Goal: Complete application form: Complete application form

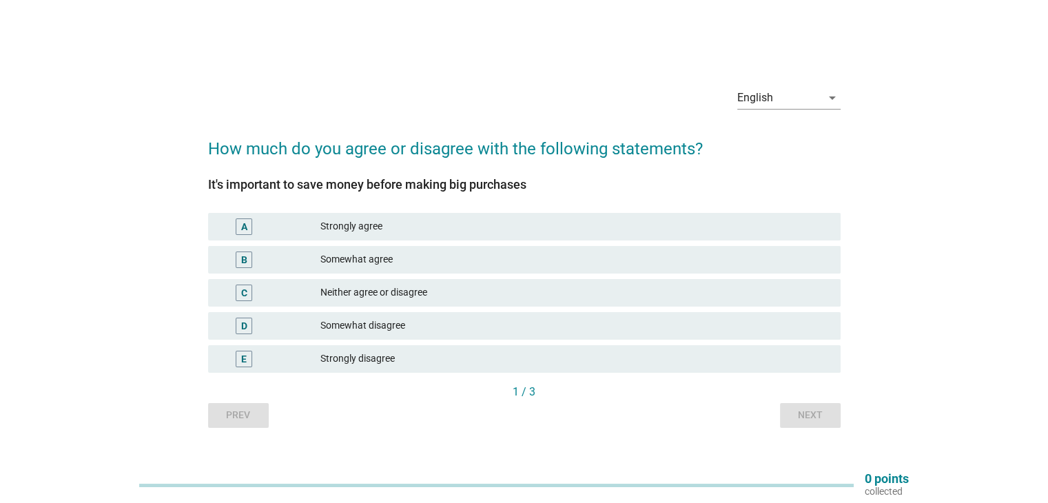
click at [350, 222] on div "Strongly agree" at bounding box center [574, 226] width 508 height 17
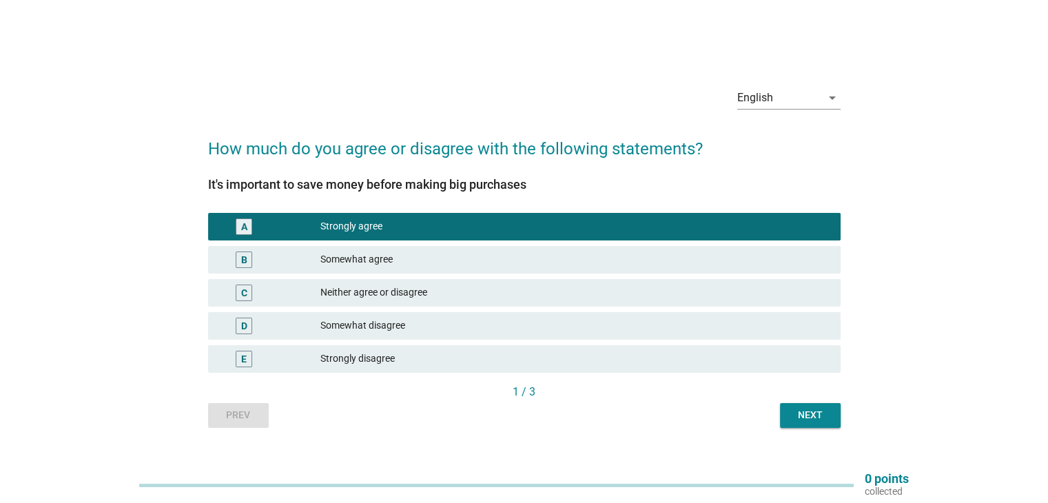
click at [804, 416] on div "Next" at bounding box center [810, 415] width 39 height 14
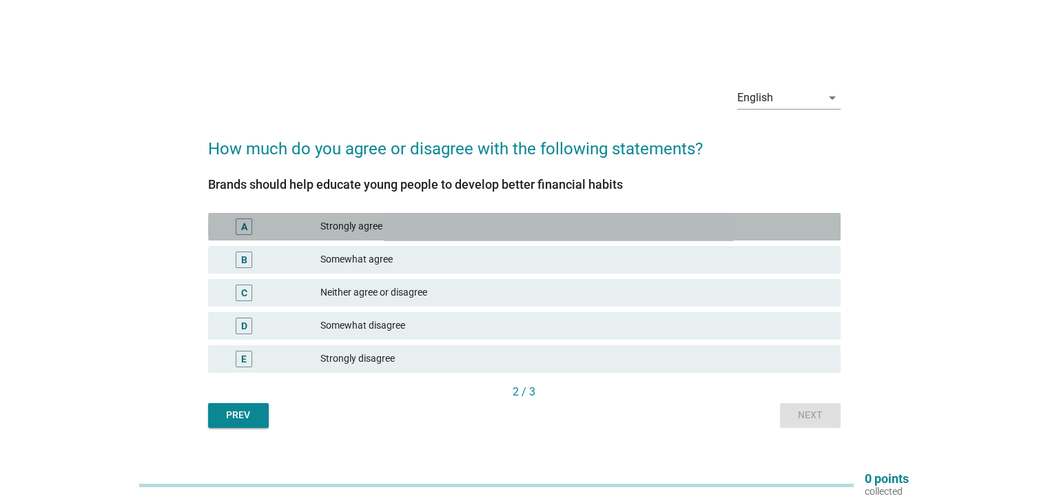
click at [382, 238] on div "A Strongly agree" at bounding box center [524, 227] width 632 height 28
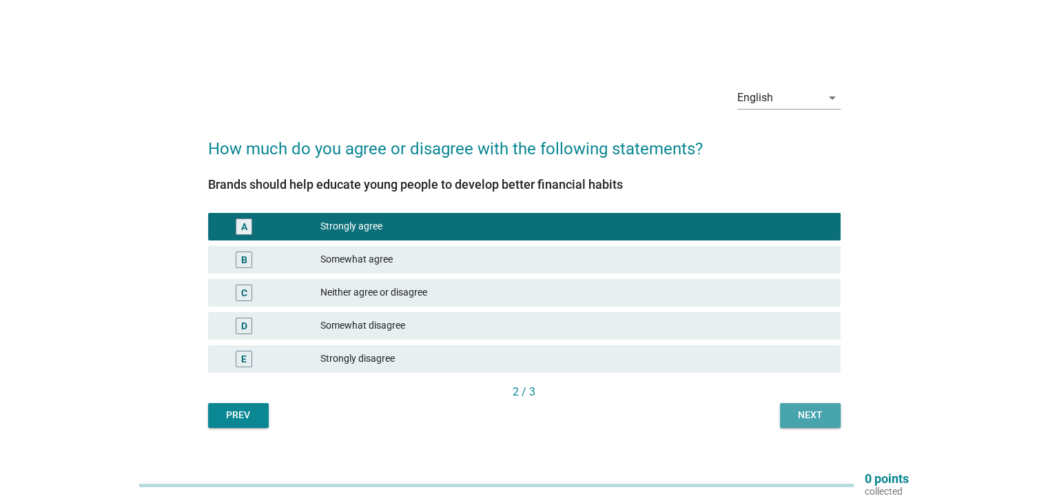
click at [824, 414] on div "Next" at bounding box center [810, 415] width 39 height 14
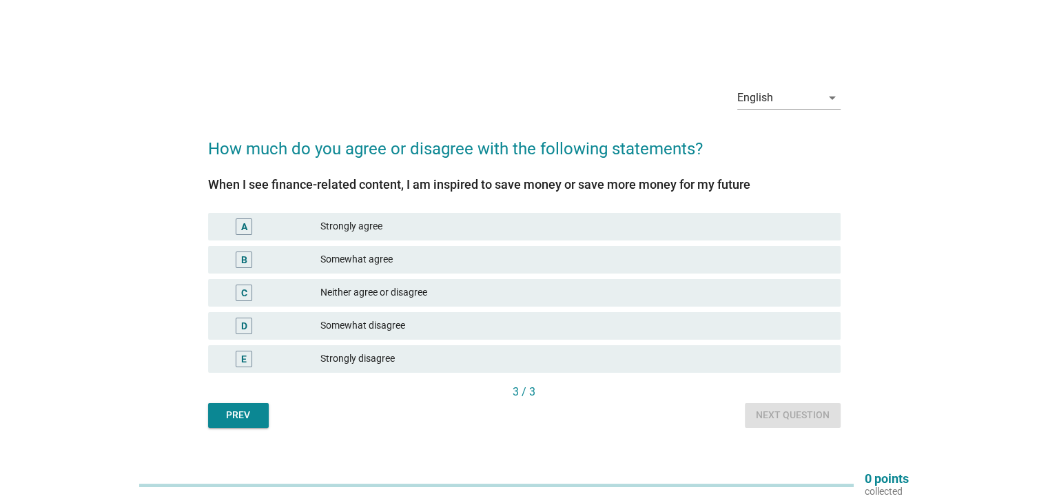
click at [366, 253] on div "Somewhat agree" at bounding box center [574, 259] width 508 height 17
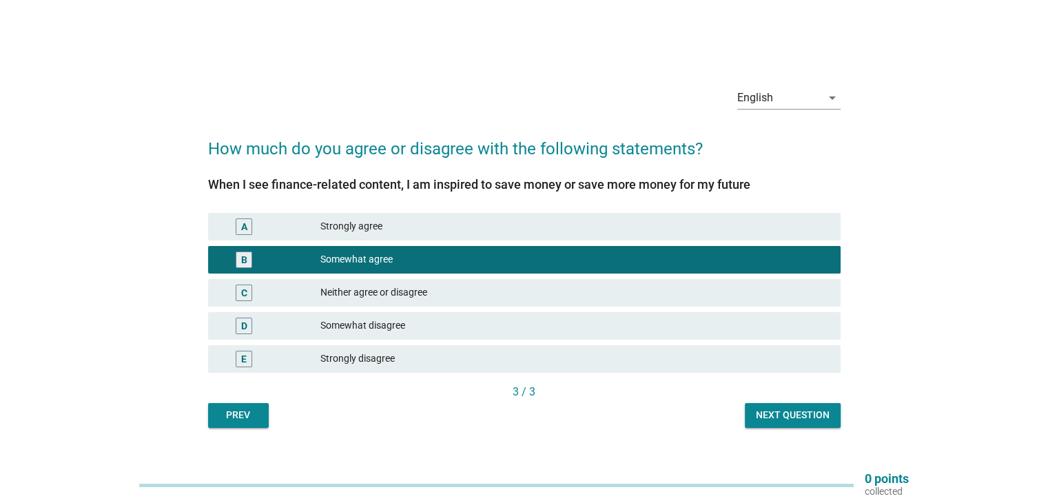
click at [747, 403] on button "Next question" at bounding box center [793, 415] width 96 height 25
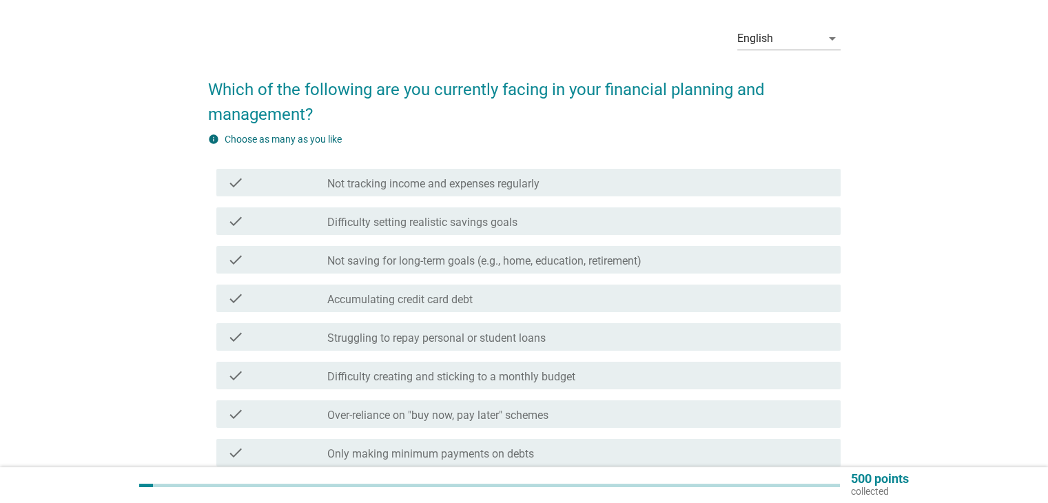
scroll to position [69, 0]
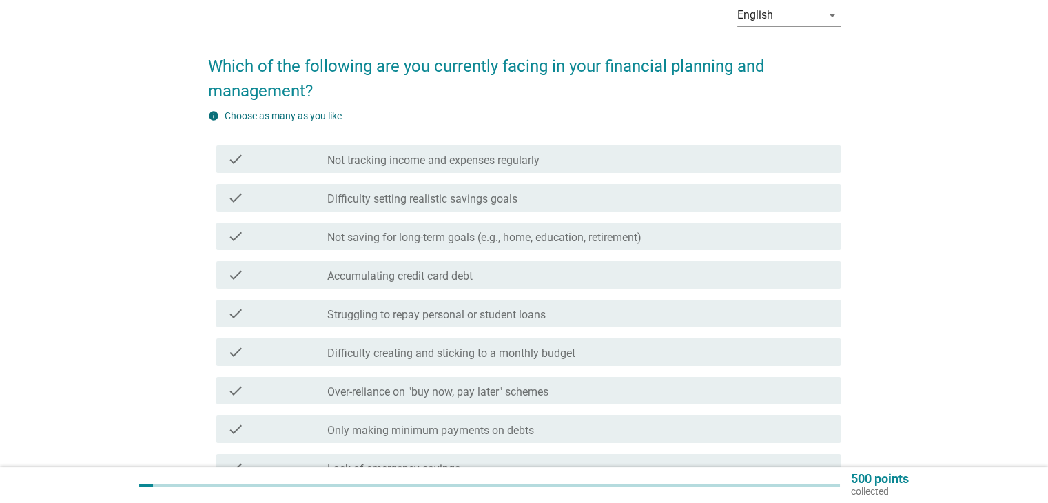
click at [517, 315] on label "Struggling to repay personal or student loans" at bounding box center [436, 315] width 218 height 14
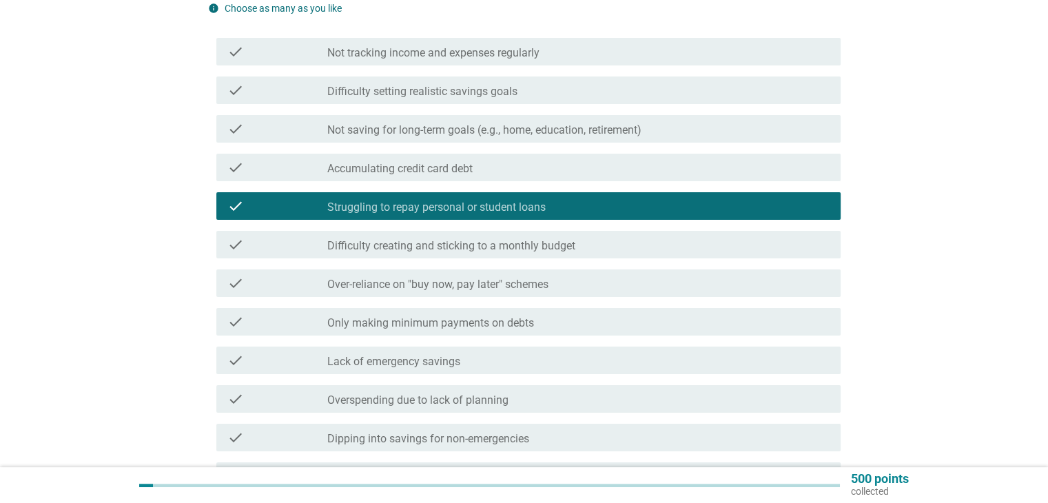
scroll to position [207, 0]
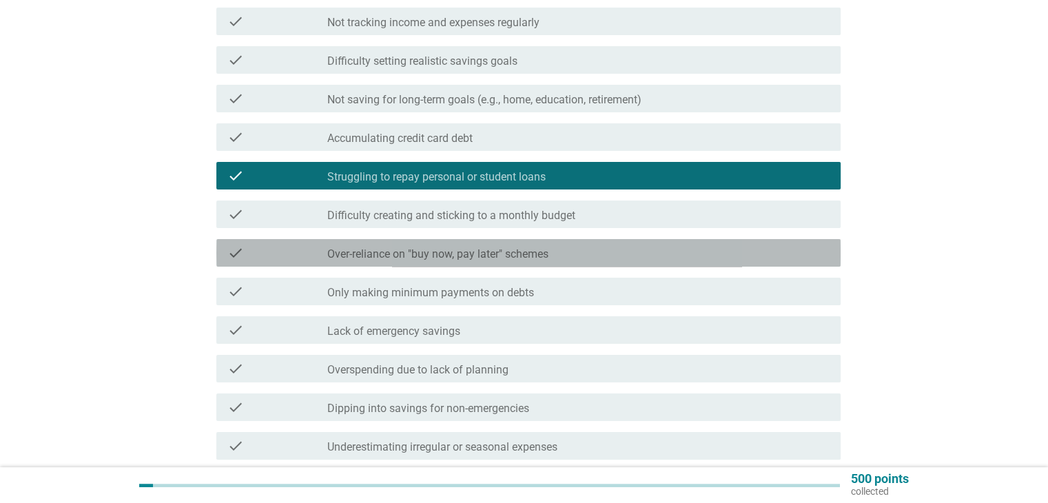
click at [463, 249] on label "Over-reliance on "buy now, pay later" schemes" at bounding box center [437, 254] width 221 height 14
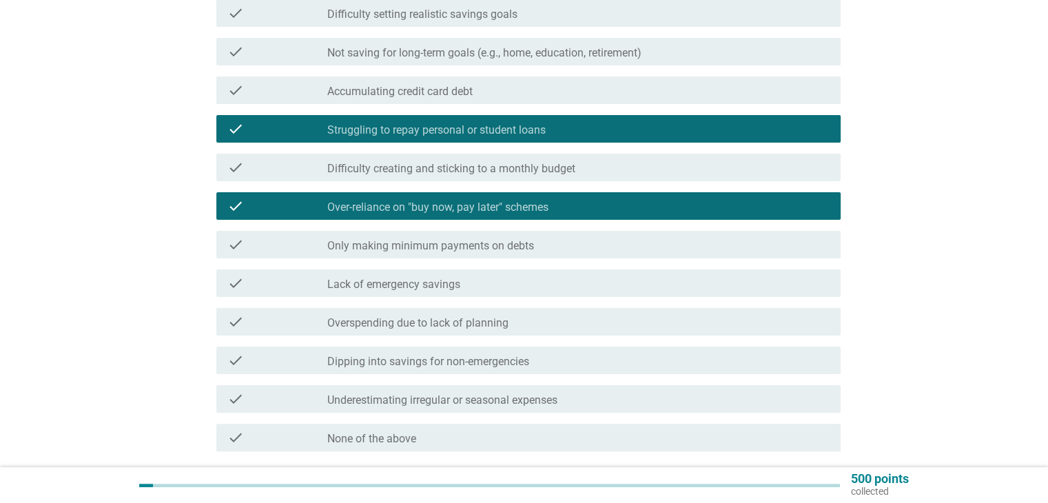
scroll to position [276, 0]
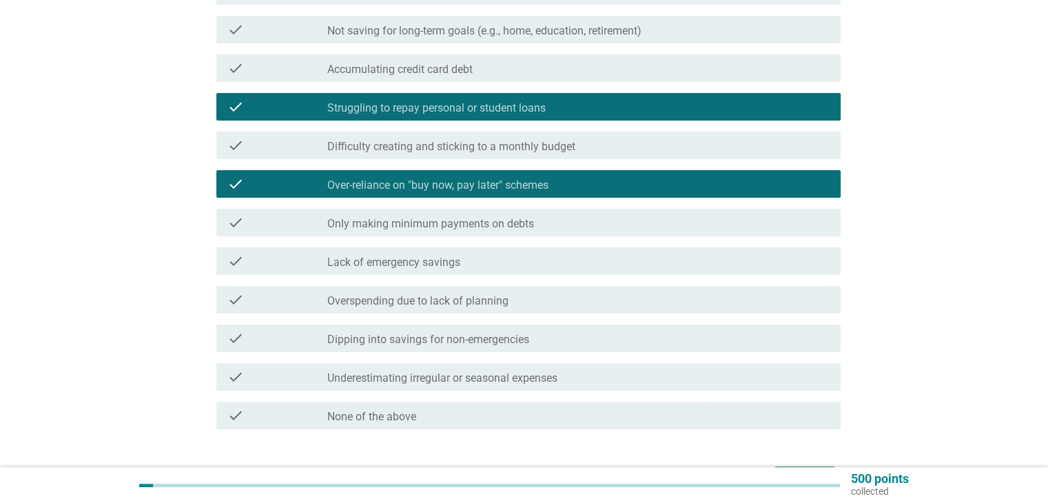
click at [519, 262] on div "check_box_outline_blank Lack of emergency savings" at bounding box center [577, 261] width 501 height 17
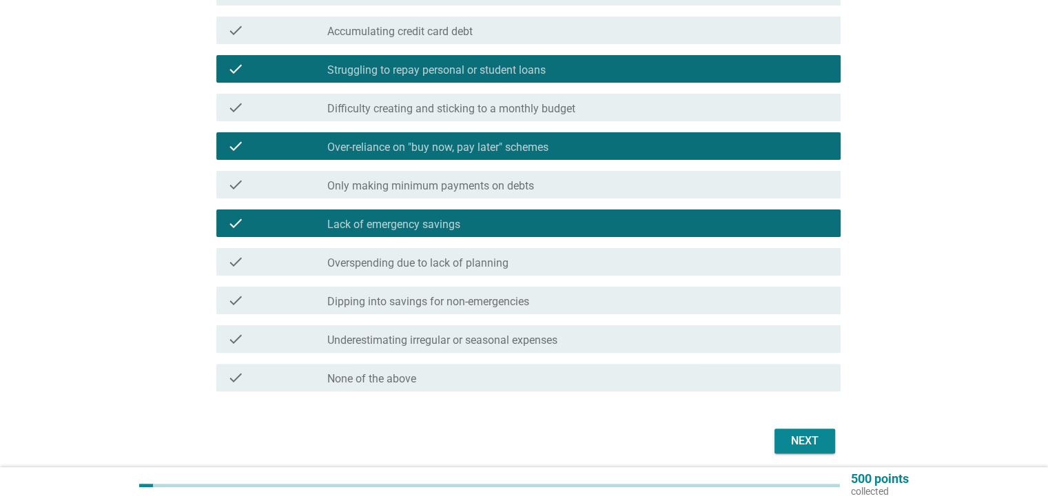
scroll to position [344, 0]
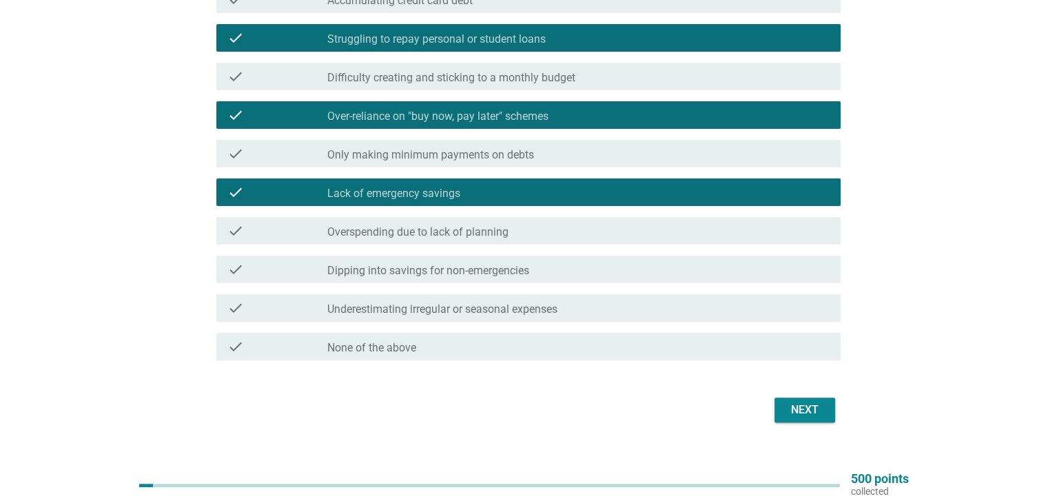
click at [811, 399] on button "Next" at bounding box center [804, 409] width 61 height 25
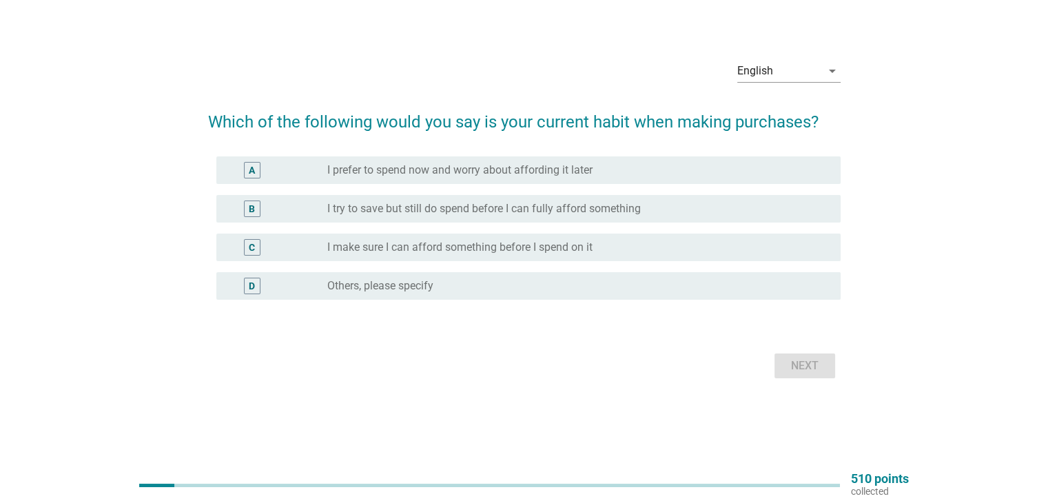
scroll to position [0, 0]
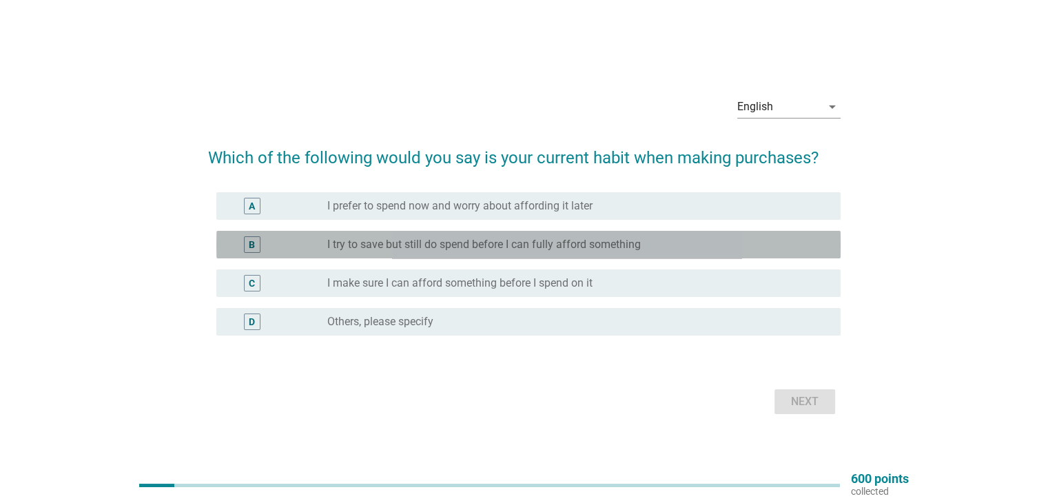
click at [583, 240] on label "I try to save but still do spend before I can fully afford something" at bounding box center [483, 245] width 313 height 14
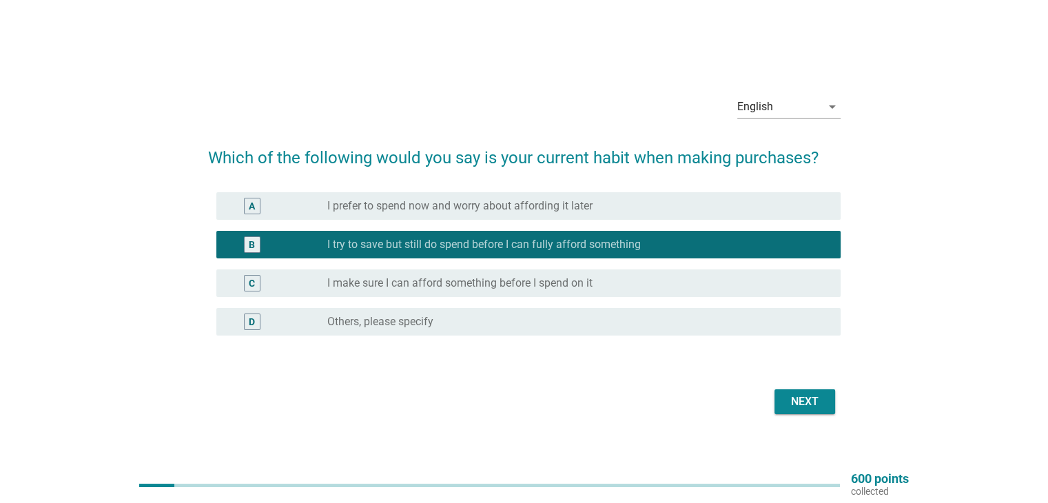
click at [796, 401] on div "Next" at bounding box center [804, 401] width 39 height 17
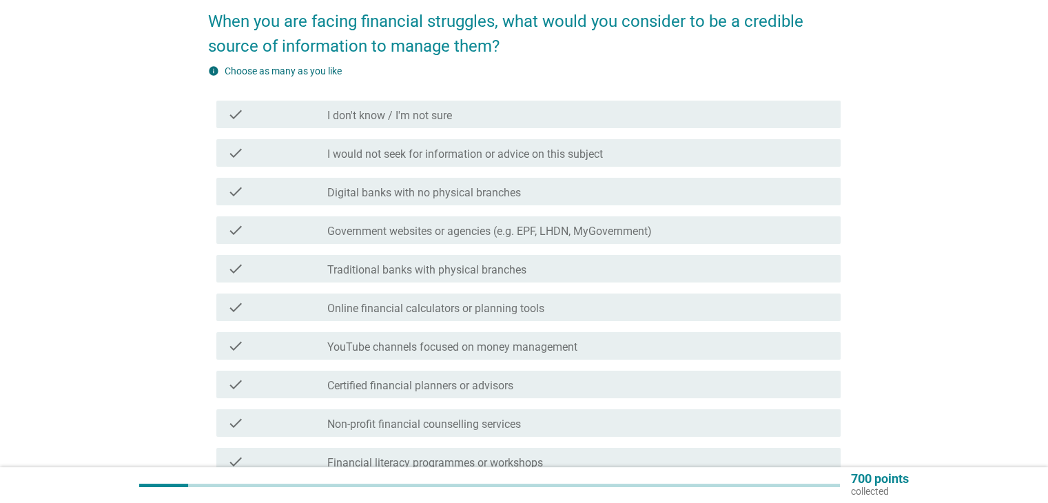
scroll to position [138, 0]
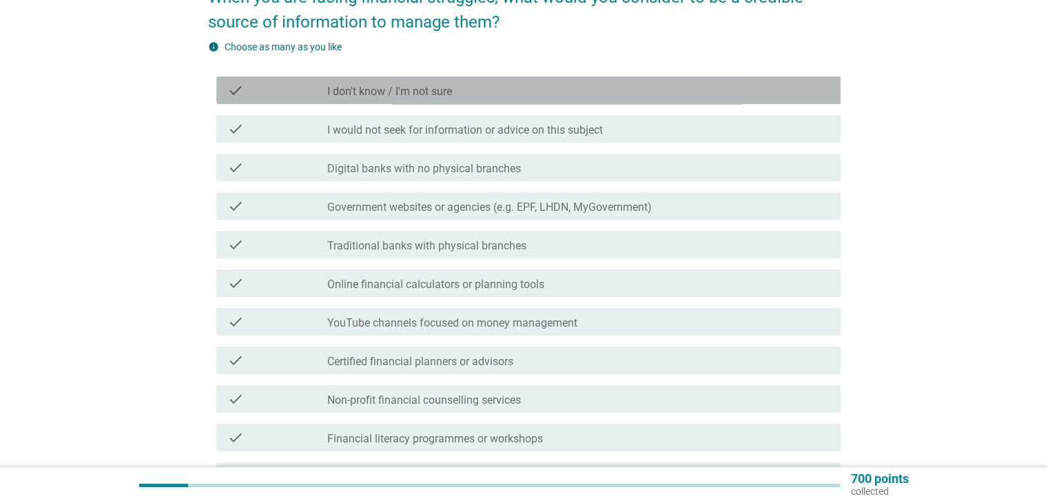
click at [394, 92] on label "I don't know / I'm not sure" at bounding box center [389, 92] width 125 height 14
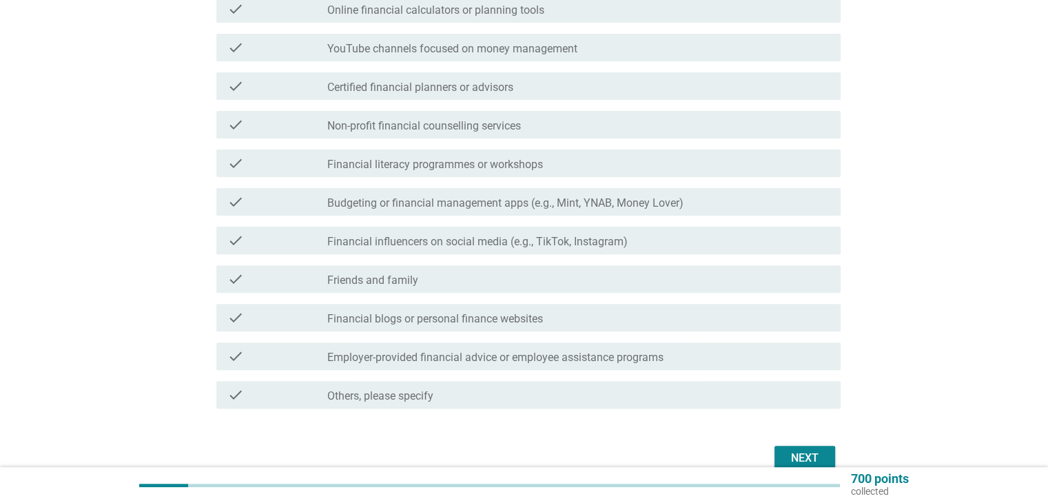
scroll to position [481, 0]
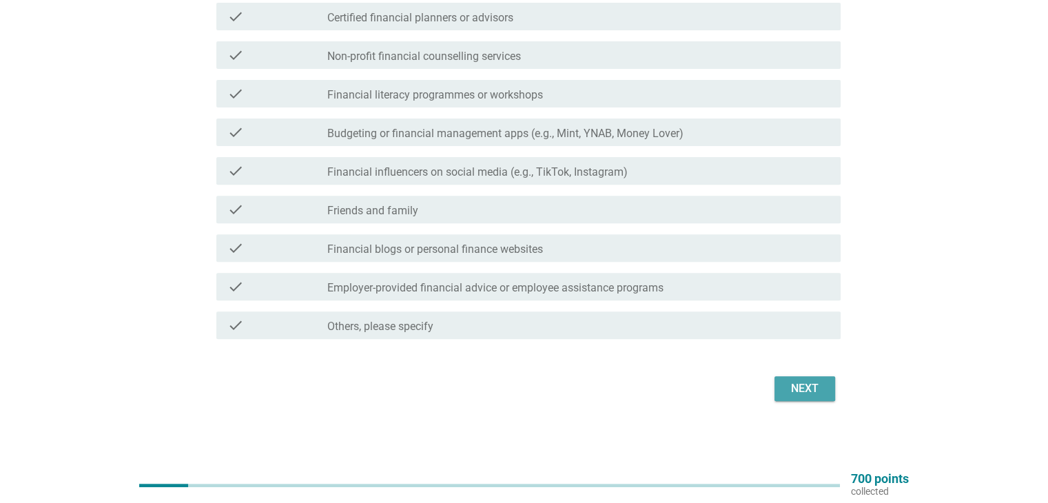
click at [800, 381] on div "Next" at bounding box center [804, 388] width 39 height 17
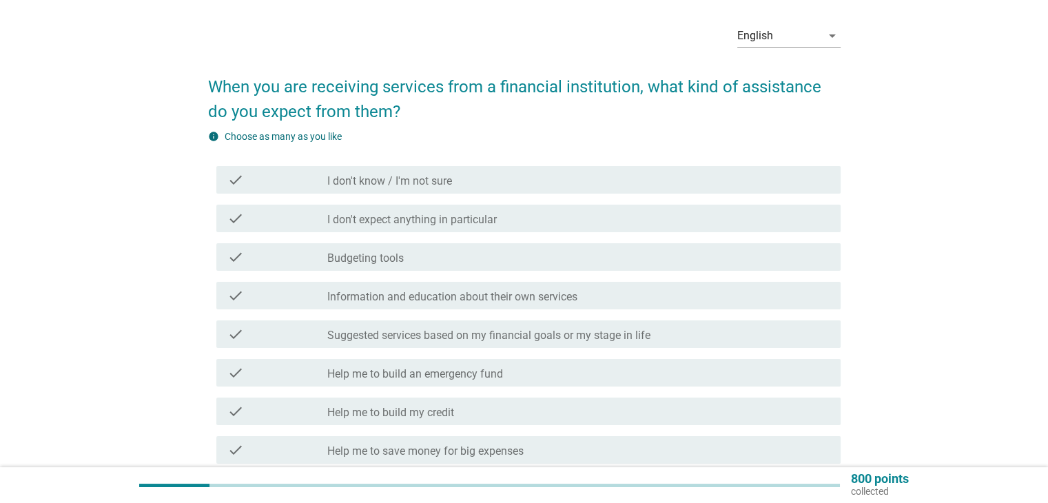
scroll to position [69, 0]
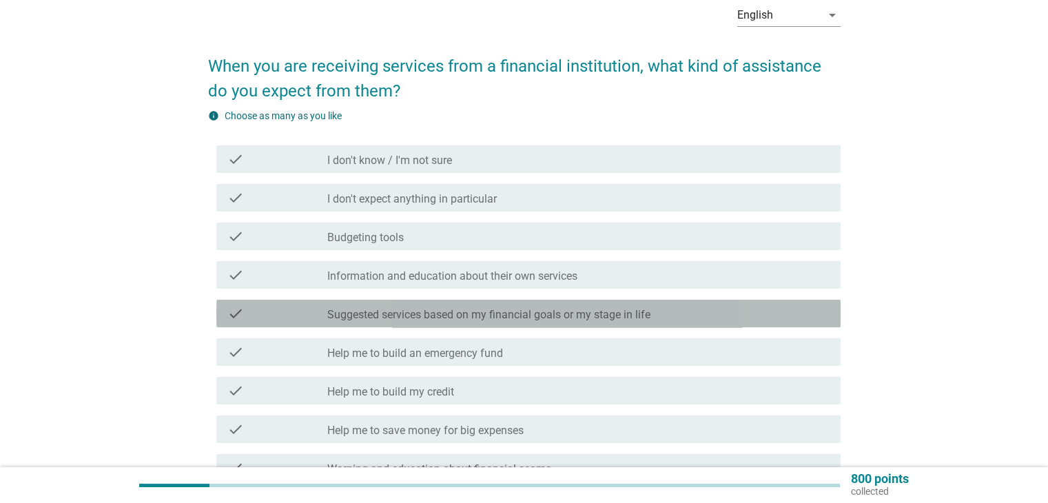
click at [482, 322] on div "check check_box_outline_blank Suggested services based on my financial goals or…" at bounding box center [528, 314] width 624 height 28
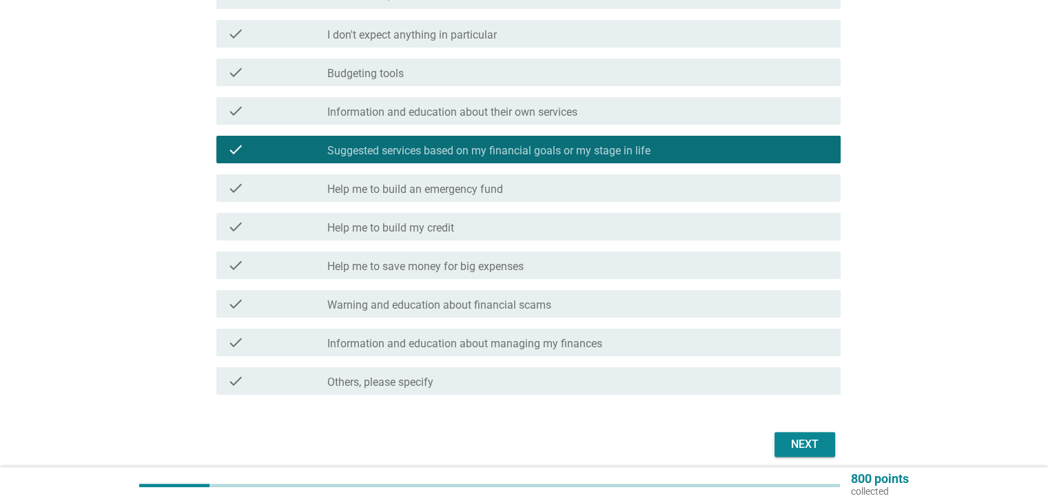
scroll to position [276, 0]
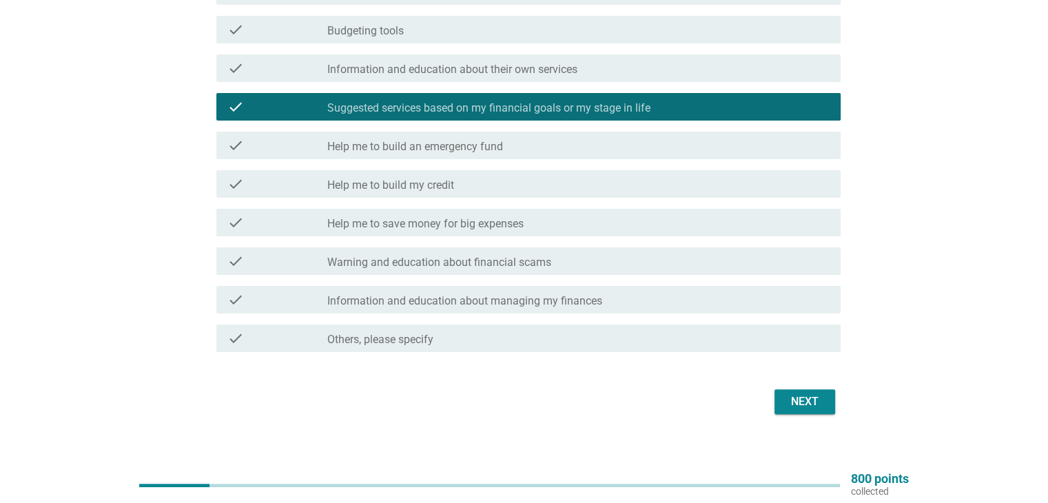
click at [808, 406] on div "Next" at bounding box center [804, 401] width 39 height 17
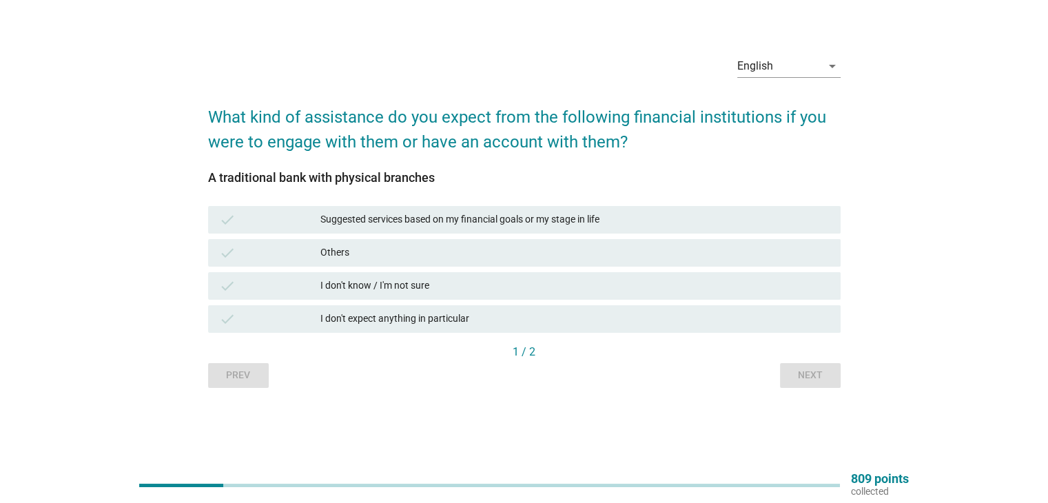
scroll to position [0, 0]
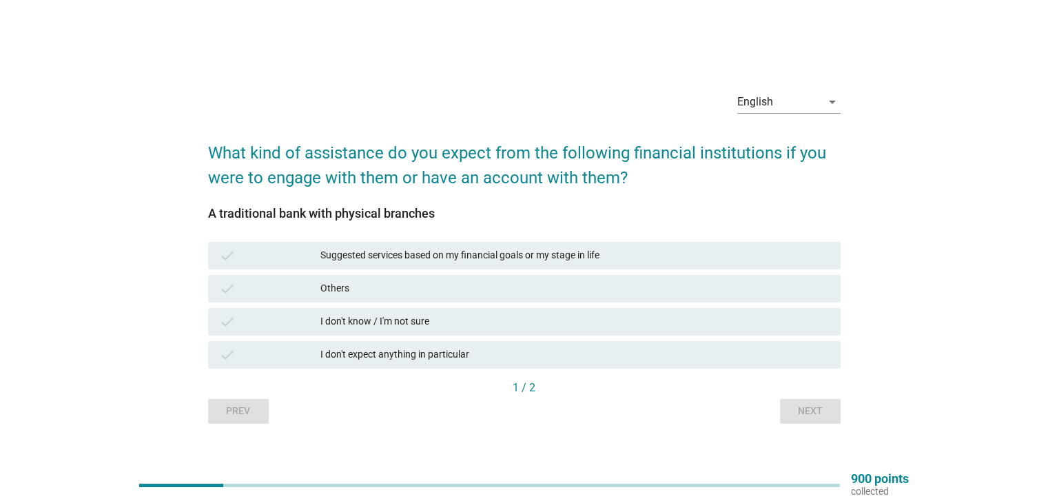
click at [534, 246] on div "check Suggested services based on my financial goals or my stage in life" at bounding box center [524, 256] width 632 height 28
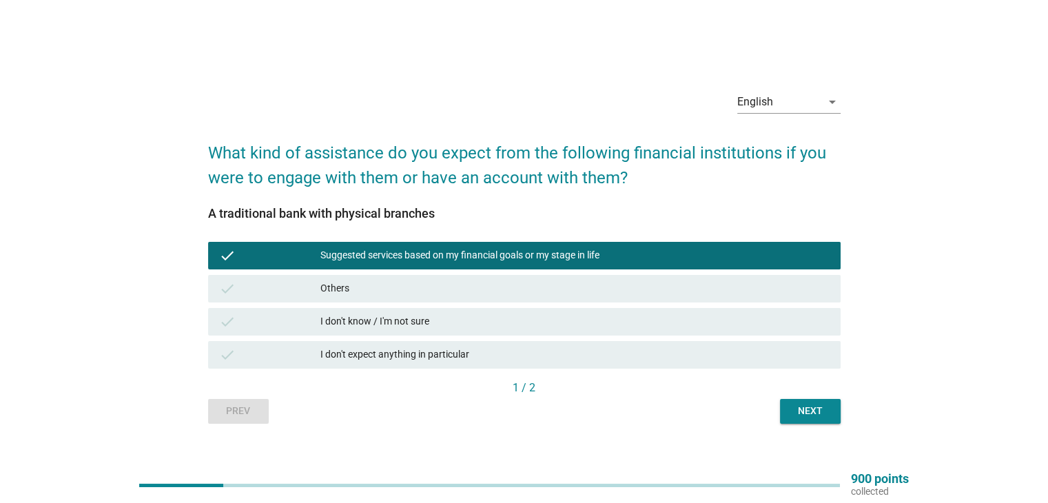
click at [810, 400] on button "Next" at bounding box center [810, 411] width 61 height 25
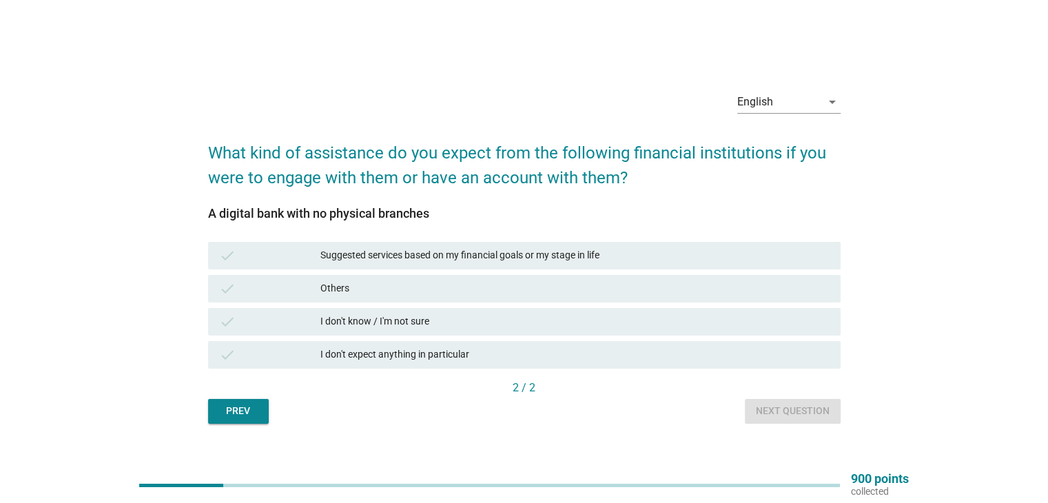
click at [470, 249] on div "Suggested services based on my financial goals or my stage in life" at bounding box center [574, 255] width 508 height 17
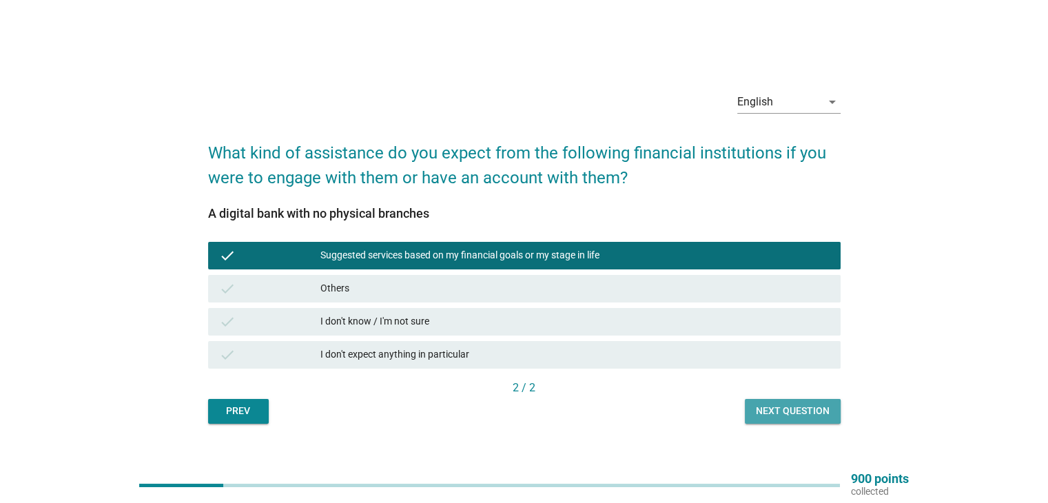
click at [789, 399] on button "Next question" at bounding box center [793, 411] width 96 height 25
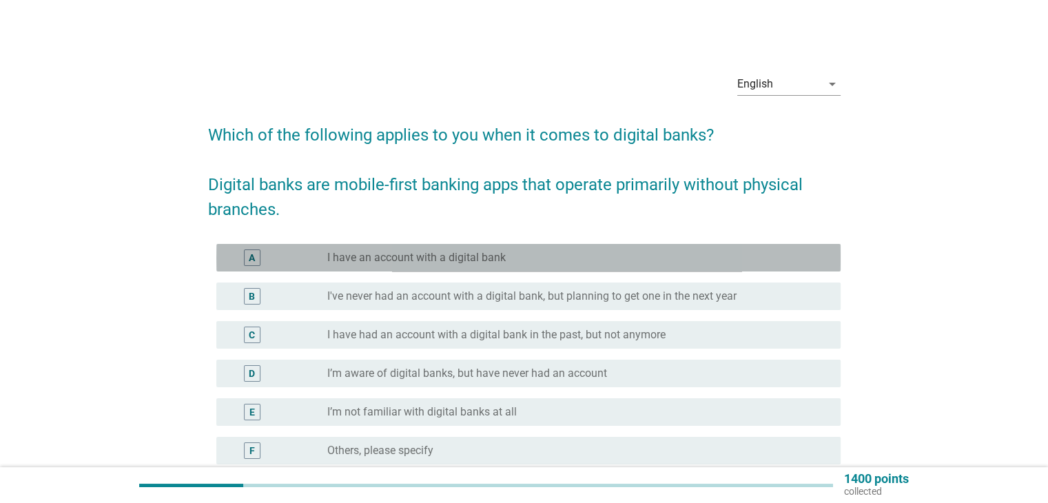
click at [455, 253] on label "I have an account with a digital bank" at bounding box center [416, 258] width 178 height 14
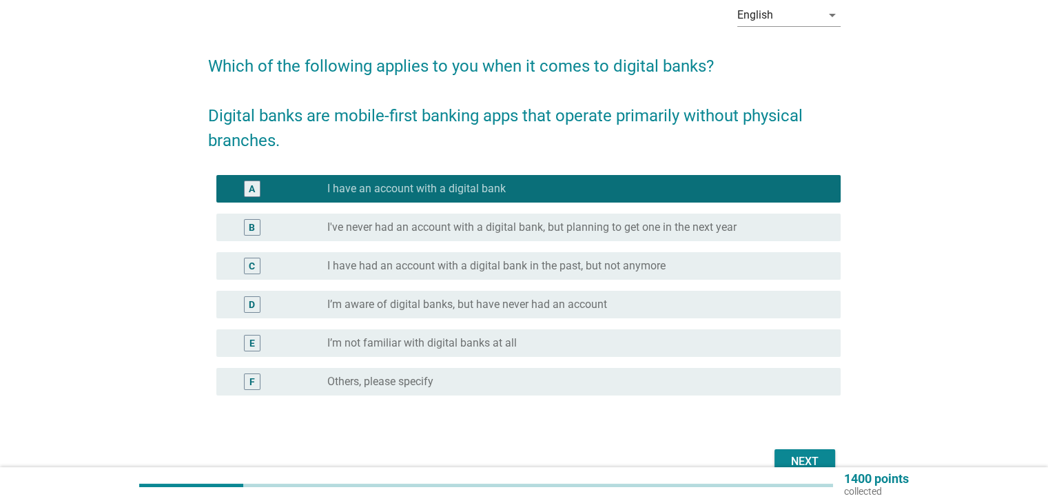
scroll to position [138, 0]
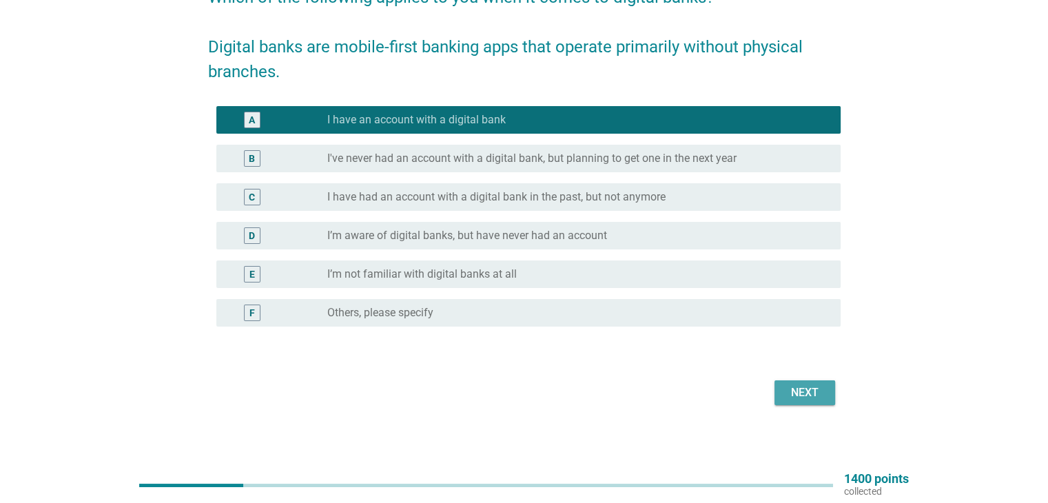
click at [800, 387] on div "Next" at bounding box center [804, 392] width 39 height 17
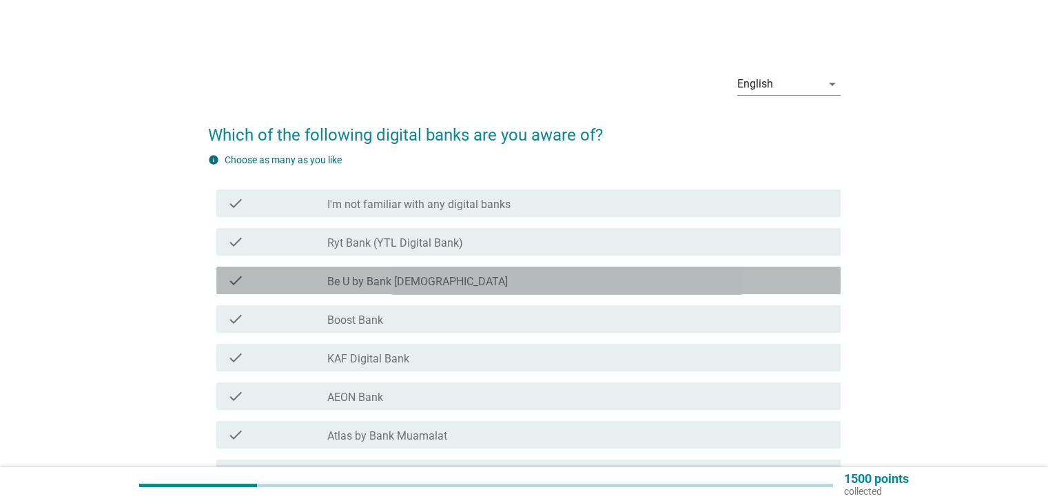
click at [444, 284] on div "check_box_outline_blank Be U by Bank [DEMOGRAPHIC_DATA]" at bounding box center [577, 280] width 501 height 17
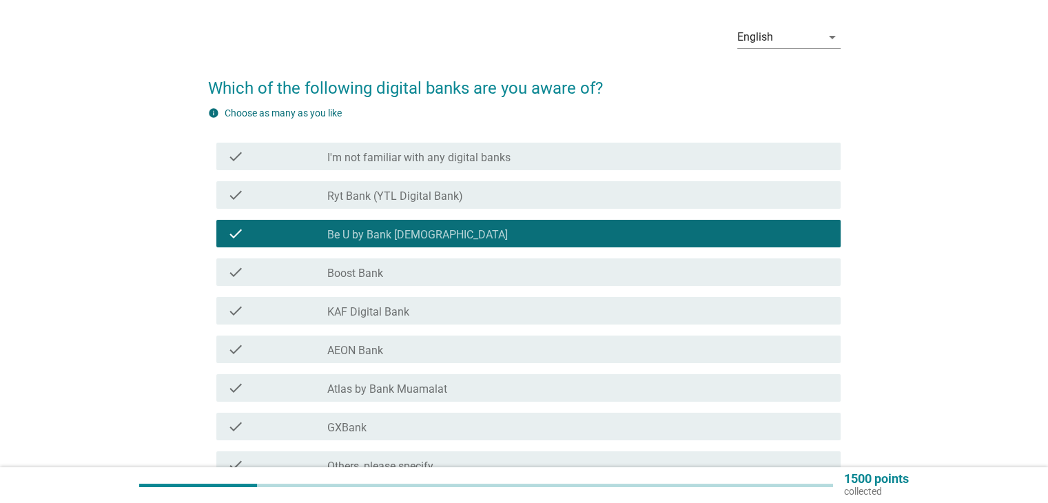
scroll to position [69, 0]
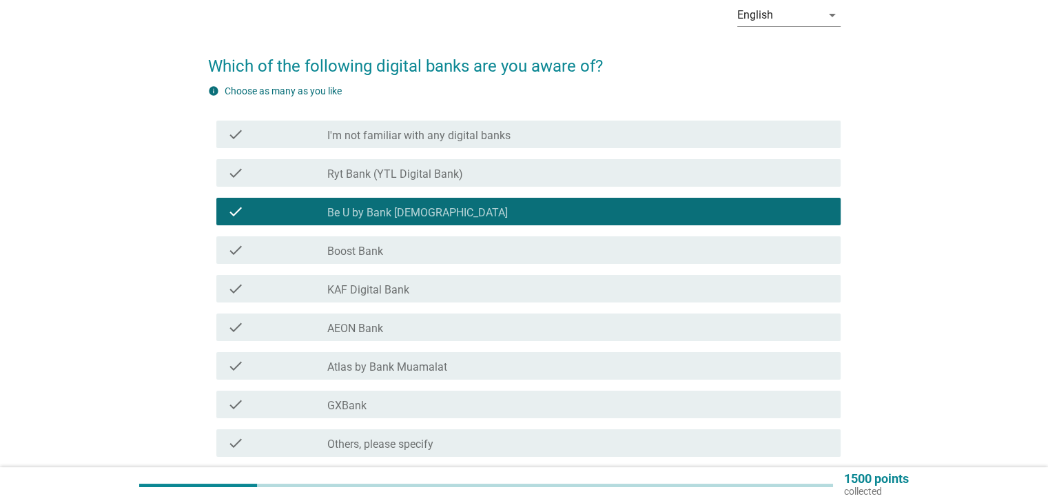
click at [431, 329] on div "check_box_outline_blank AEON Bank" at bounding box center [577, 327] width 501 height 17
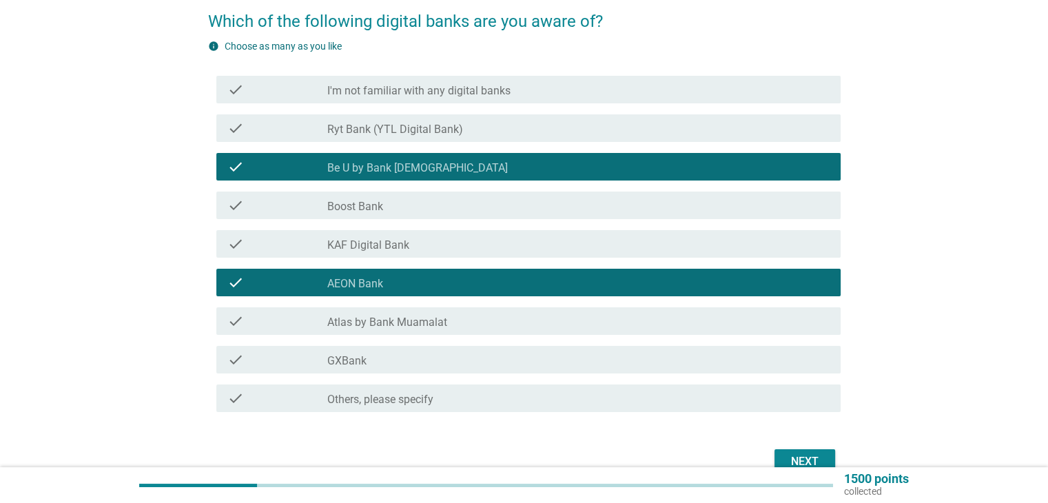
scroll to position [138, 0]
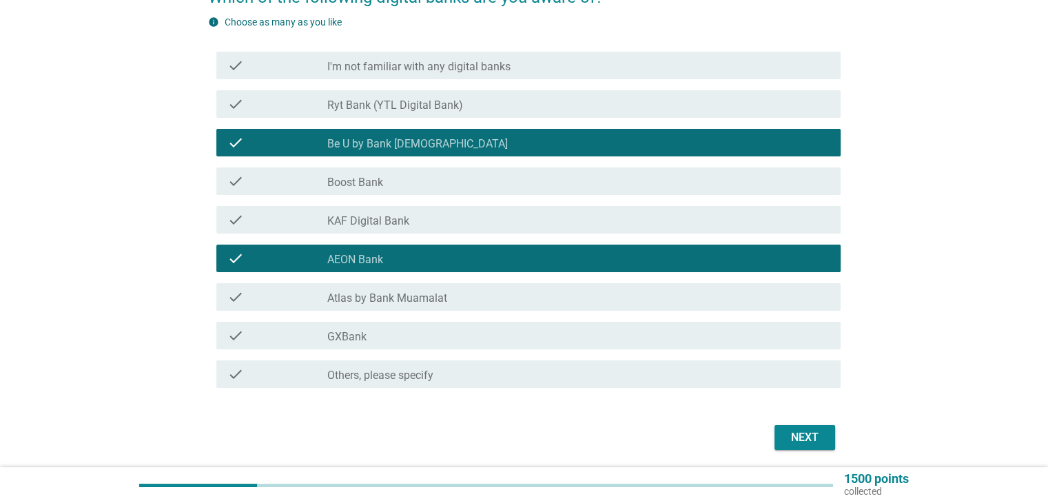
click at [430, 337] on div "check_box_outline_blank GXBank" at bounding box center [577, 335] width 501 height 17
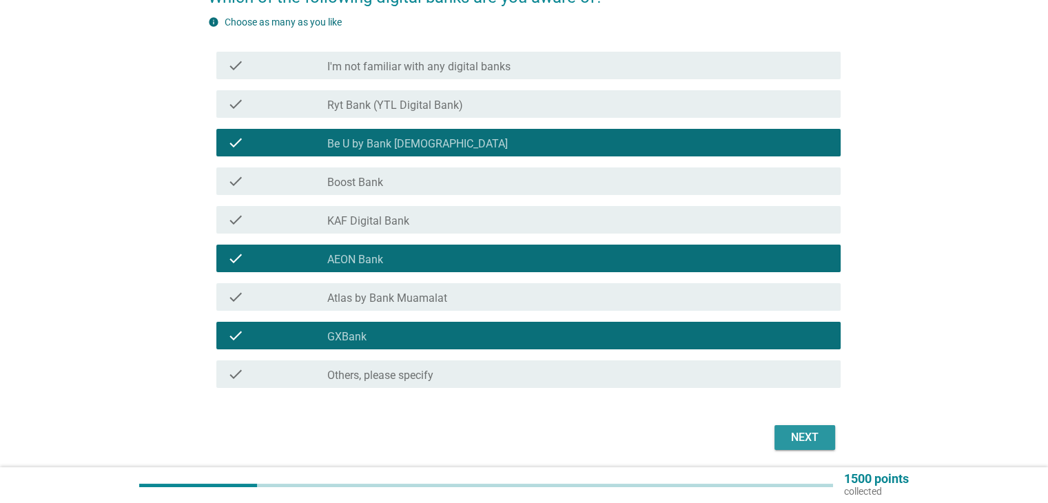
click at [796, 437] on div "Next" at bounding box center [804, 437] width 39 height 17
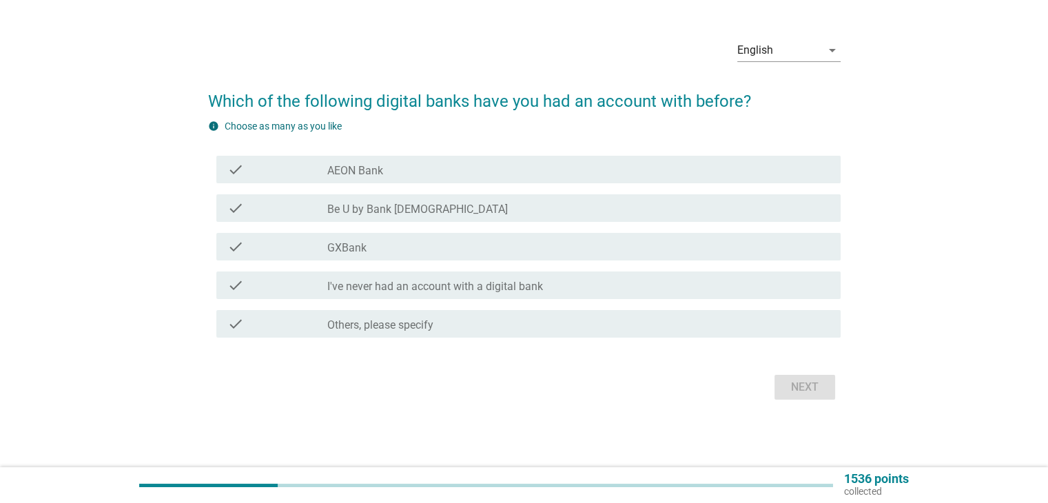
scroll to position [0, 0]
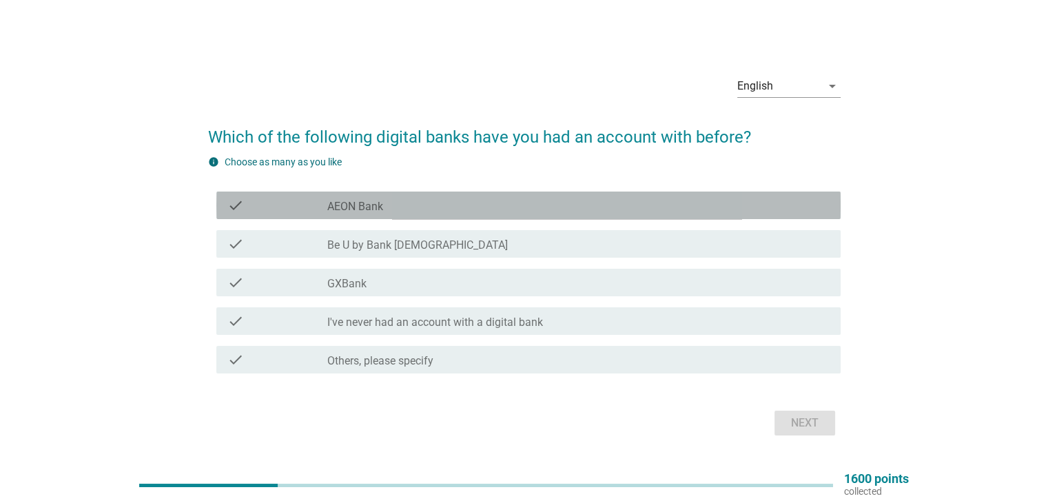
click at [385, 196] on div "check check_box_outline_blank AEON Bank" at bounding box center [528, 205] width 624 height 28
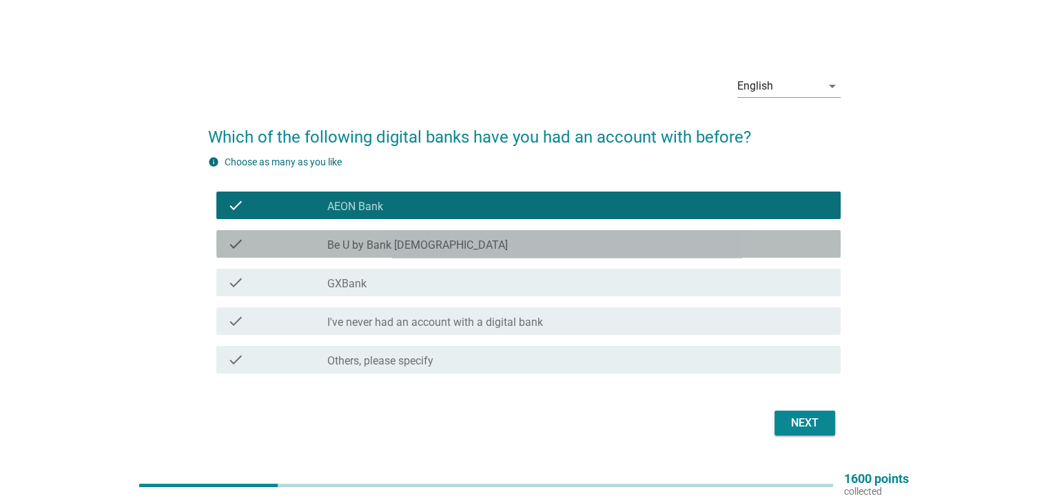
click at [385, 230] on div "check check_box_outline_blank Be U by Bank [DEMOGRAPHIC_DATA]" at bounding box center [528, 244] width 624 height 28
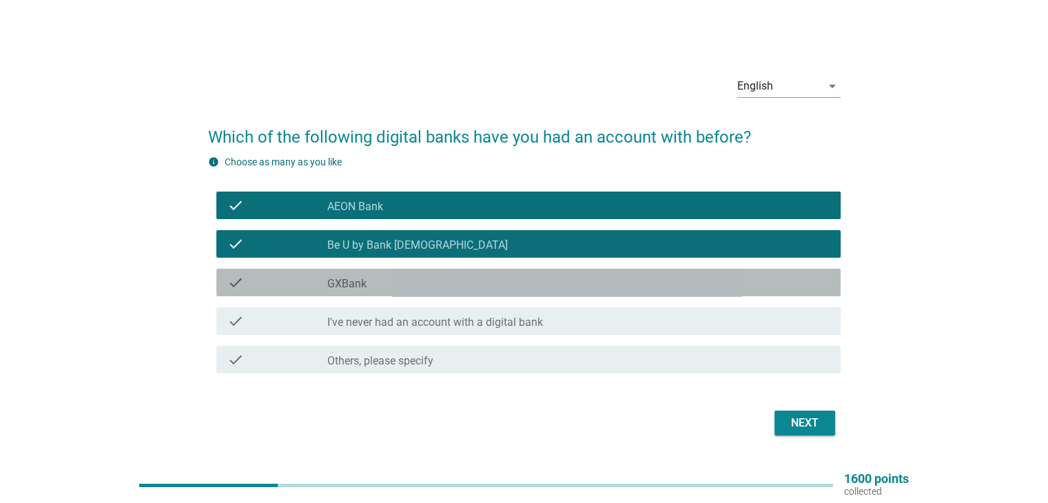
click at [391, 272] on div "check check_box_outline_blank GXBank" at bounding box center [528, 283] width 624 height 28
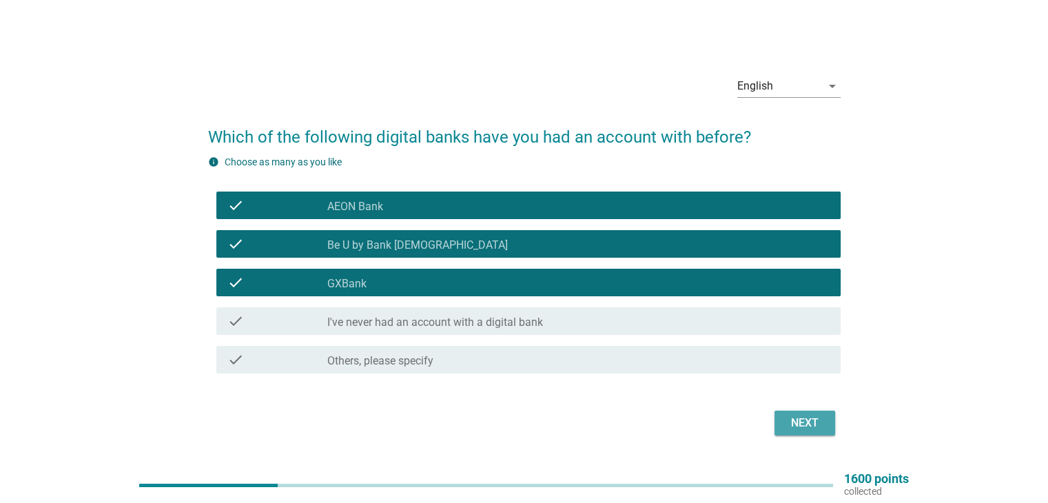
click at [817, 430] on button "Next" at bounding box center [804, 422] width 61 height 25
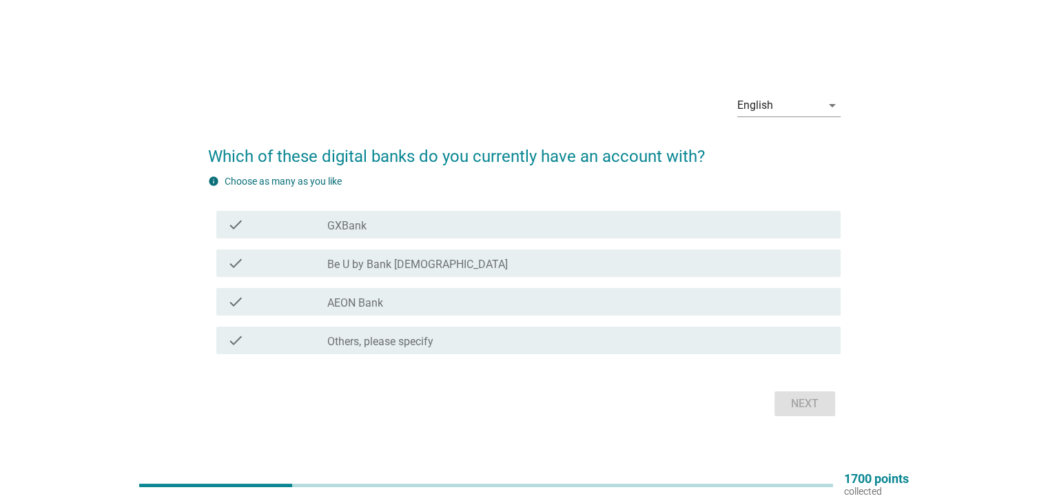
click at [388, 231] on div "check_box GXBank" at bounding box center [577, 224] width 501 height 17
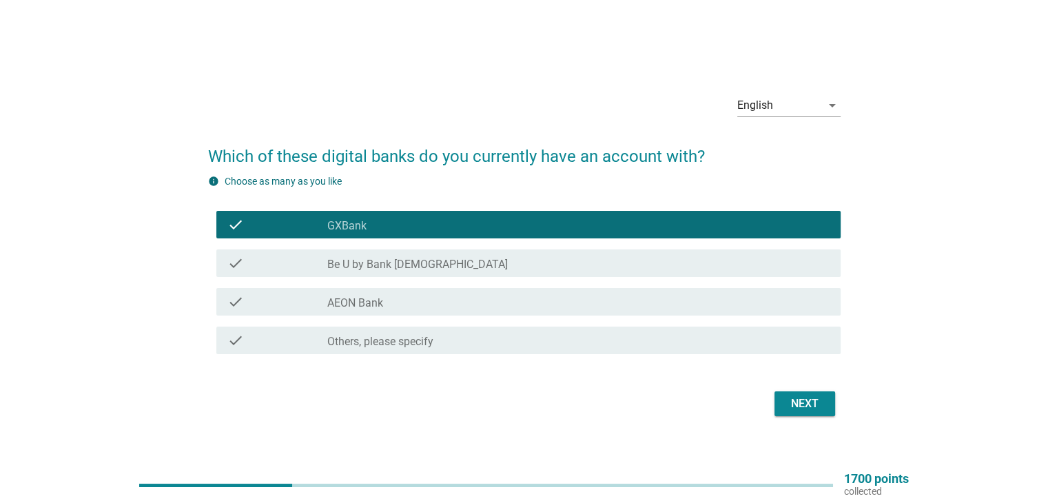
click at [388, 260] on label "Be U by Bank [DEMOGRAPHIC_DATA]" at bounding box center [417, 265] width 180 height 14
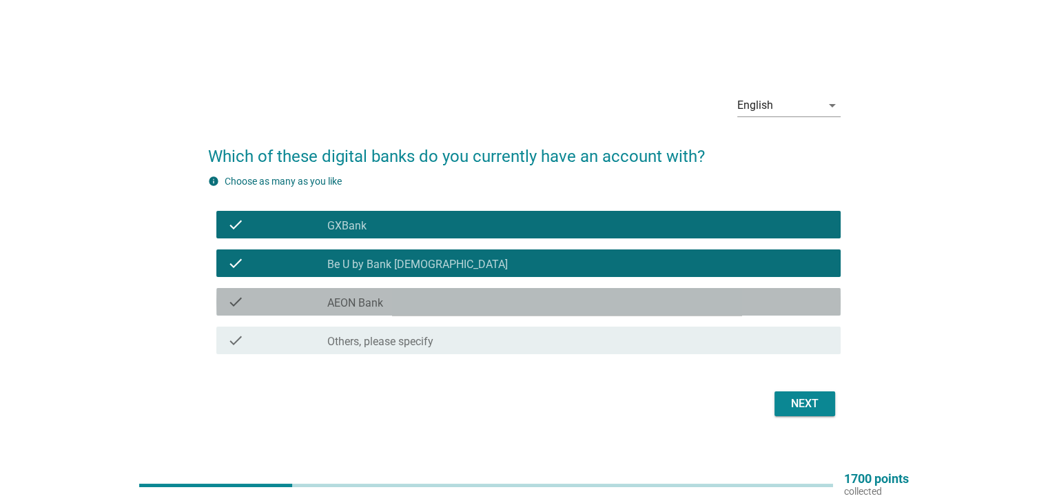
click at [397, 292] on div "check check_box AEON Bank" at bounding box center [528, 302] width 624 height 28
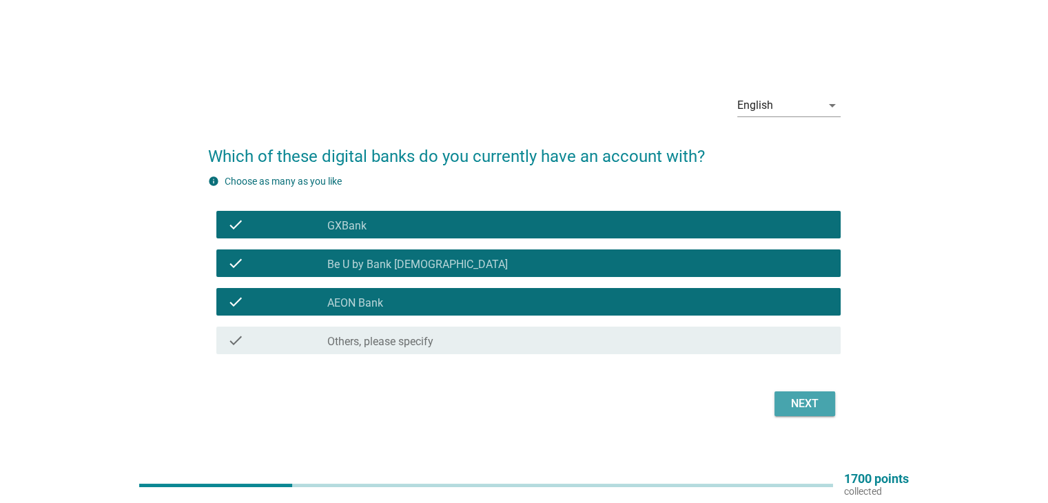
click at [815, 397] on div "Next" at bounding box center [804, 403] width 39 height 17
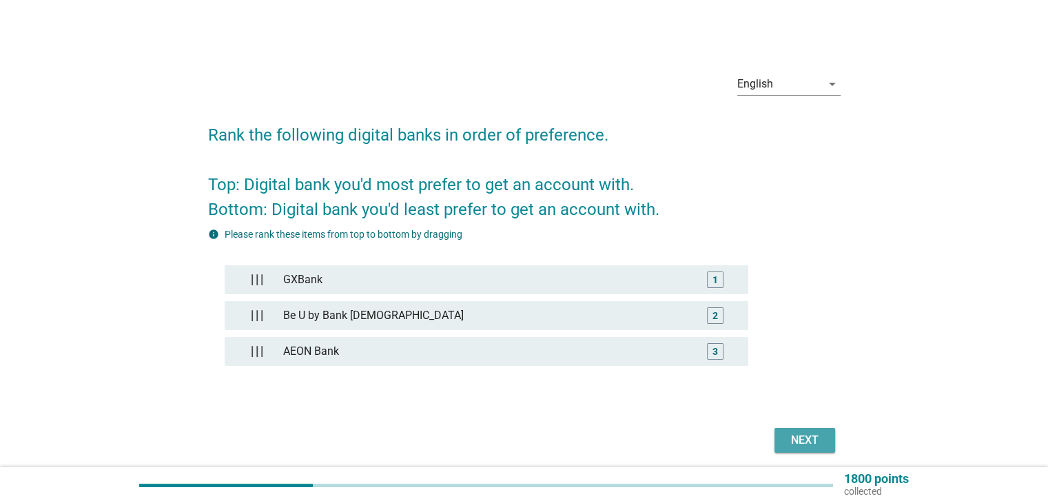
click at [807, 433] on div "Next" at bounding box center [804, 440] width 39 height 17
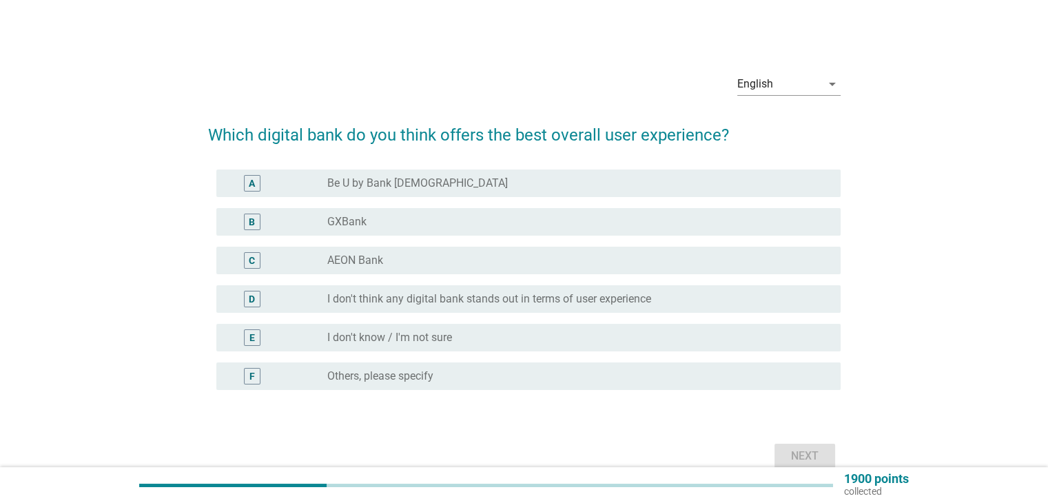
click at [451, 182] on div "radio_button_unchecked Be U by Bank [DEMOGRAPHIC_DATA]" at bounding box center [572, 183] width 490 height 14
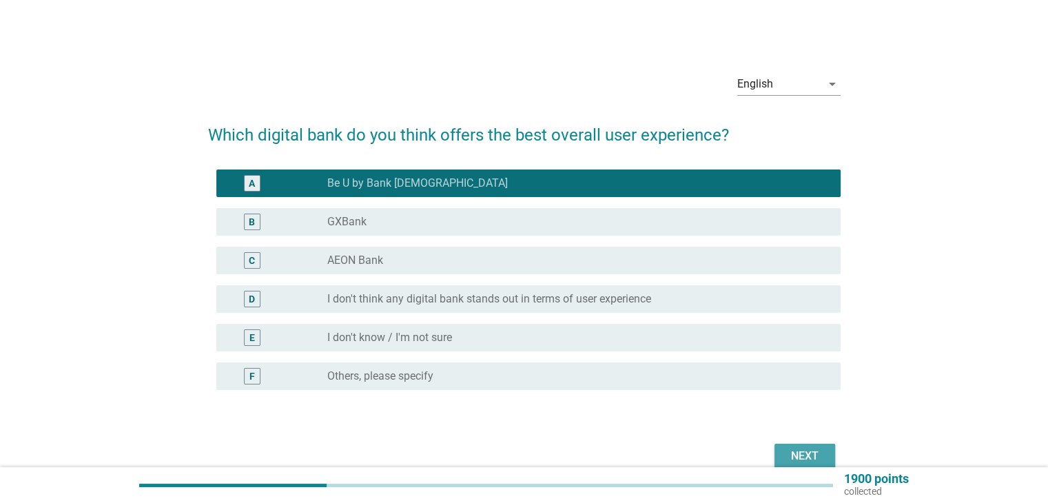
click at [795, 449] on div "Next" at bounding box center [804, 456] width 39 height 17
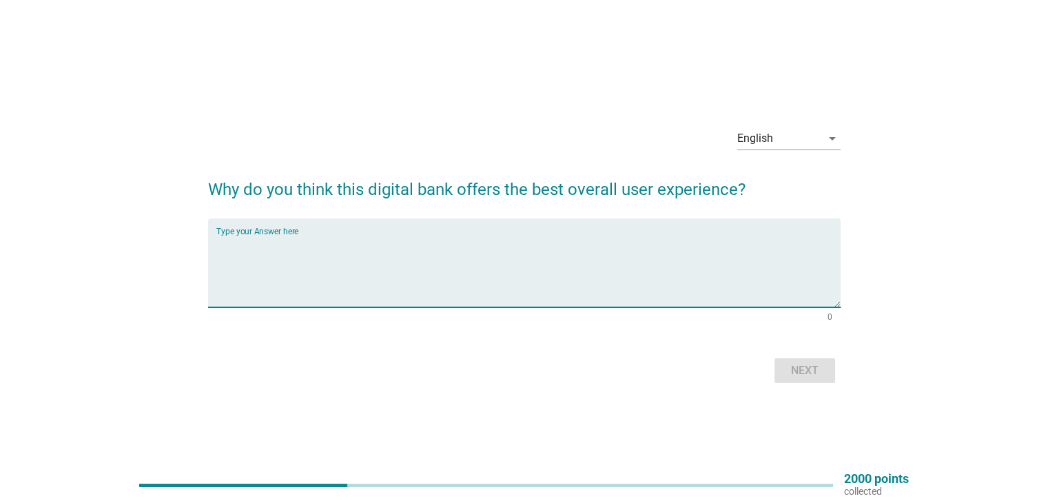
click at [573, 247] on textarea "Type your Answer here" at bounding box center [528, 271] width 624 height 72
type textarea "very convenient"
click at [800, 369] on div "Next" at bounding box center [804, 370] width 39 height 17
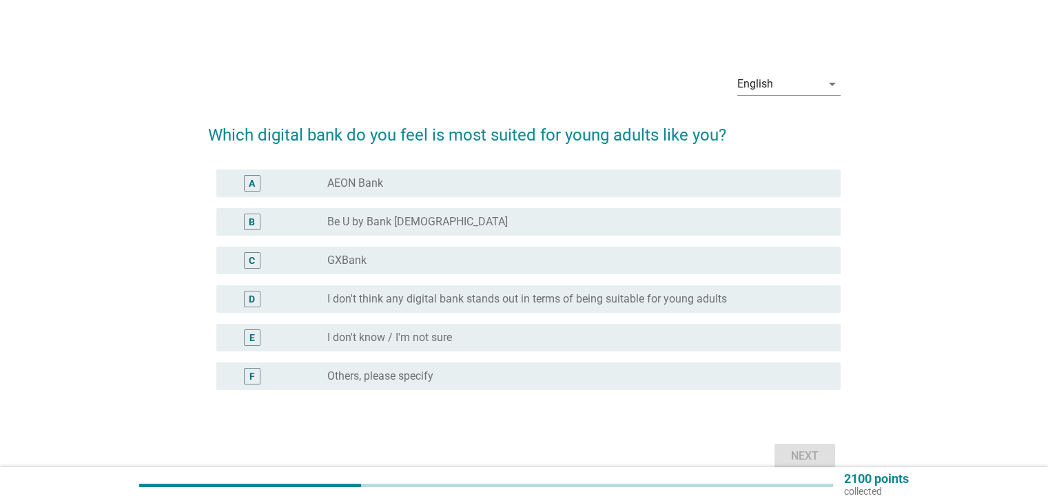
click at [422, 254] on div "radio_button_unchecked GXBank" at bounding box center [572, 260] width 490 height 14
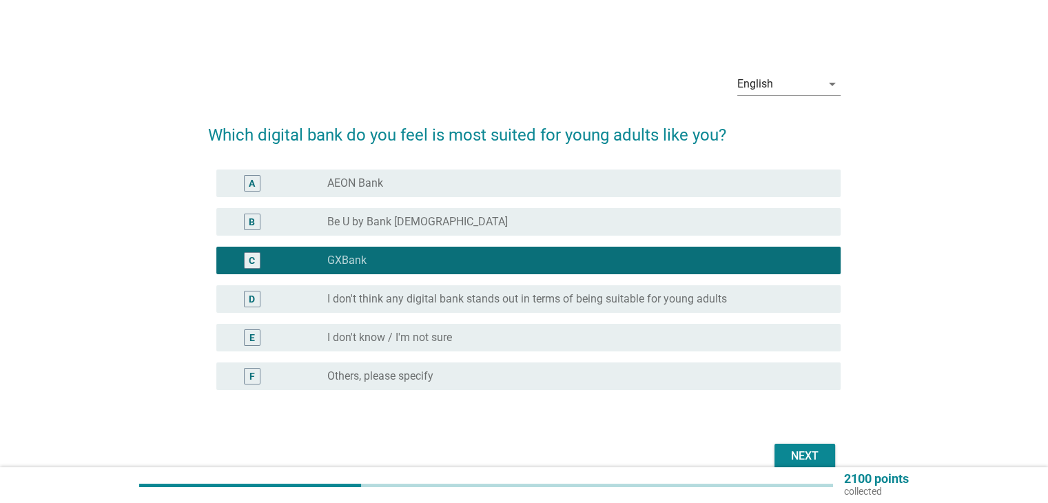
click at [442, 221] on div "radio_button_unchecked Be U by Bank [DEMOGRAPHIC_DATA]" at bounding box center [572, 222] width 490 height 14
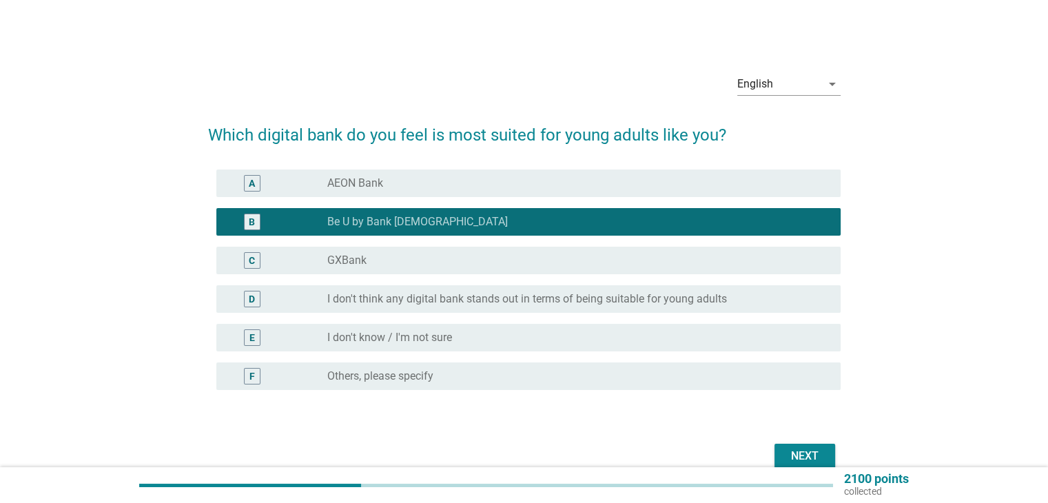
click at [349, 254] on label "GXBank" at bounding box center [346, 260] width 39 height 14
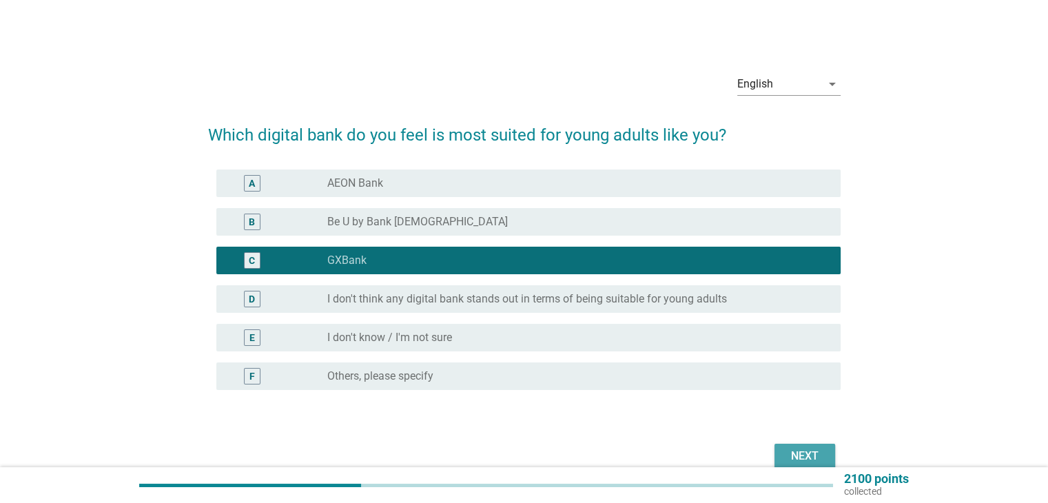
click at [801, 455] on div "Next" at bounding box center [804, 456] width 39 height 17
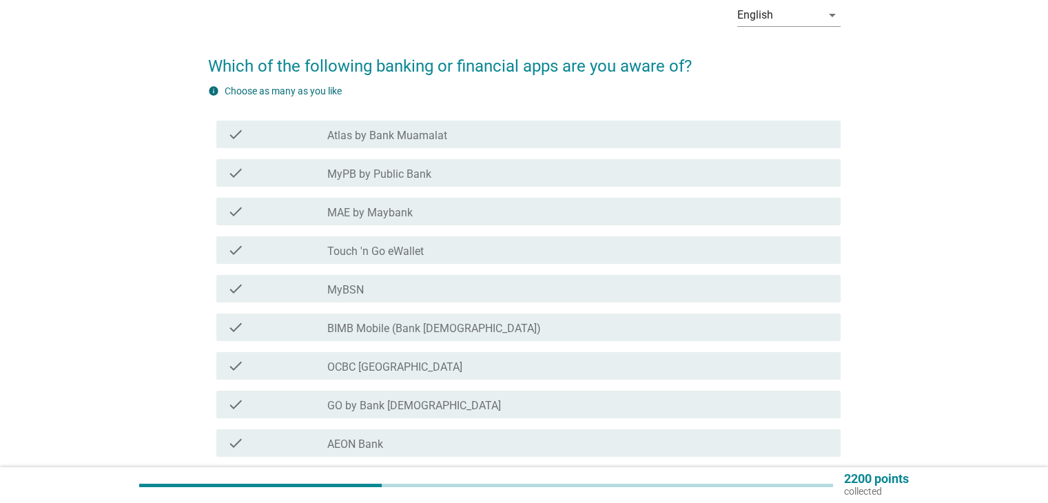
scroll to position [138, 0]
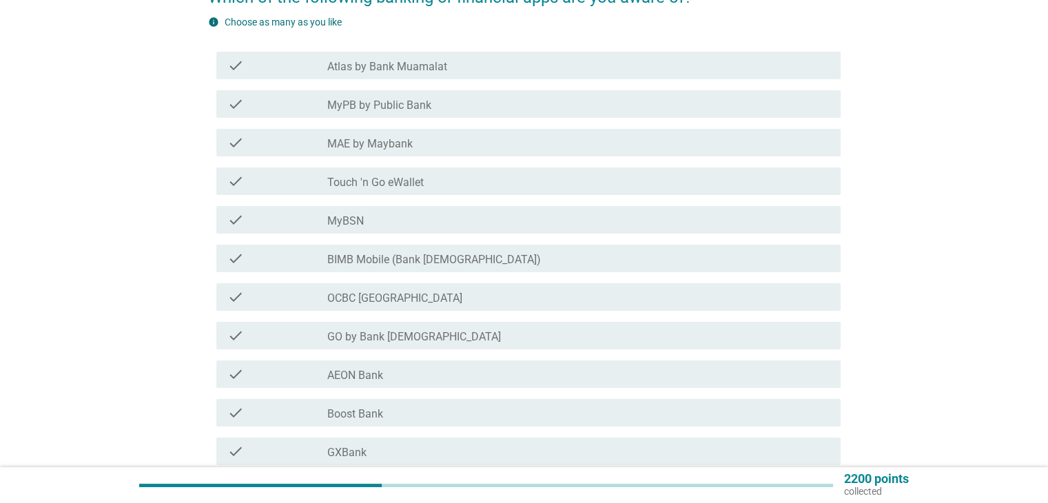
click at [419, 152] on div "check check_box_outline_blank MAE by Maybank" at bounding box center [528, 143] width 624 height 28
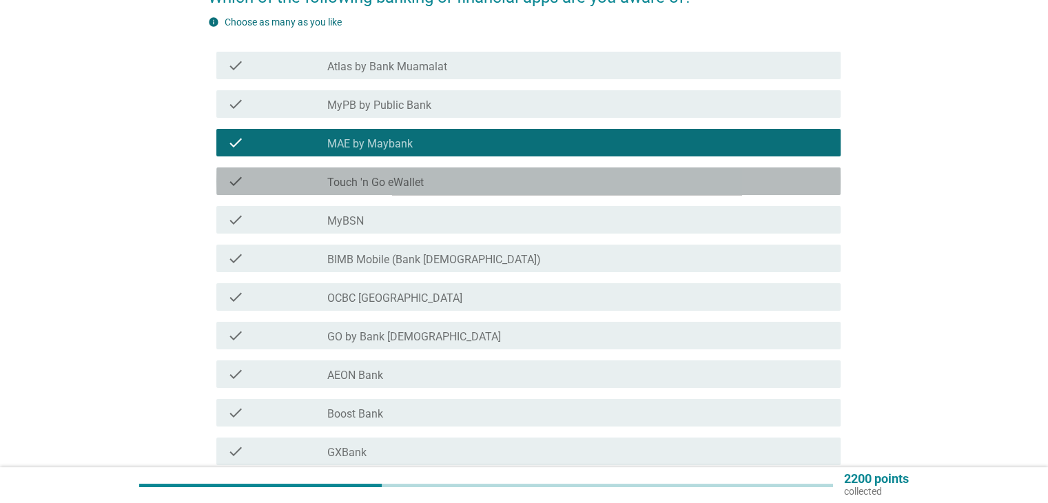
click at [499, 180] on div "check_box_outline_blank Touch 'n Go eWallet" at bounding box center [577, 181] width 501 height 17
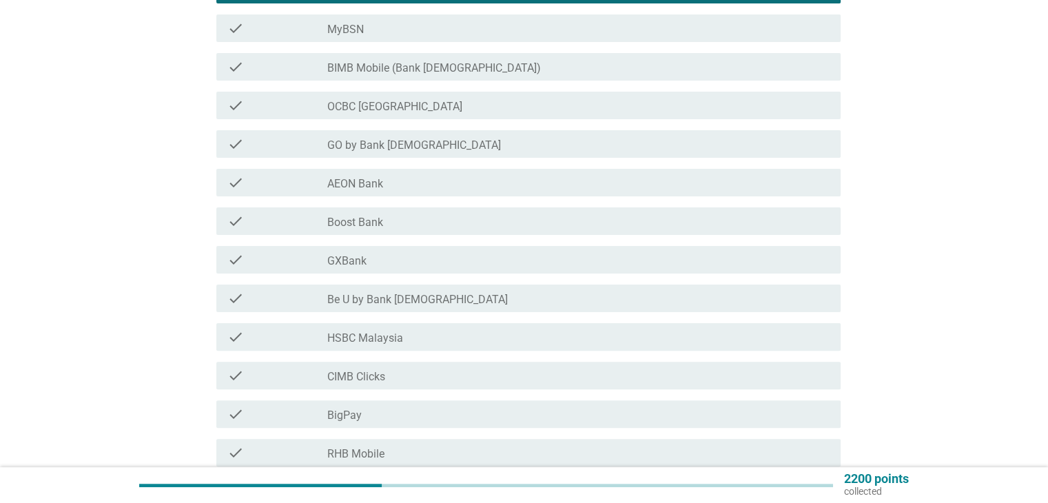
scroll to position [344, 0]
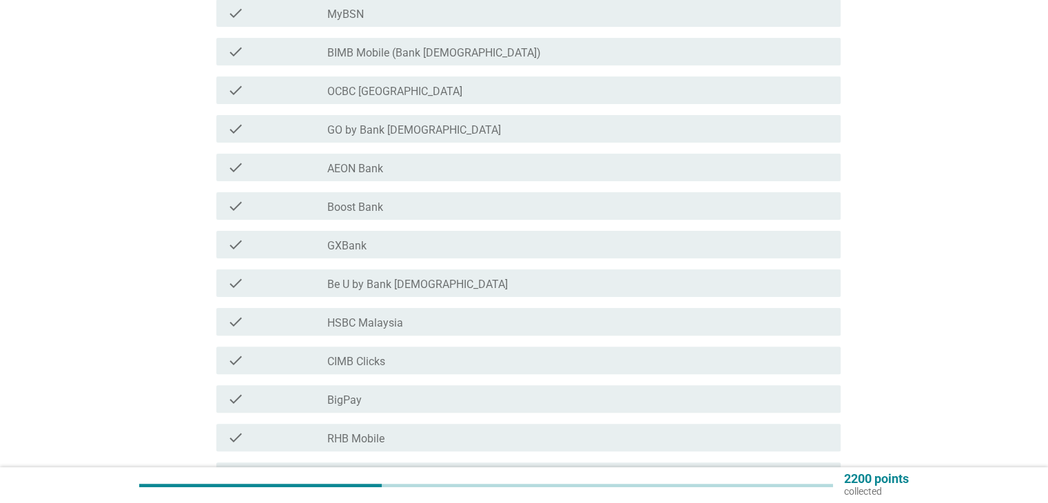
click at [458, 172] on div "check_box_outline_blank AEON Bank" at bounding box center [577, 167] width 501 height 17
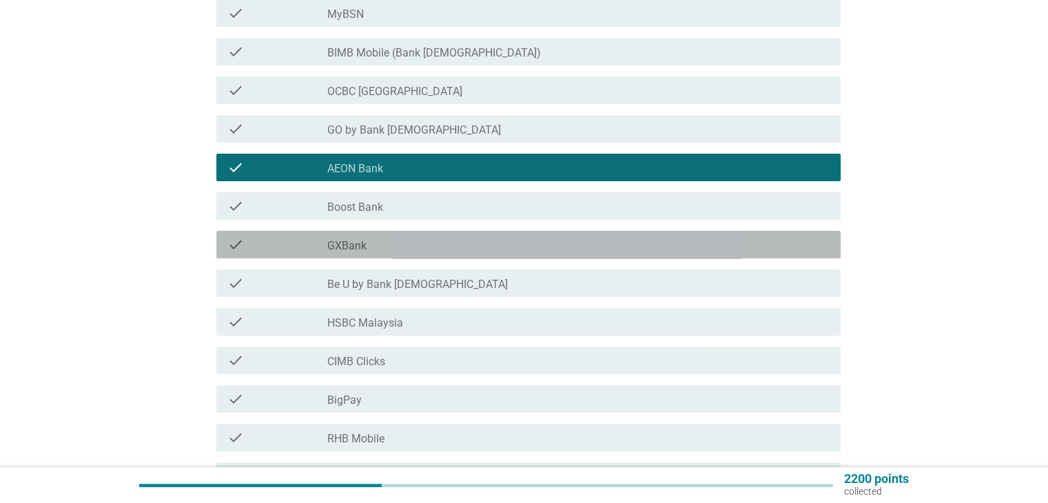
click at [419, 248] on div "check_box_outline_blank GXBank" at bounding box center [577, 244] width 501 height 17
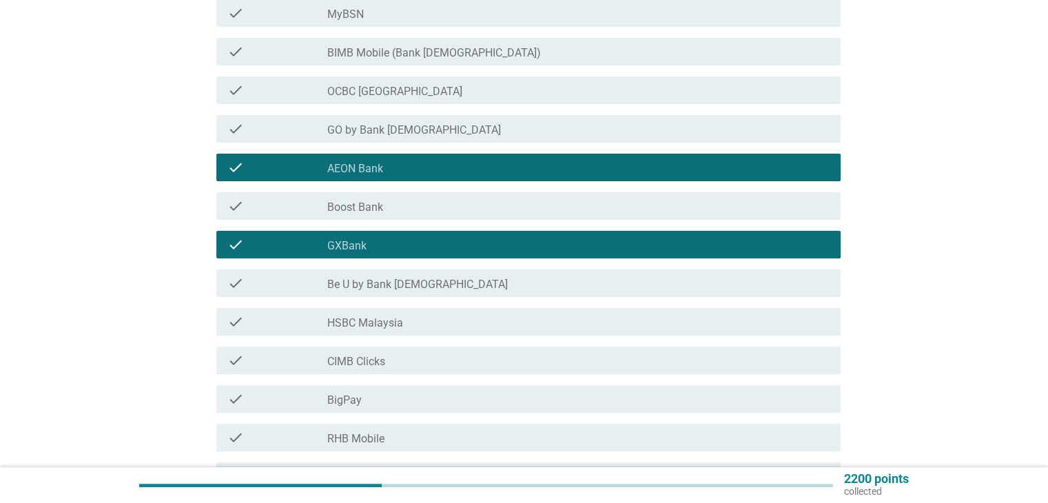
click at [424, 293] on div "check check_box_outline_blank Be U by Bank [DEMOGRAPHIC_DATA]" at bounding box center [528, 283] width 624 height 28
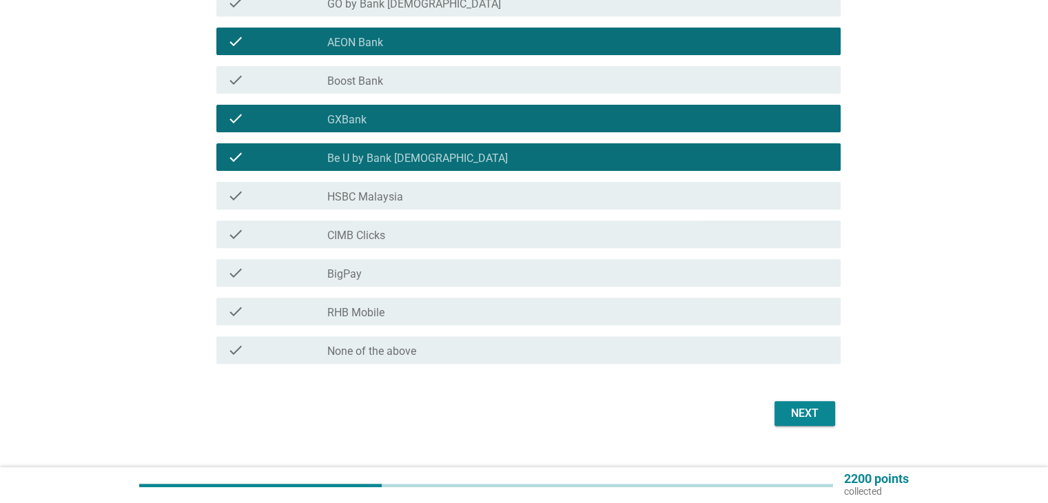
scroll to position [482, 0]
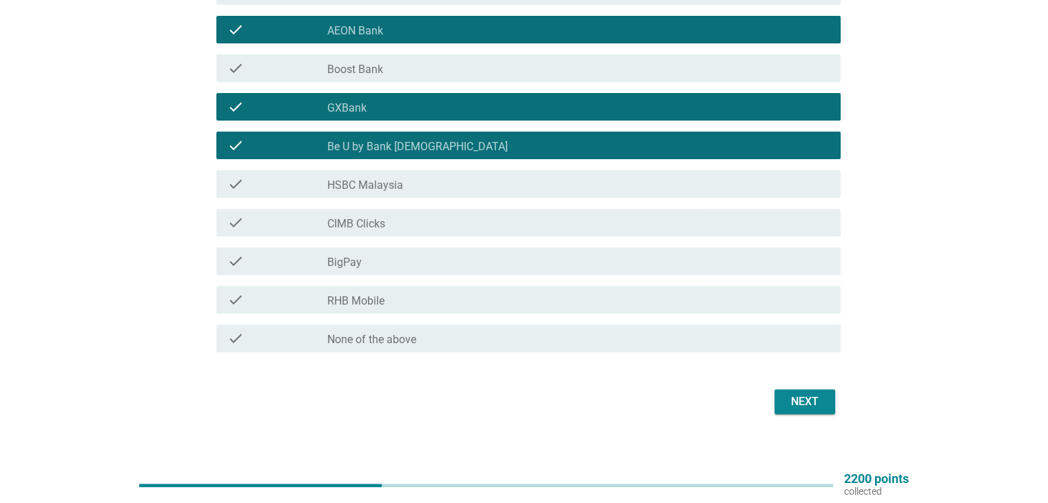
click at [399, 218] on div "check_box_outline_blank CIMB Clicks" at bounding box center [577, 222] width 501 height 17
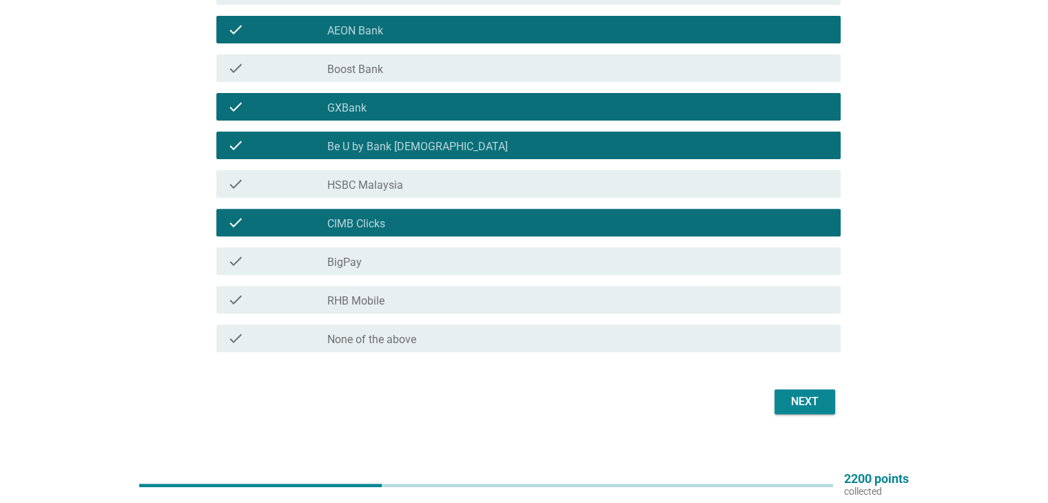
click at [413, 246] on div "check check_box_outline_blank BigPay" at bounding box center [524, 261] width 632 height 39
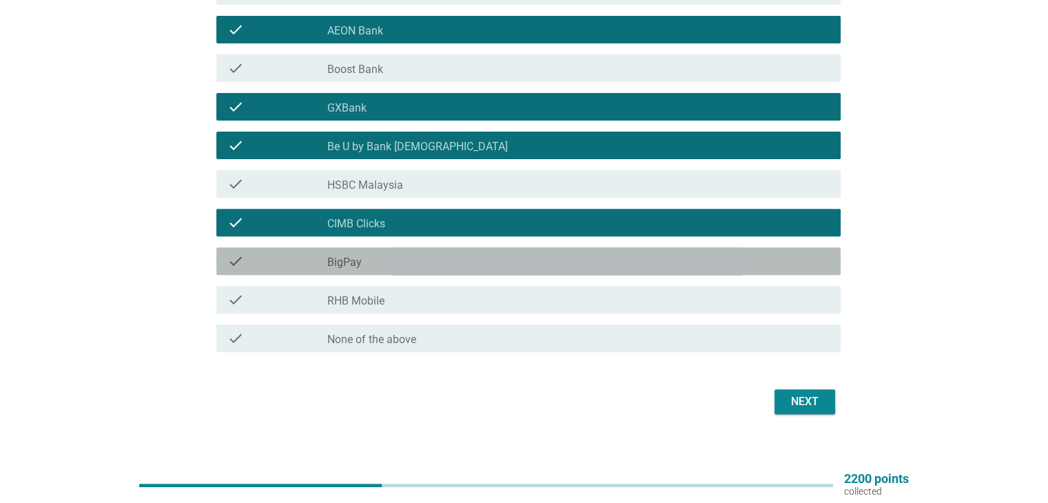
click at [412, 254] on div "check_box_outline_blank BigPay" at bounding box center [577, 261] width 501 height 17
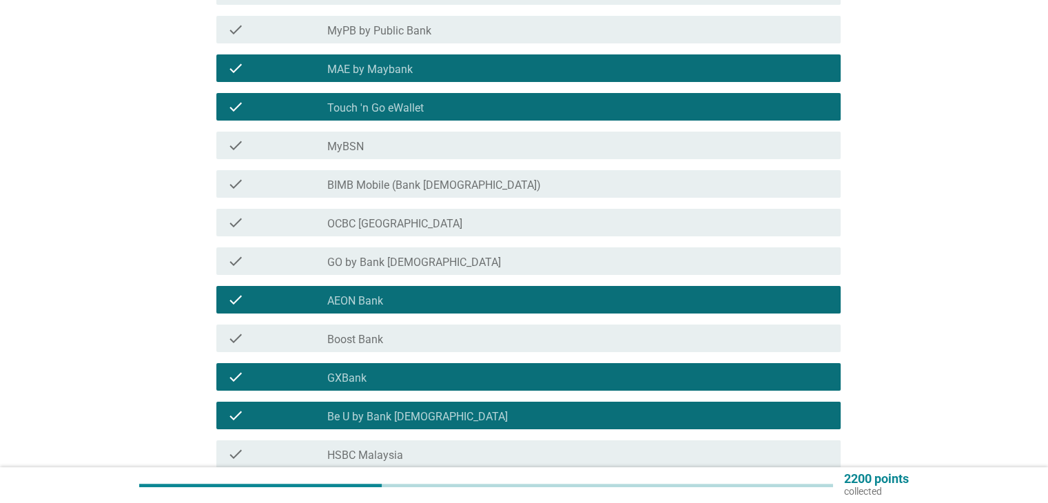
scroll to position [207, 0]
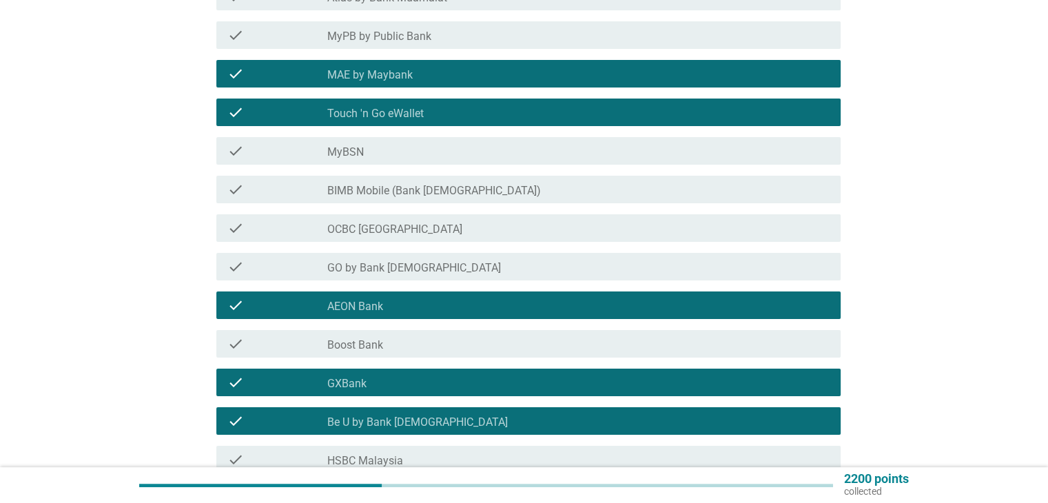
click at [412, 264] on label "GO by Bank [DEMOGRAPHIC_DATA]" at bounding box center [414, 268] width 174 height 14
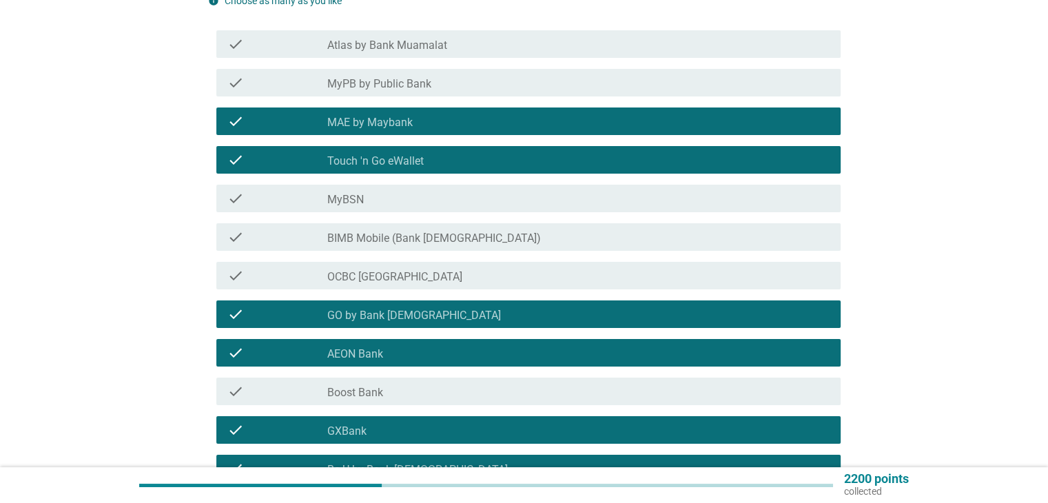
scroll to position [69, 0]
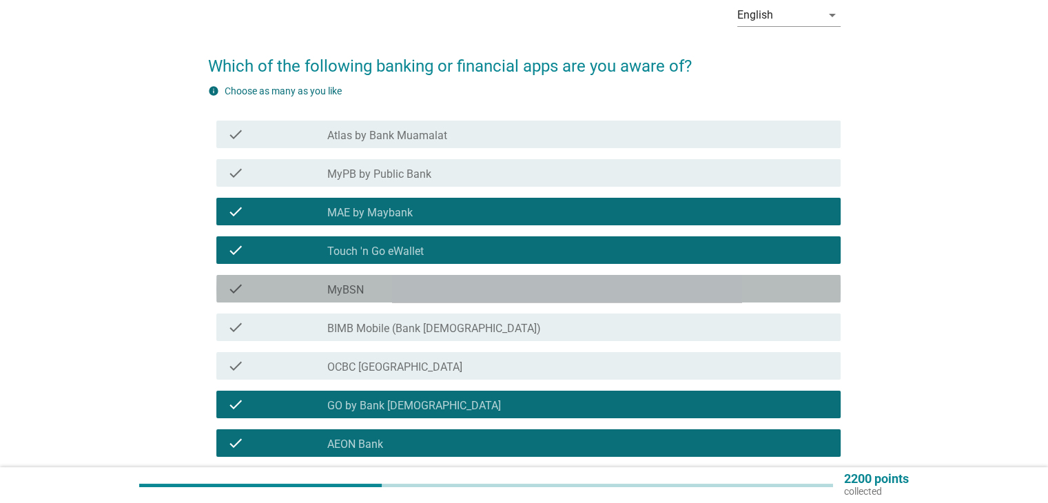
click at [405, 284] on div "check_box_outline_blank MyBSN" at bounding box center [577, 288] width 501 height 17
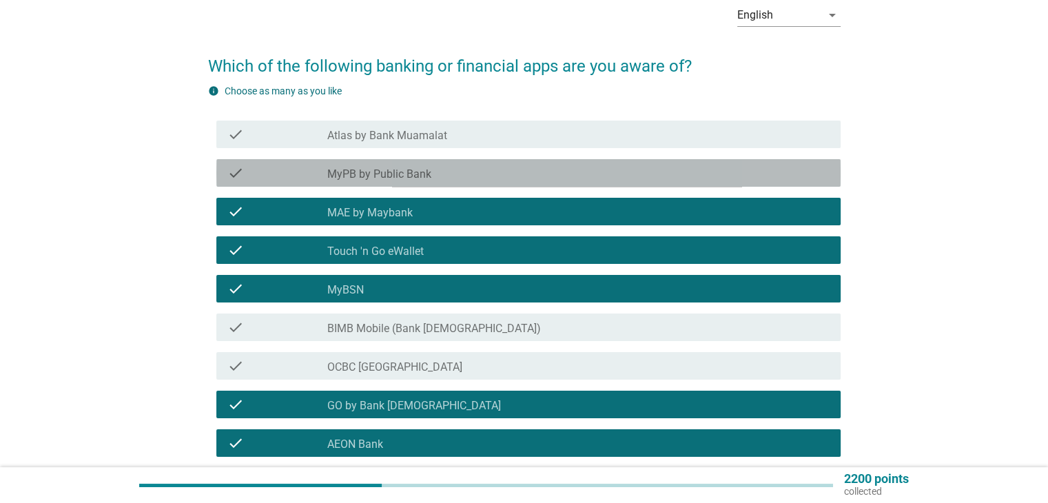
click at [428, 173] on label "MyPB by Public Bank" at bounding box center [379, 174] width 104 height 14
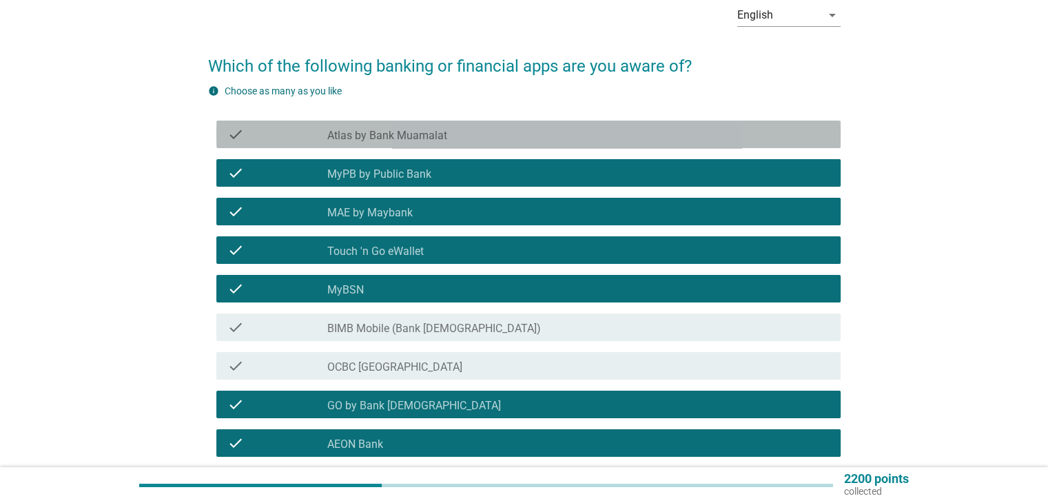
click at [453, 134] on div "check_box_outline_blank Atlas by Bank Muamalat" at bounding box center [577, 134] width 501 height 17
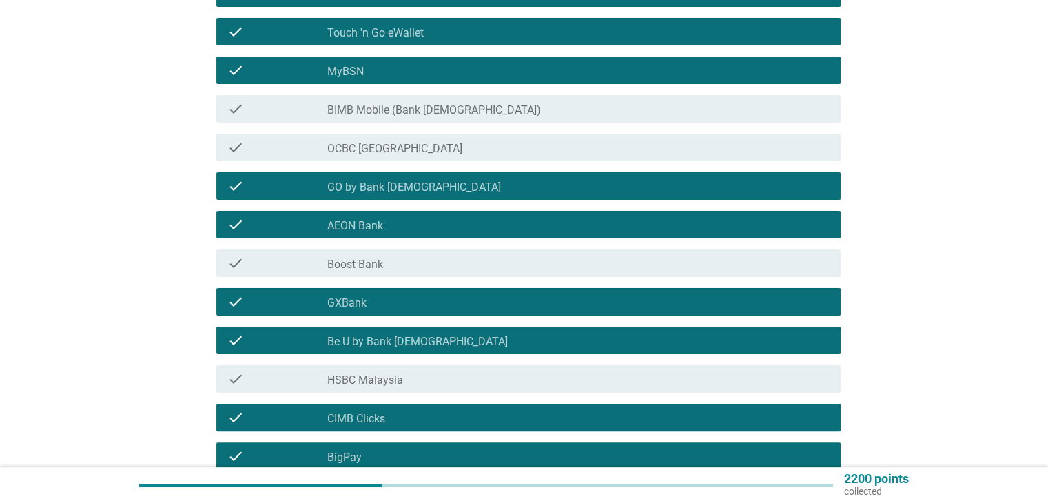
scroll to position [482, 0]
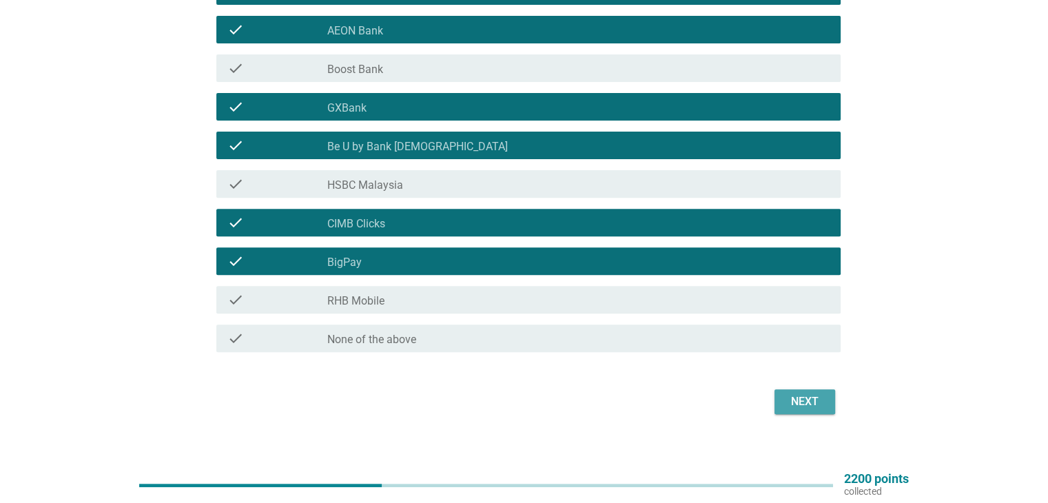
click at [798, 397] on div "Next" at bounding box center [804, 401] width 39 height 17
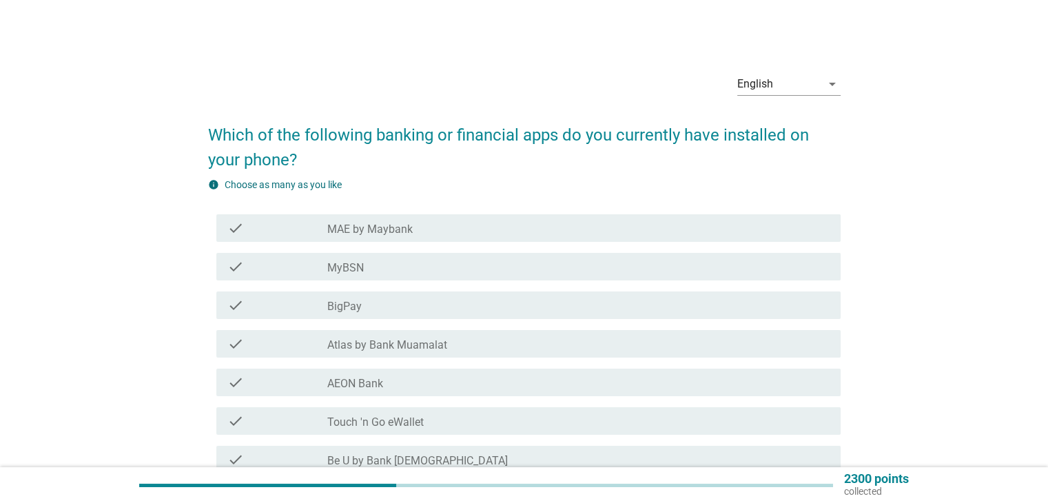
click at [419, 223] on div "check_box_outline_blank MAE by Maybank" at bounding box center [577, 228] width 501 height 17
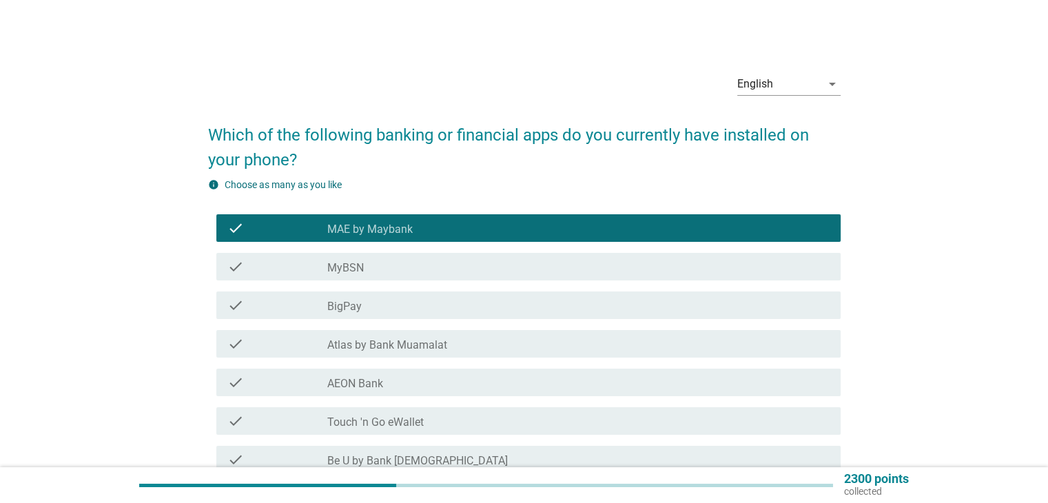
scroll to position [69, 0]
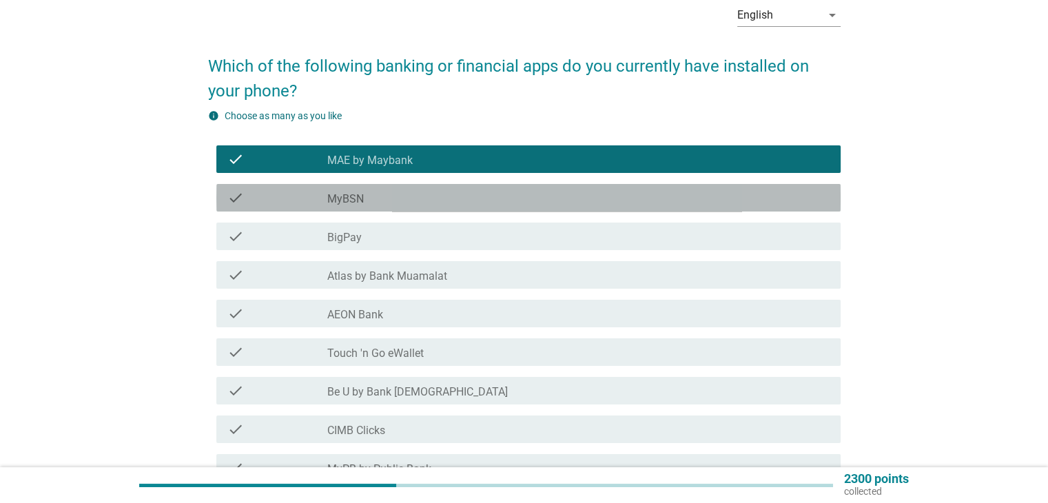
click at [405, 205] on div "check_box_outline_blank MyBSN" at bounding box center [577, 197] width 501 height 17
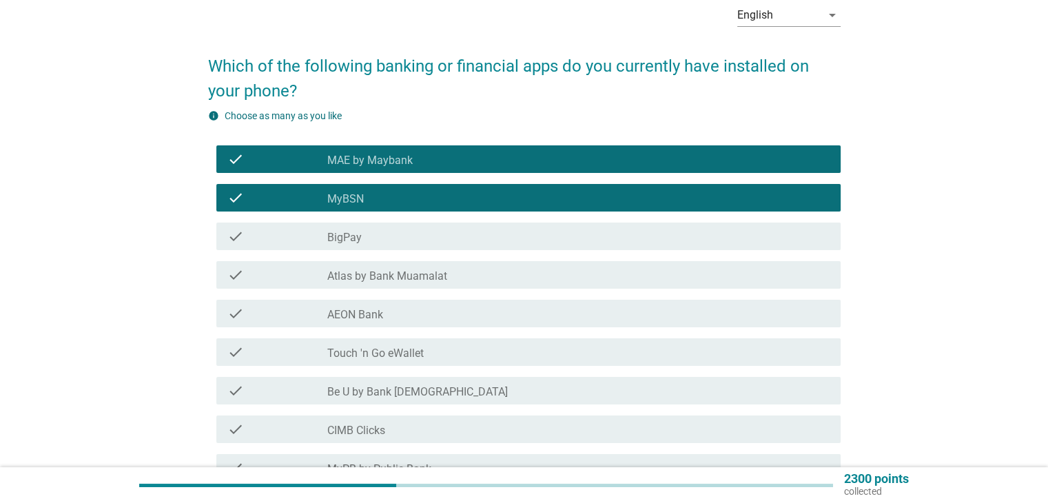
click at [396, 234] on div "check_box_outline_blank BigPay" at bounding box center [577, 236] width 501 height 17
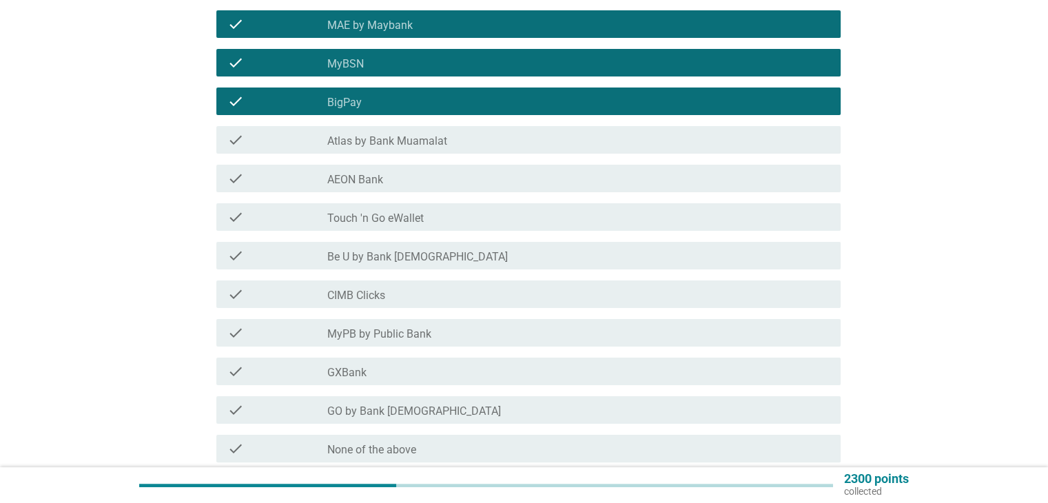
scroll to position [207, 0]
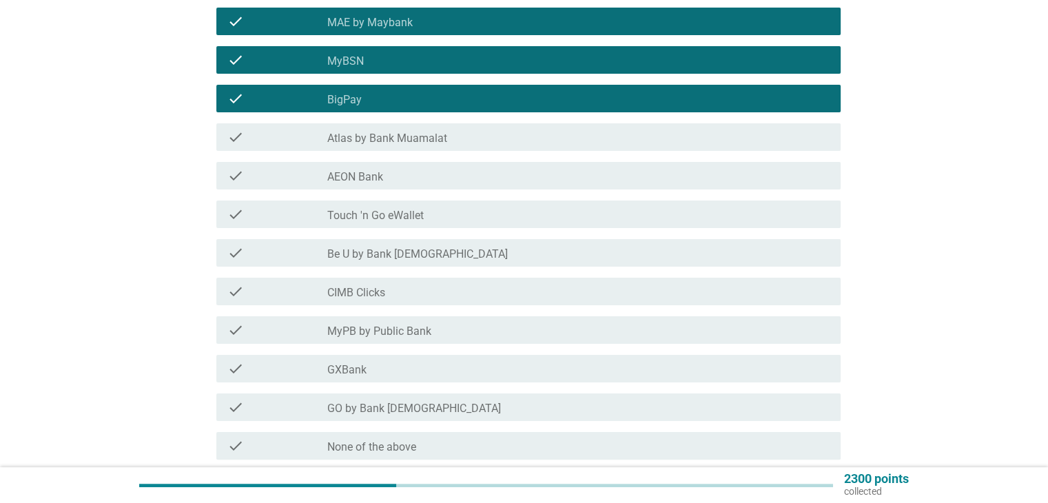
click at [411, 177] on div "check_box_outline_blank AEON Bank" at bounding box center [577, 175] width 501 height 17
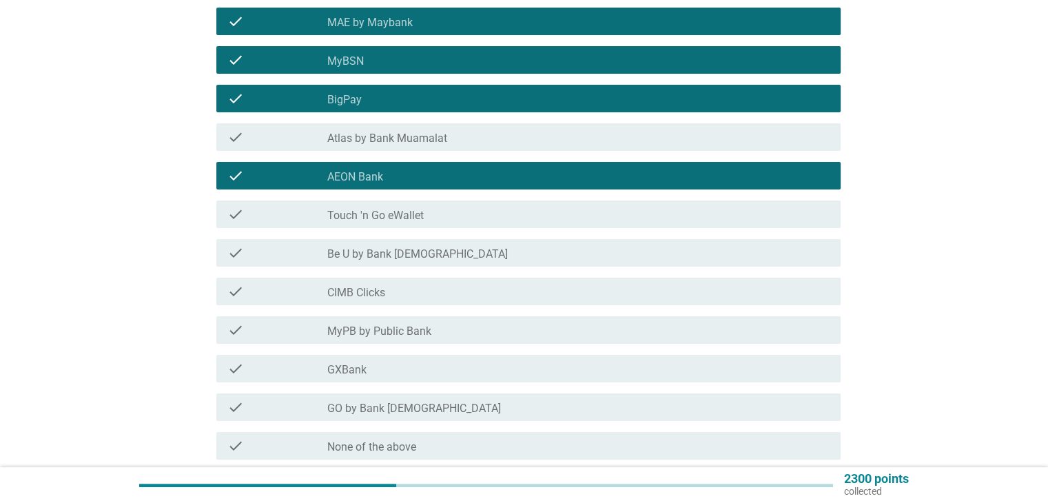
click at [413, 214] on label "Touch 'n Go eWallet" at bounding box center [375, 216] width 96 height 14
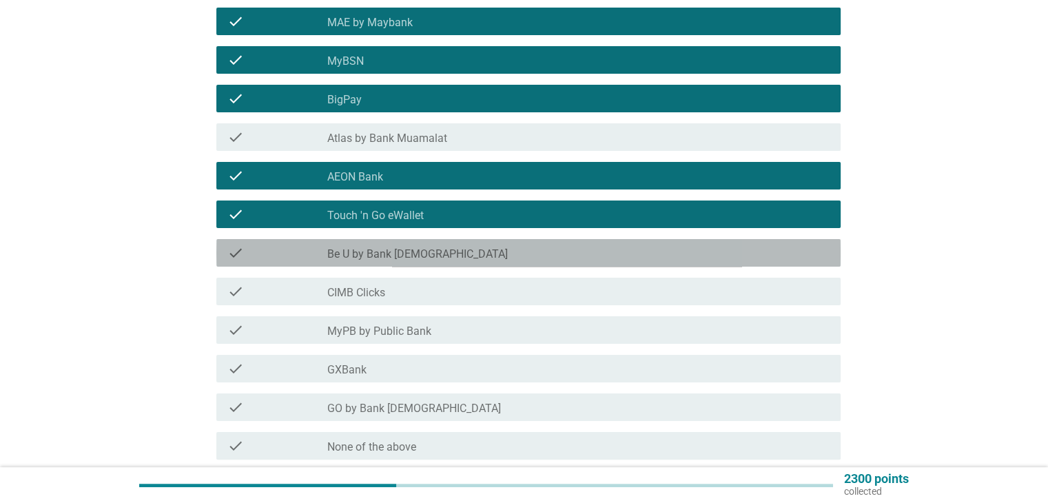
click at [426, 256] on div "check_box_outline_blank Be U by Bank [DEMOGRAPHIC_DATA]" at bounding box center [577, 253] width 501 height 17
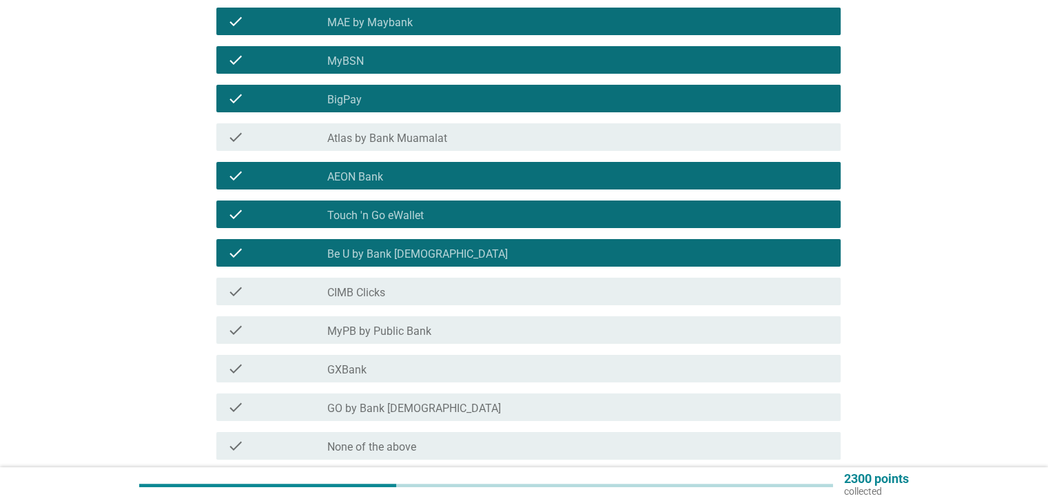
click at [427, 298] on div "check_box_outline_blank CIMB Clicks" at bounding box center [577, 291] width 501 height 17
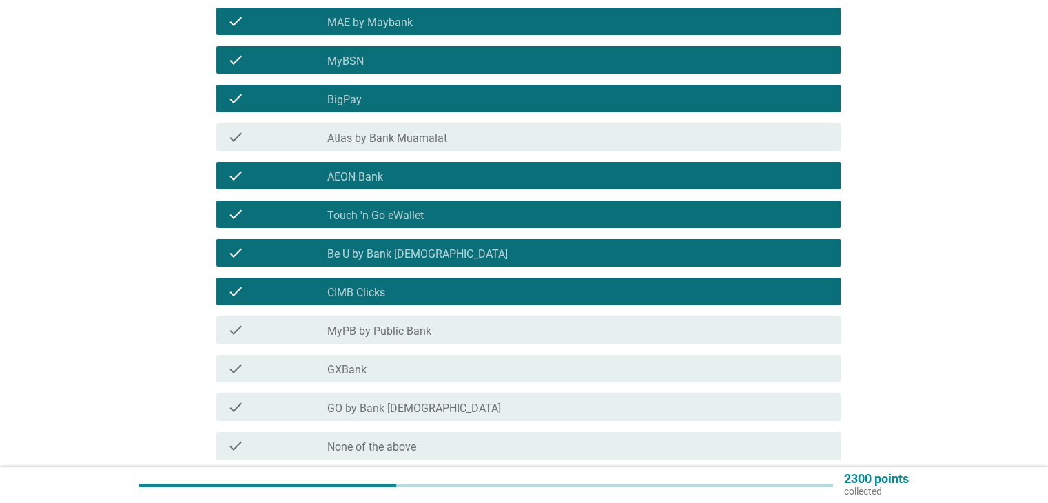
scroll to position [276, 0]
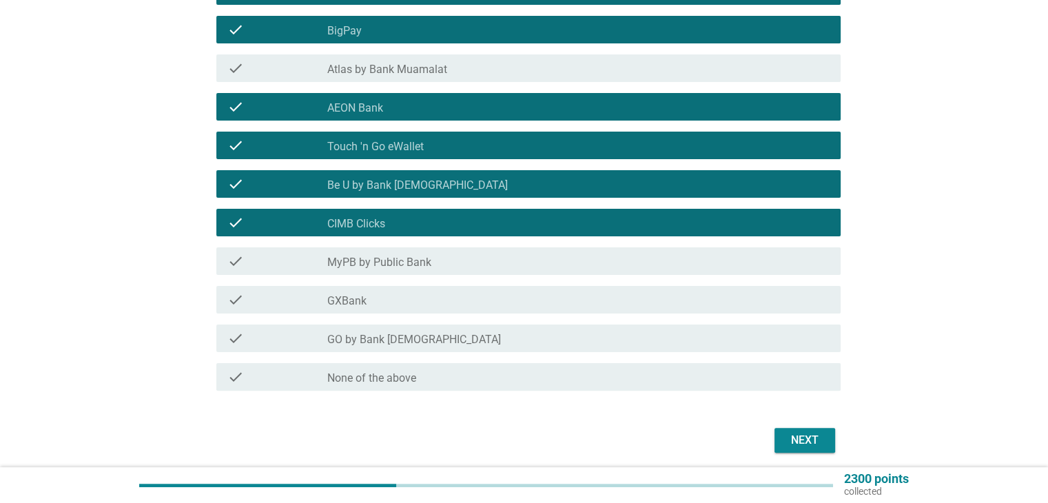
click at [408, 306] on div "check_box_outline_blank GXBank" at bounding box center [577, 299] width 501 height 17
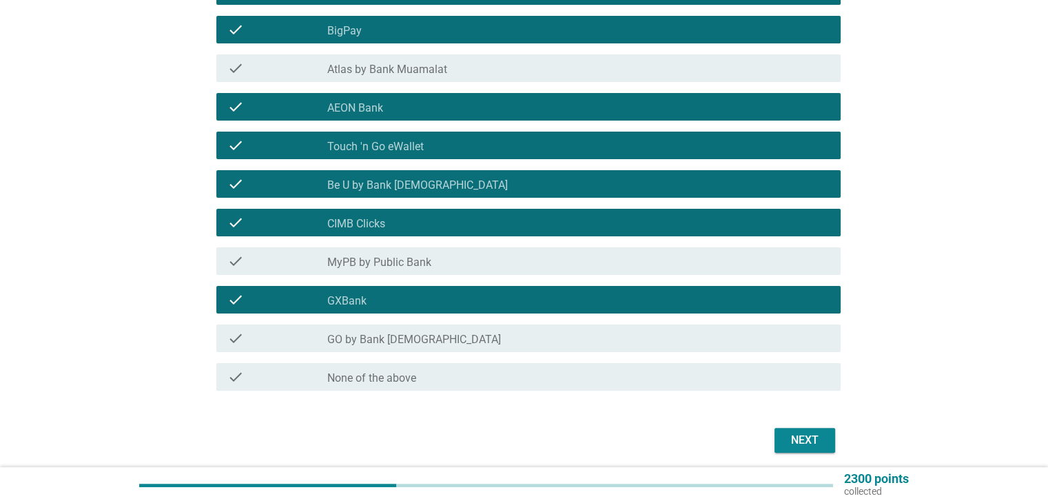
click at [469, 337] on div "check_box_outline_blank GO by Bank [DEMOGRAPHIC_DATA]" at bounding box center [577, 338] width 501 height 17
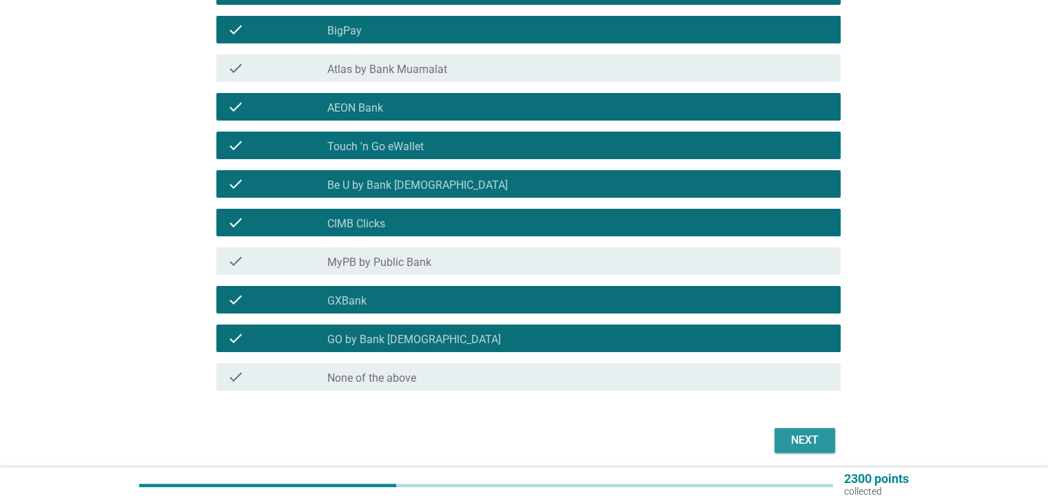
drag, startPoint x: 801, startPoint y: 437, endPoint x: 792, endPoint y: 429, distance: 11.7
click at [801, 438] on div "Next" at bounding box center [804, 440] width 39 height 17
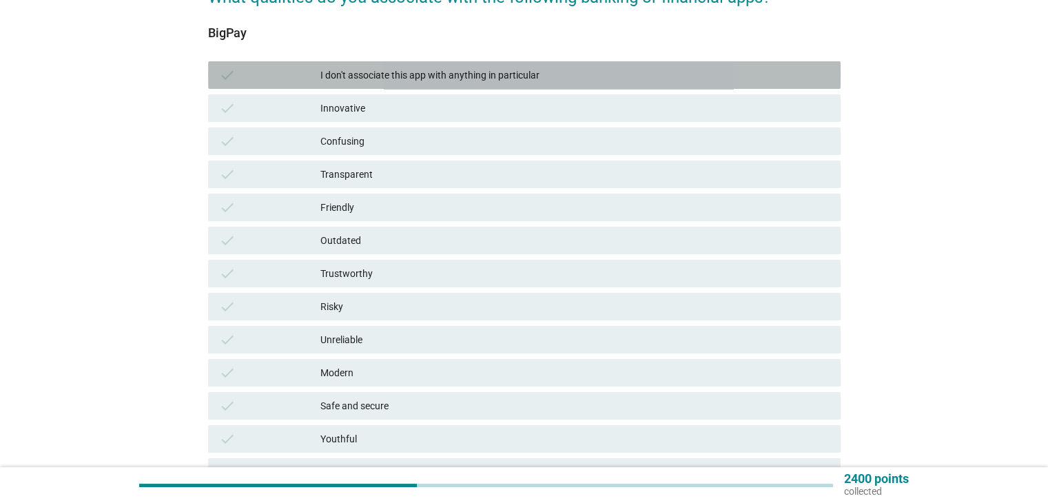
click at [444, 79] on div "I don't associate this app with anything in particular" at bounding box center [574, 75] width 508 height 17
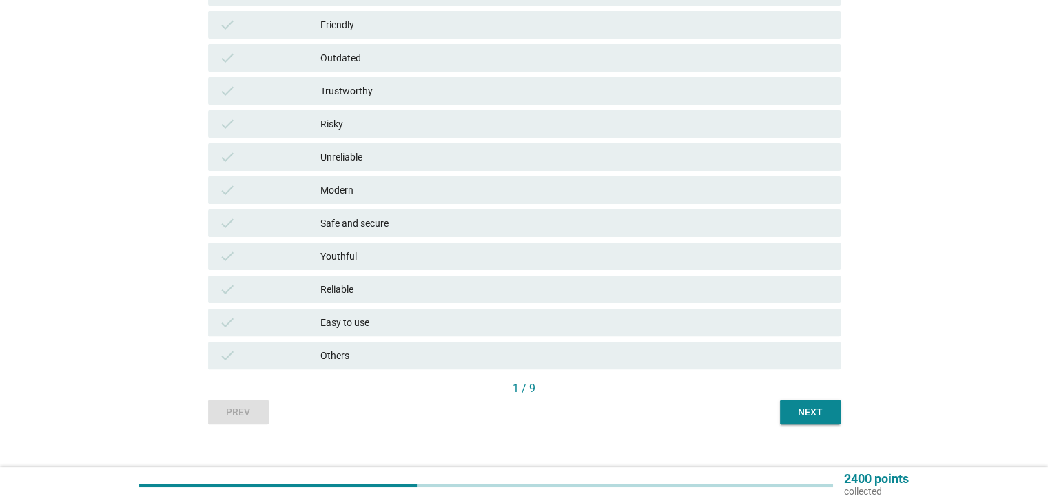
scroll to position [340, 0]
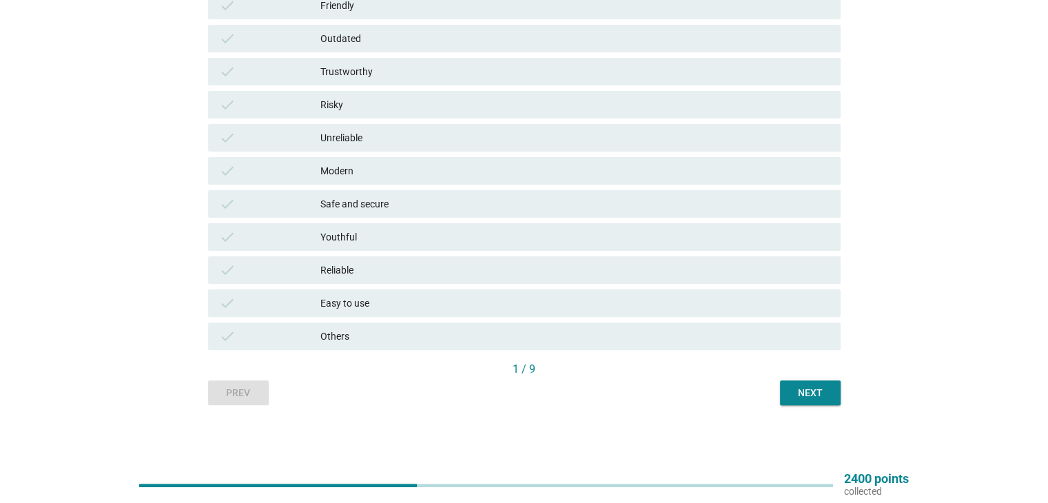
click at [819, 386] on div "Next" at bounding box center [810, 393] width 39 height 14
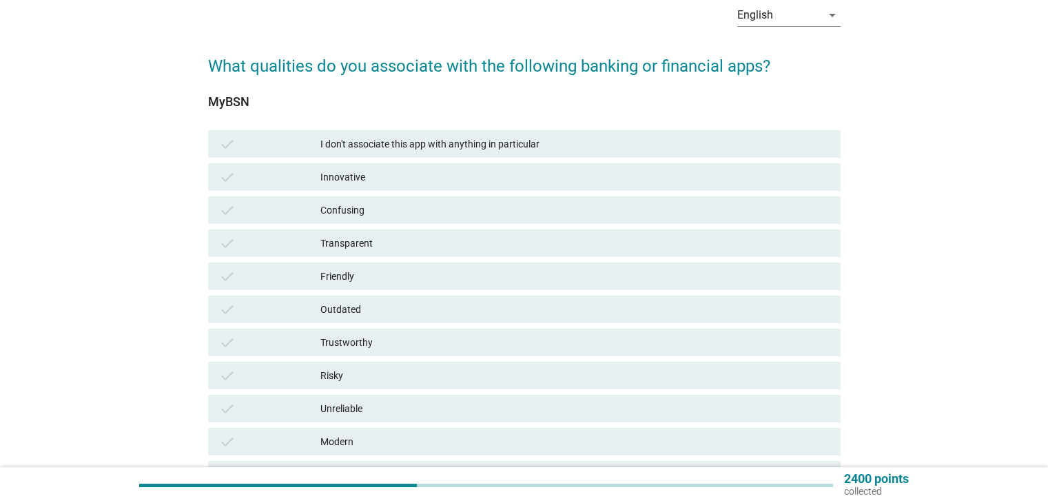
scroll to position [138, 0]
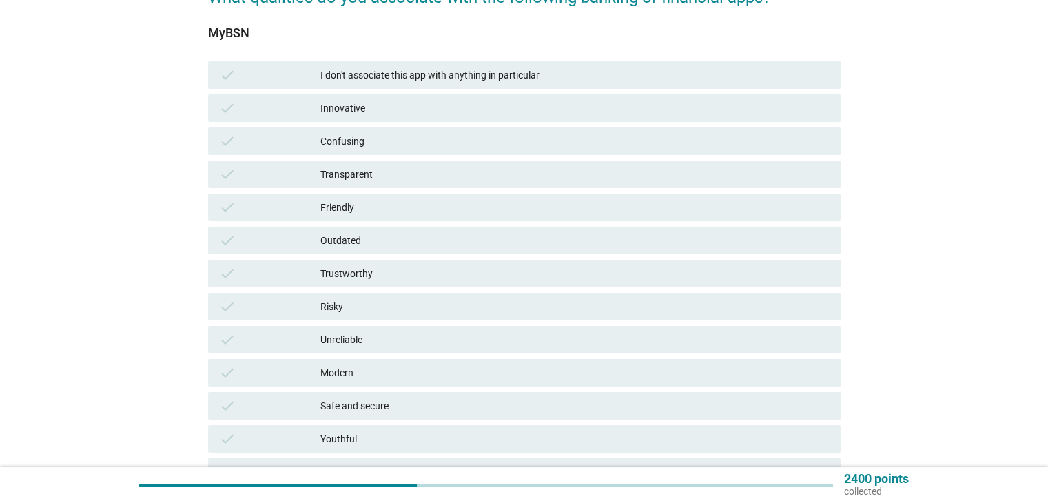
click at [424, 235] on div "Outdated" at bounding box center [574, 240] width 508 height 17
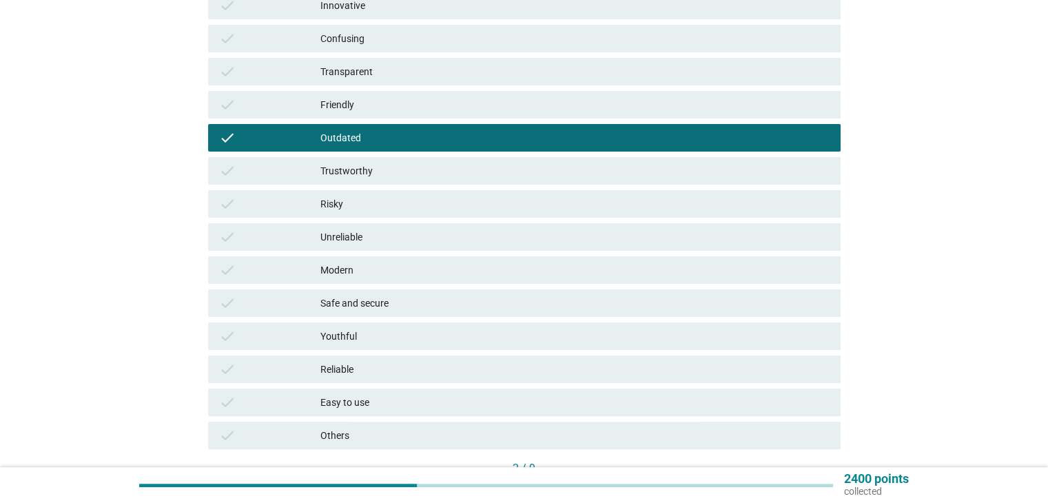
scroll to position [276, 0]
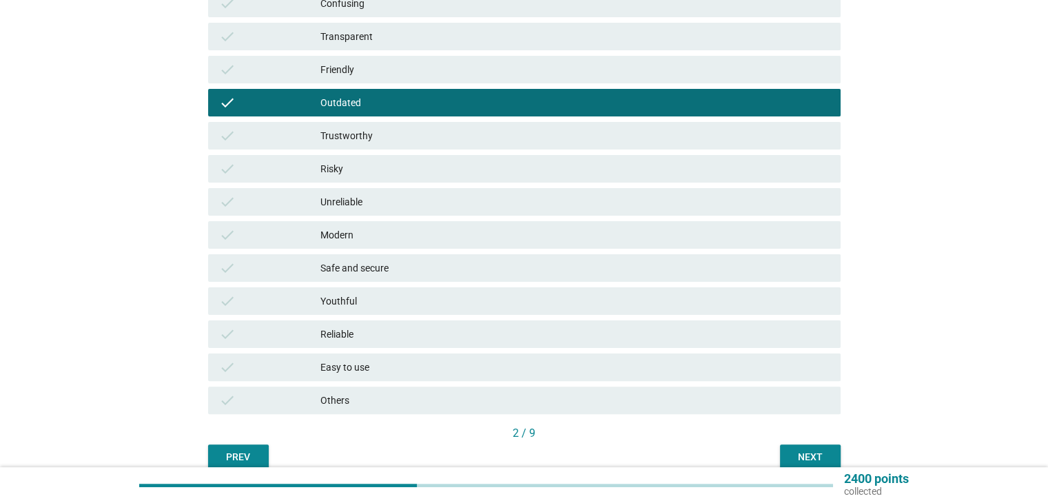
click at [447, 299] on div "Youthful" at bounding box center [574, 301] width 508 height 17
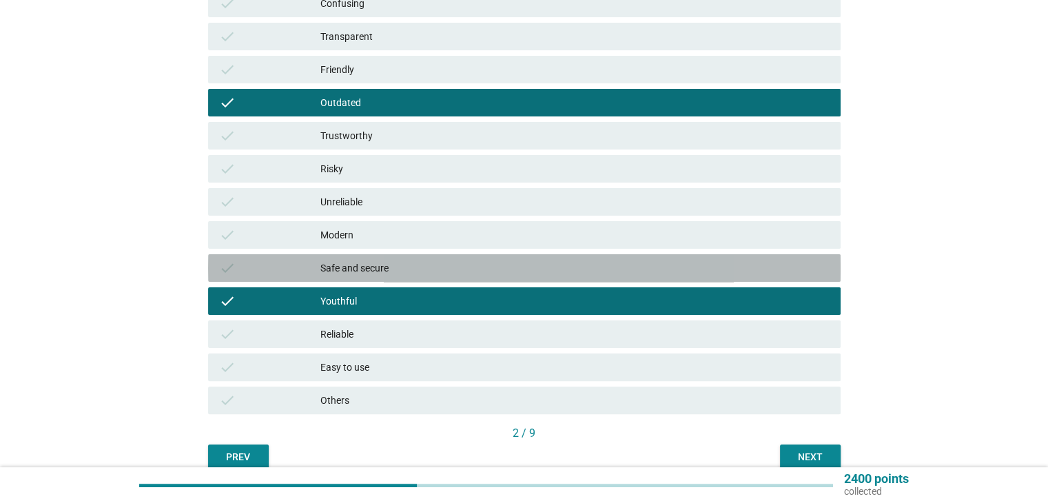
click at [456, 264] on div "Safe and secure" at bounding box center [574, 268] width 508 height 17
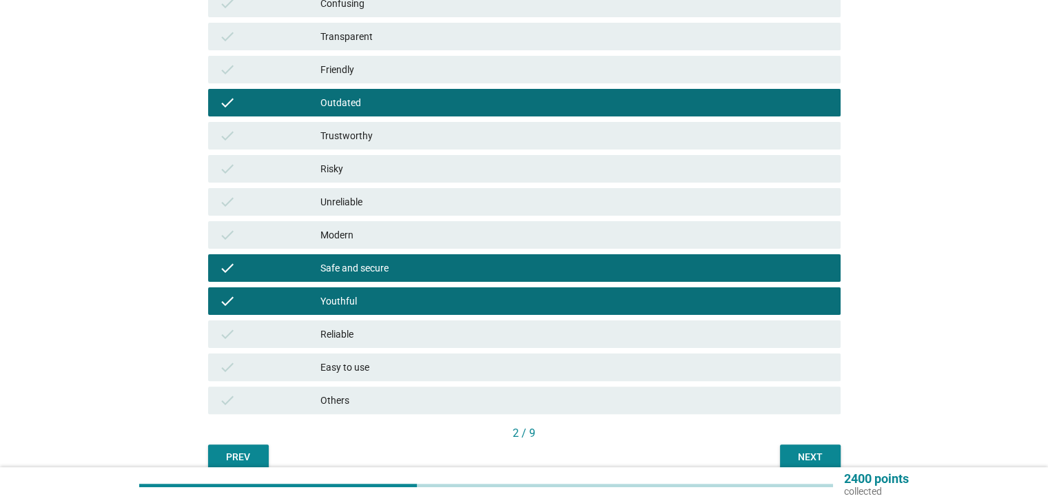
click at [448, 256] on div "check Safe and secure" at bounding box center [524, 268] width 632 height 28
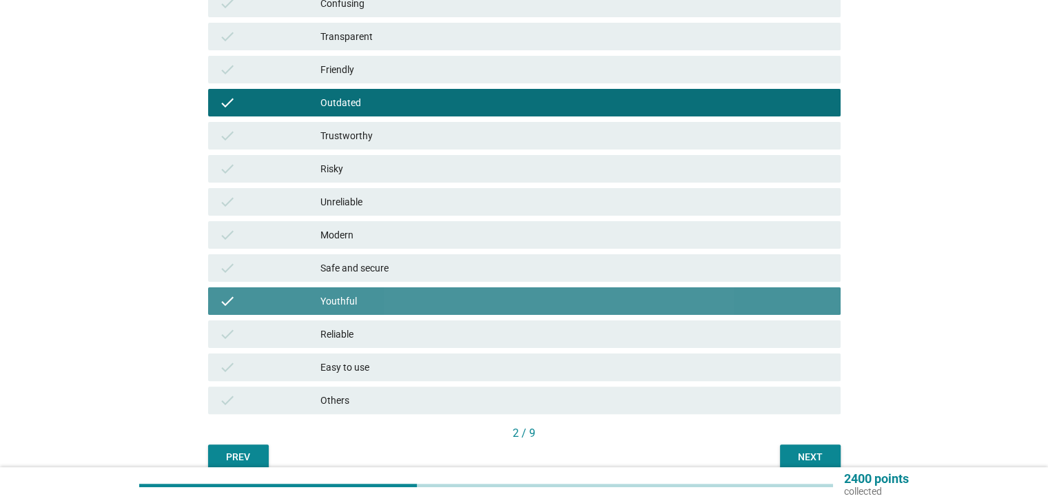
click at [435, 293] on div "check Youthful" at bounding box center [524, 301] width 632 height 28
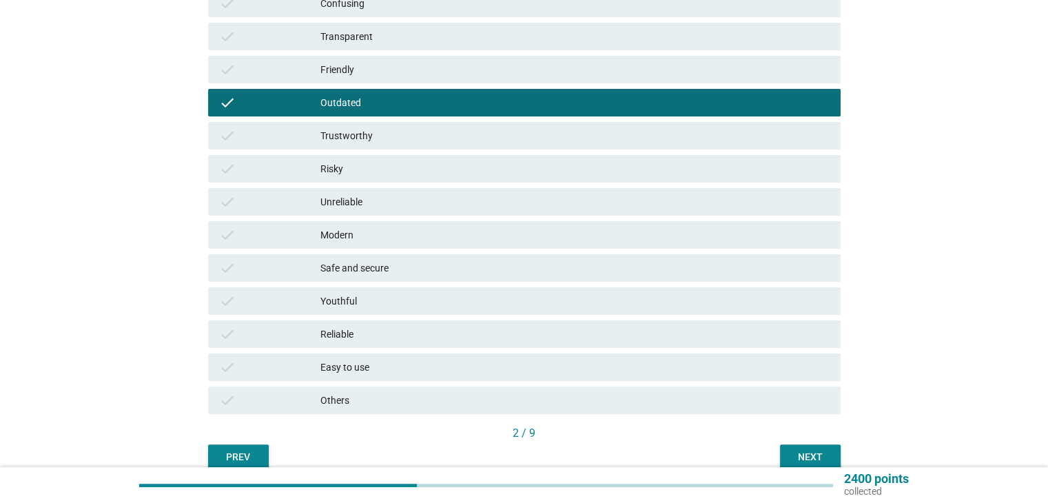
click at [422, 321] on div "check Reliable" at bounding box center [524, 334] width 632 height 28
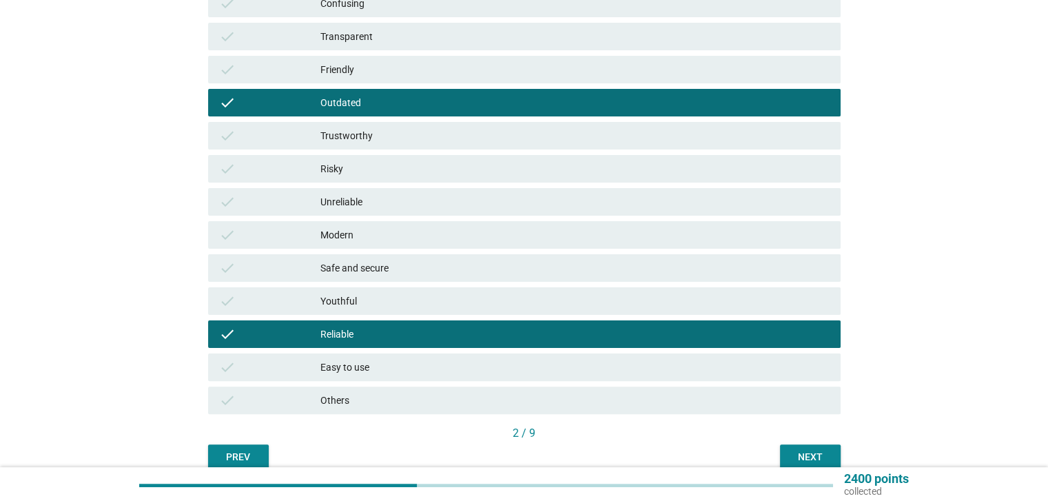
drag, startPoint x: 418, startPoint y: 102, endPoint x: 459, endPoint y: 121, distance: 44.7
click at [419, 102] on div "Outdated" at bounding box center [574, 102] width 508 height 17
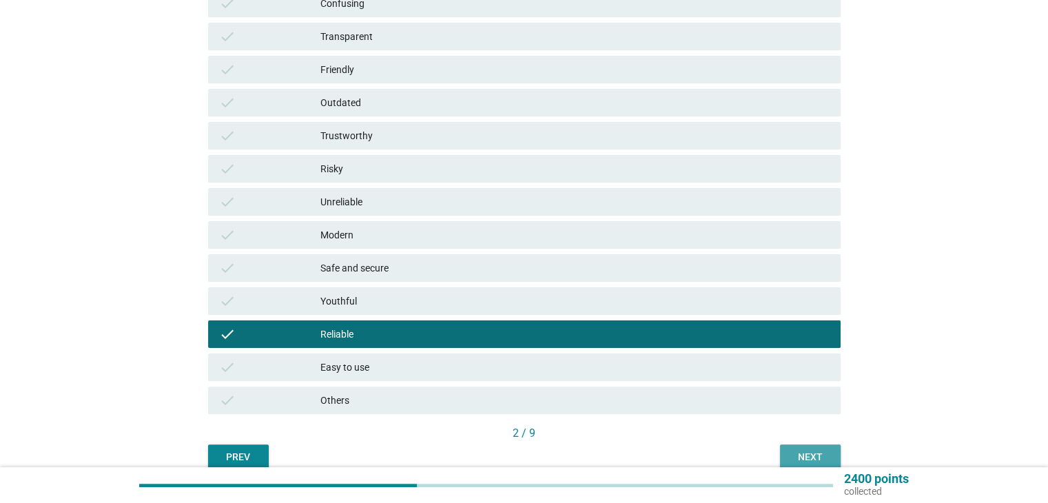
click at [811, 455] on div "Next" at bounding box center [810, 457] width 39 height 14
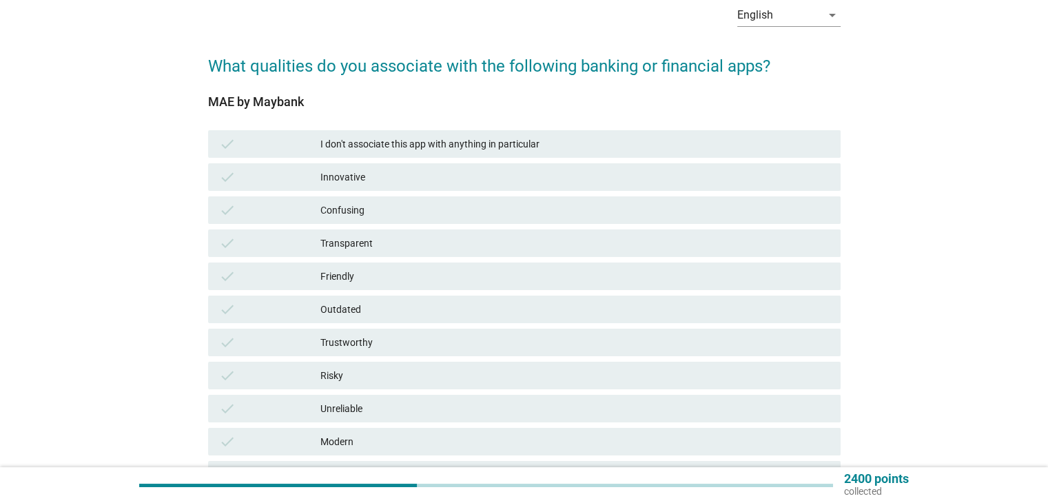
scroll to position [138, 0]
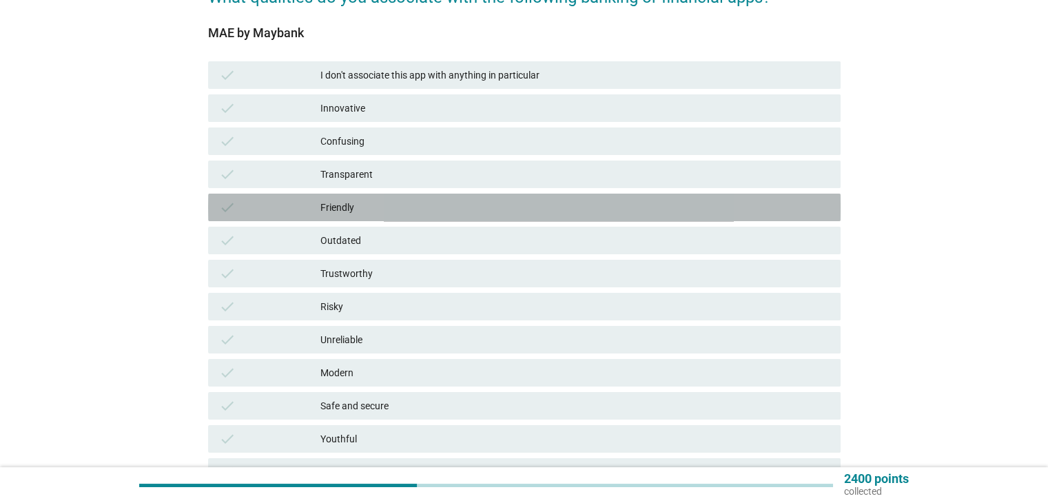
click at [410, 209] on div "Friendly" at bounding box center [574, 207] width 508 height 17
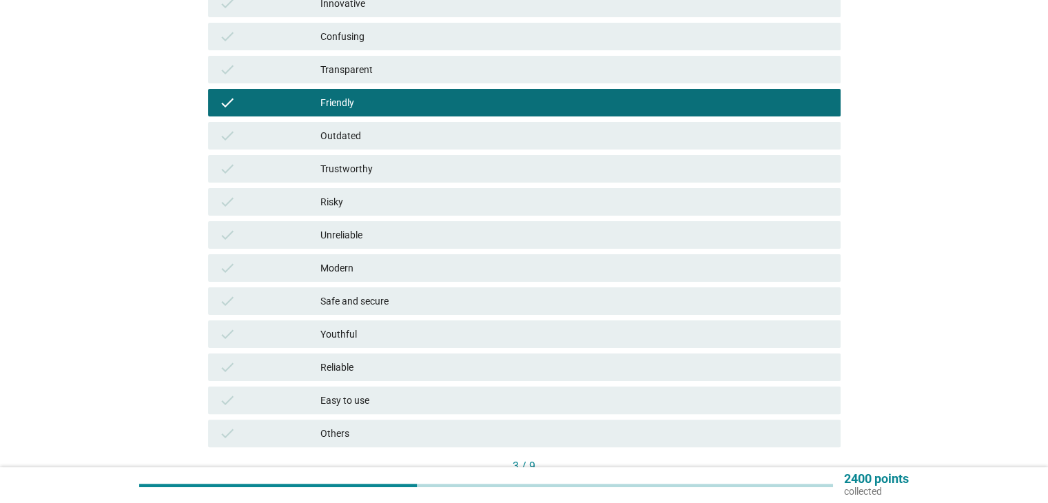
scroll to position [276, 0]
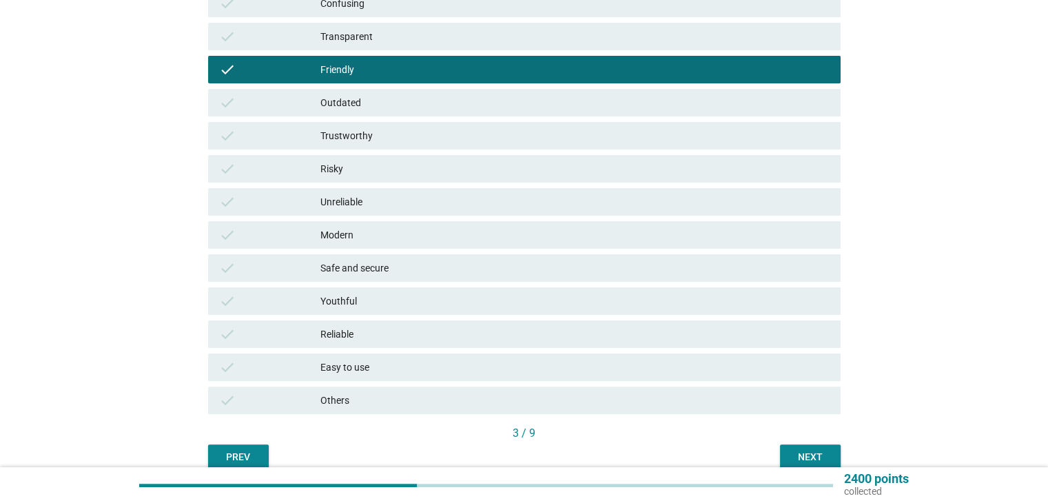
click at [412, 236] on div "Modern" at bounding box center [574, 235] width 508 height 17
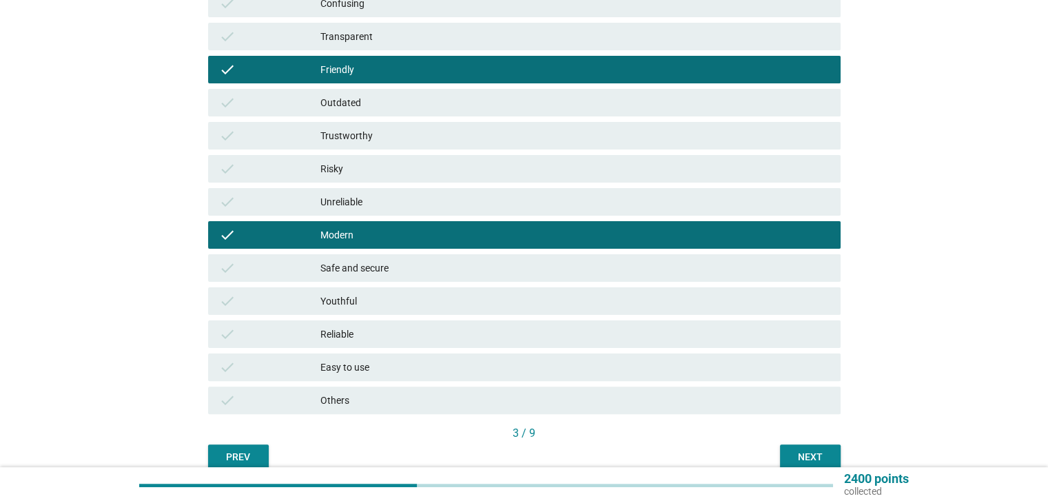
click at [414, 257] on div "check Safe and secure" at bounding box center [524, 268] width 632 height 28
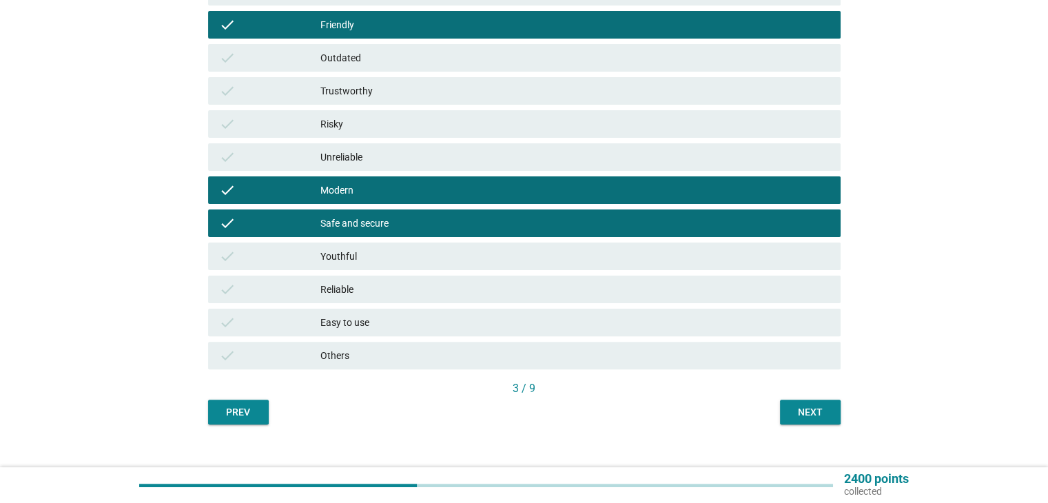
scroll to position [340, 0]
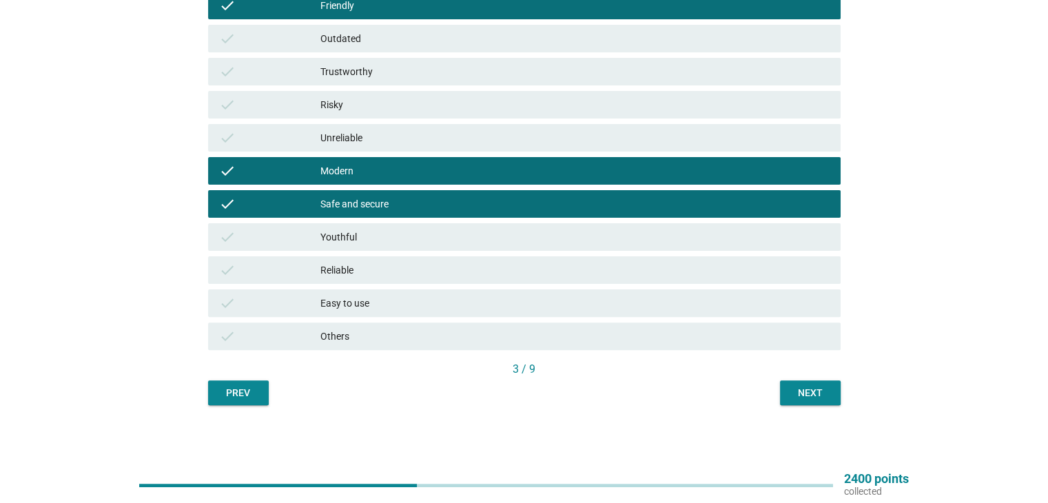
click at [510, 307] on div "Easy to use" at bounding box center [574, 303] width 508 height 17
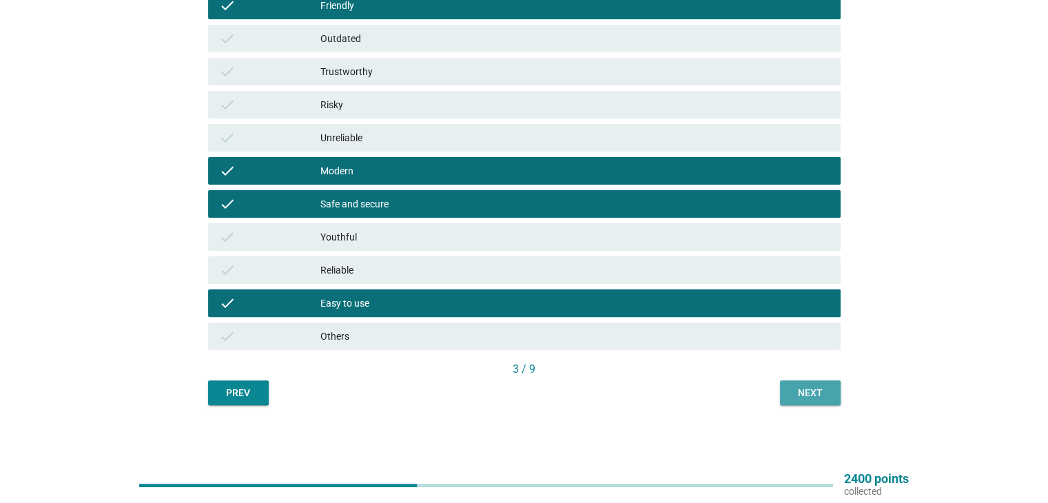
click at [809, 393] on div "Next" at bounding box center [810, 393] width 39 height 14
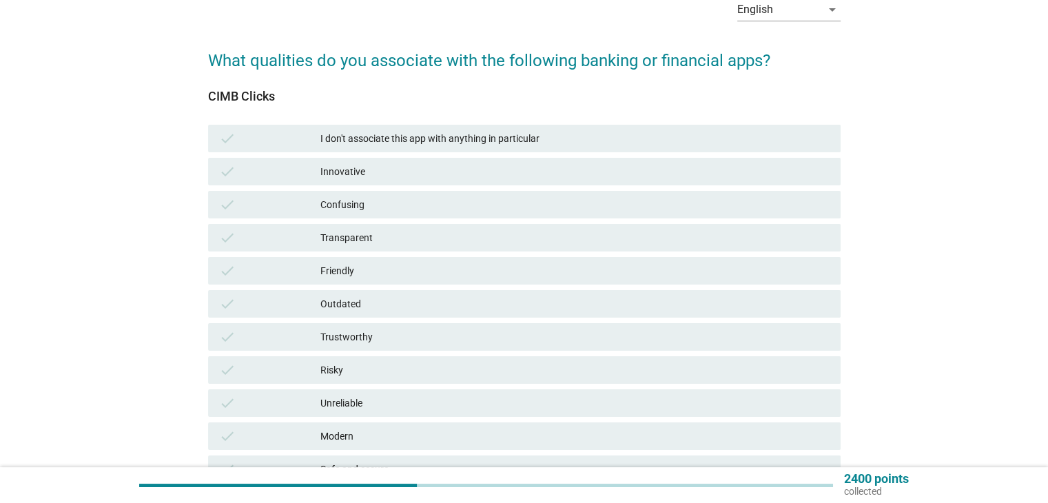
scroll to position [138, 0]
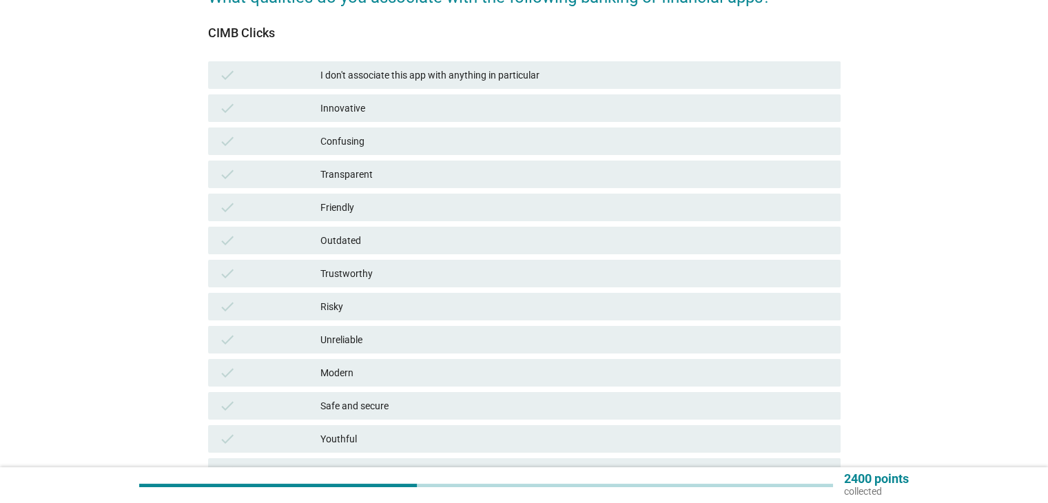
drag, startPoint x: 376, startPoint y: 208, endPoint x: 397, endPoint y: 213, distance: 21.2
click at [377, 208] on div "Friendly" at bounding box center [574, 207] width 508 height 17
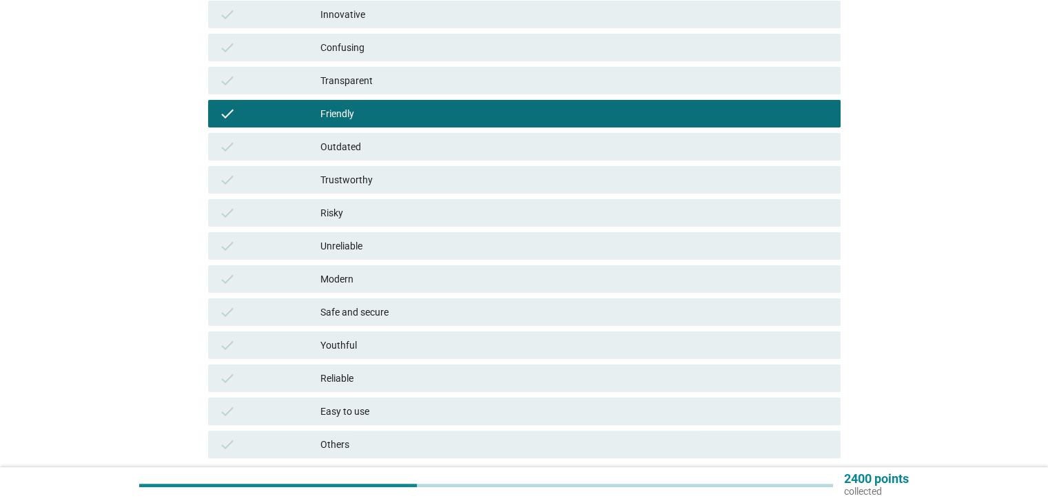
scroll to position [340, 0]
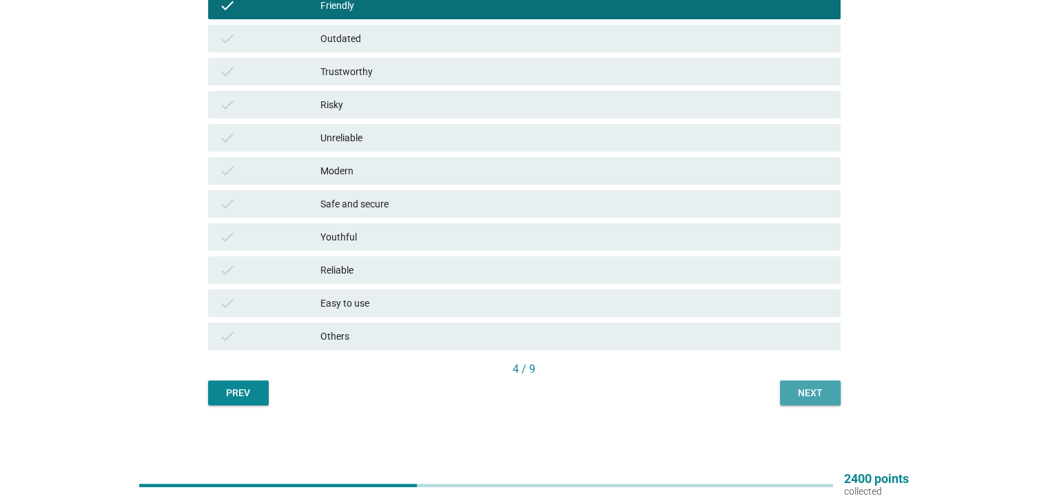
click at [810, 393] on div "Next" at bounding box center [810, 393] width 39 height 14
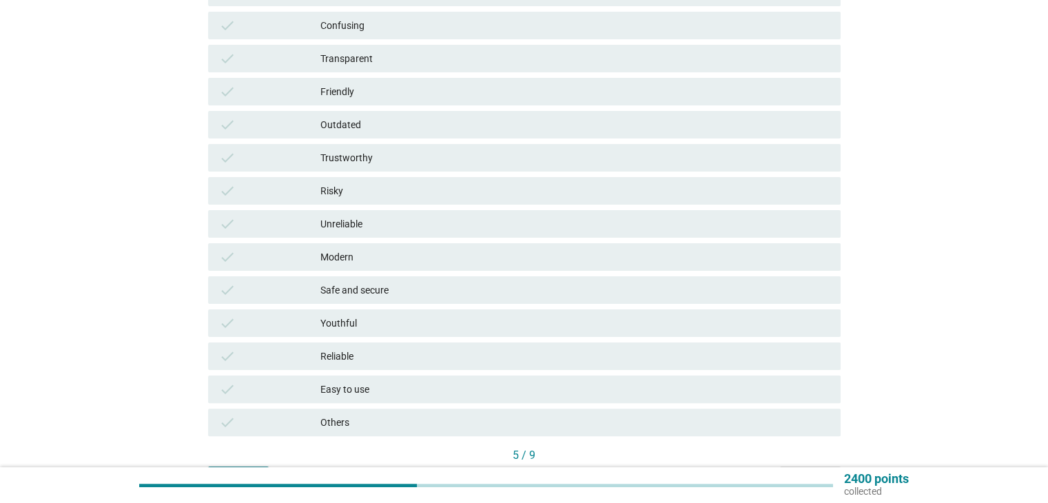
scroll to position [276, 0]
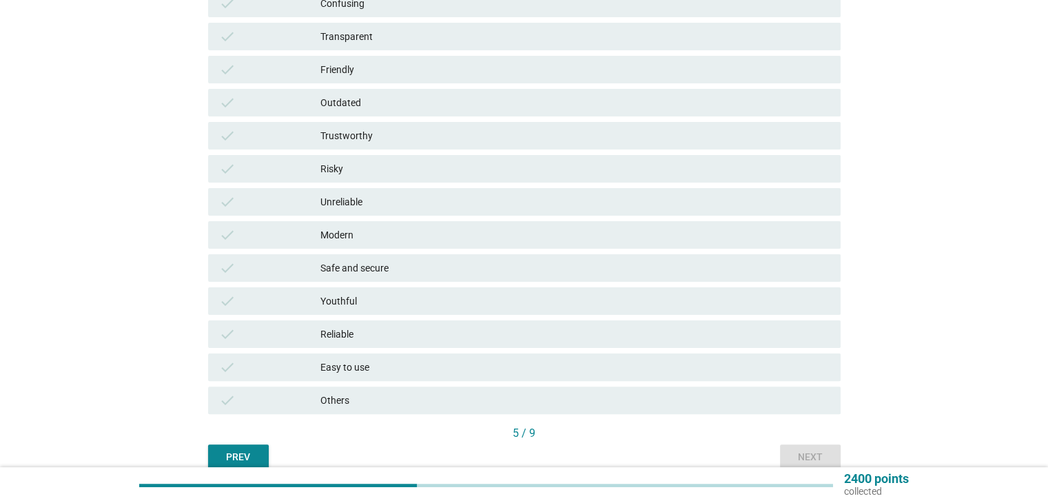
click at [391, 333] on div "Reliable" at bounding box center [574, 334] width 508 height 17
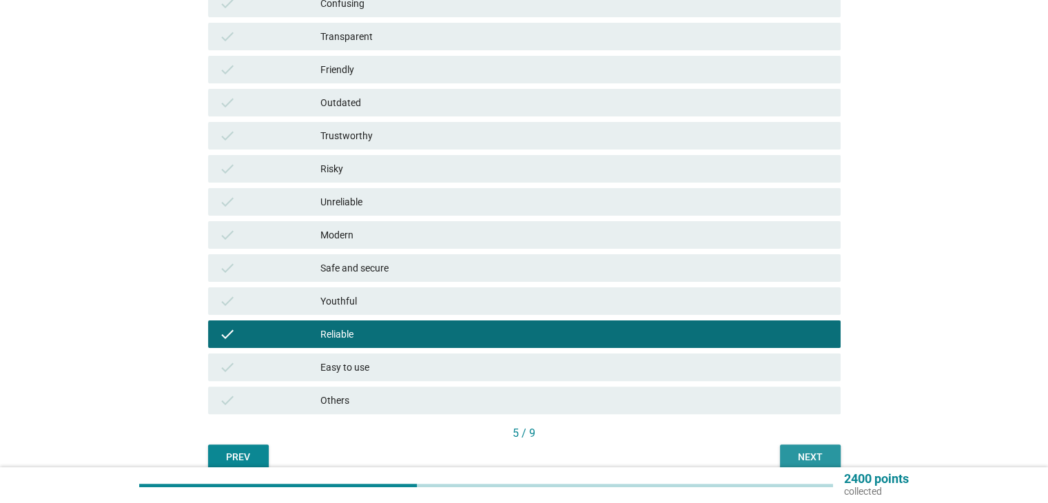
click at [812, 452] on div "Next" at bounding box center [810, 457] width 39 height 14
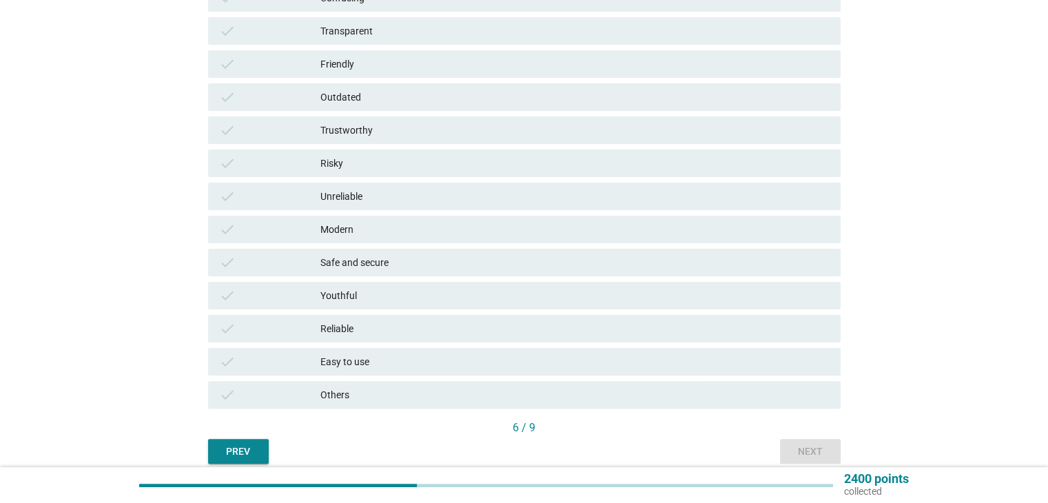
scroll to position [340, 0]
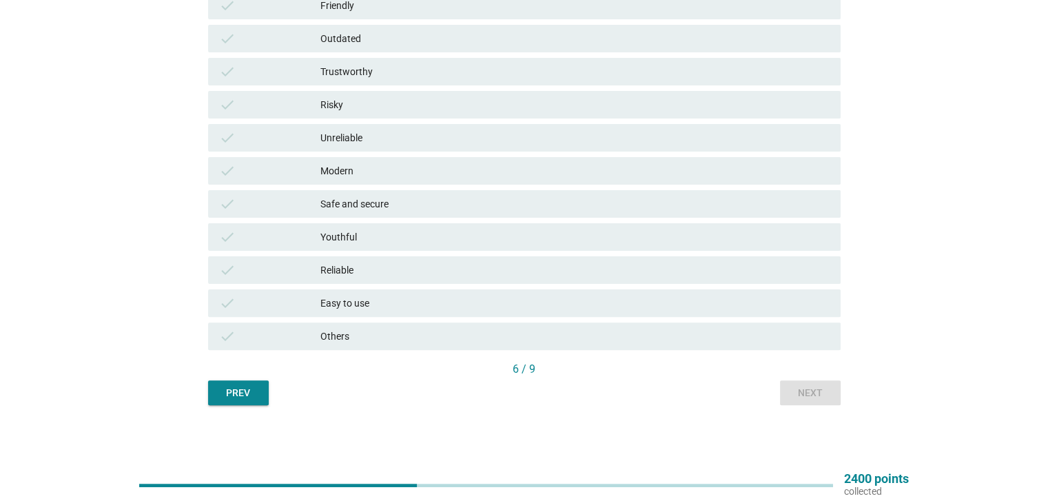
drag, startPoint x: 354, startPoint y: 269, endPoint x: 372, endPoint y: 270, distance: 17.9
click at [353, 269] on div "Reliable" at bounding box center [574, 270] width 508 height 17
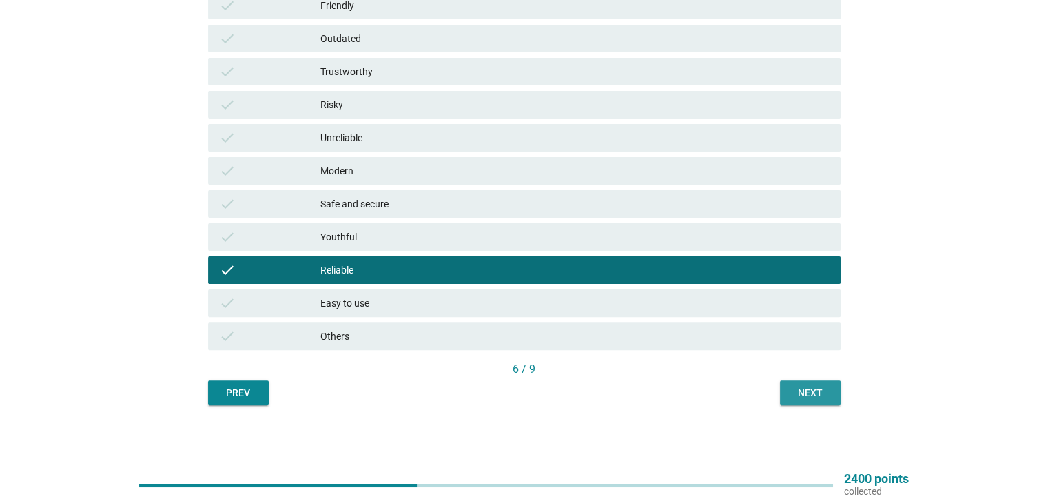
click at [802, 388] on div "Next" at bounding box center [810, 393] width 39 height 14
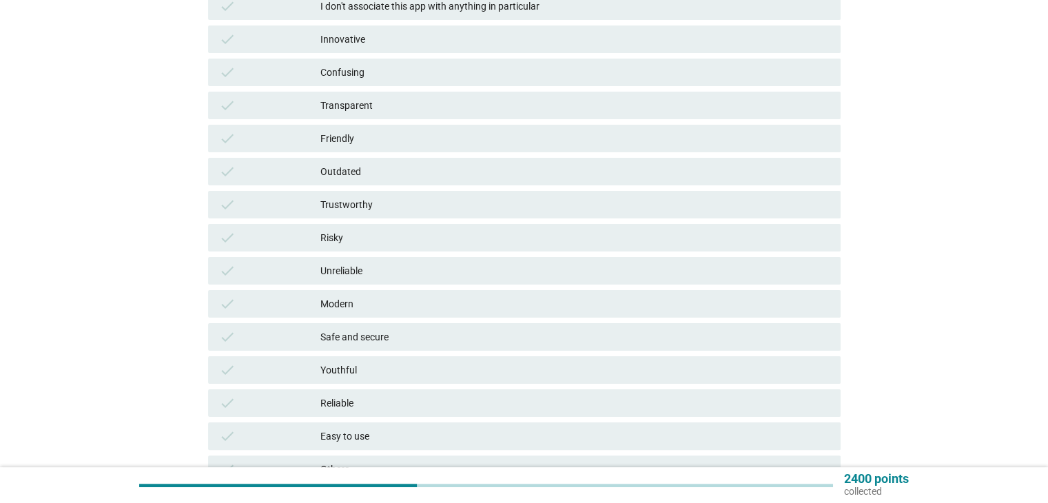
scroll to position [276, 0]
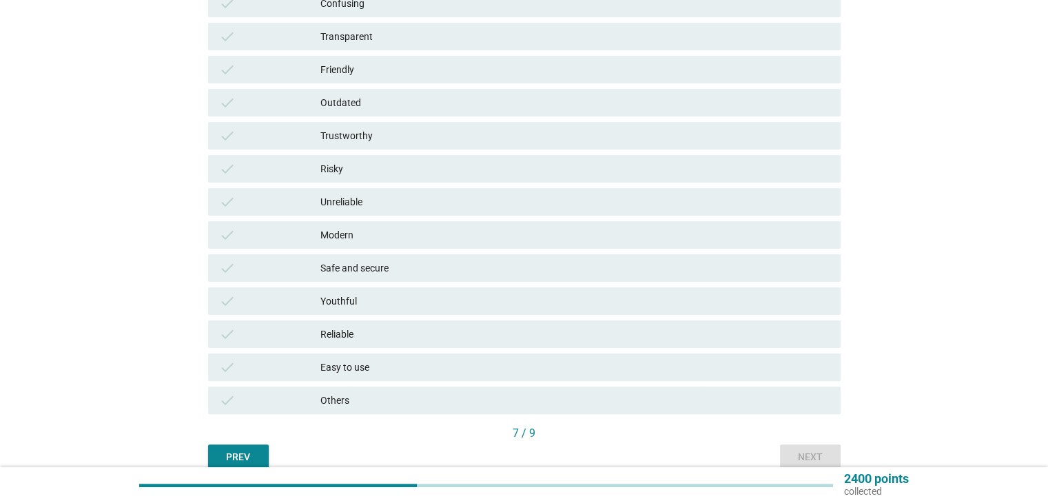
click at [428, 233] on div "Modern" at bounding box center [574, 235] width 508 height 17
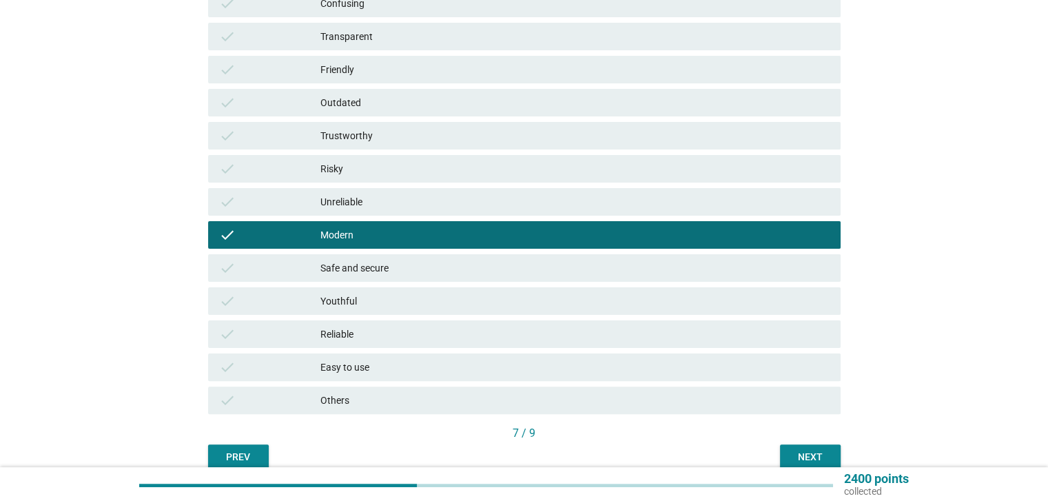
click at [811, 455] on div "Next" at bounding box center [810, 457] width 39 height 14
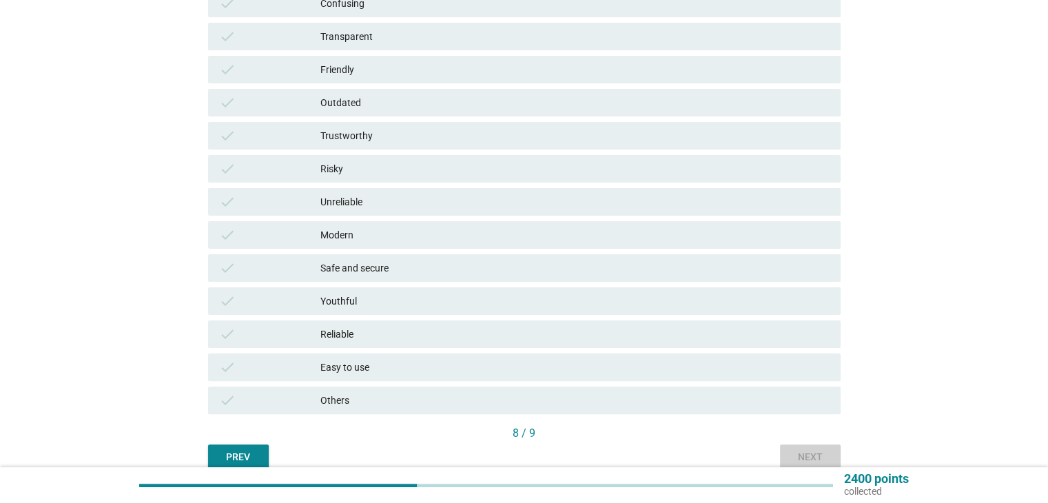
scroll to position [0, 0]
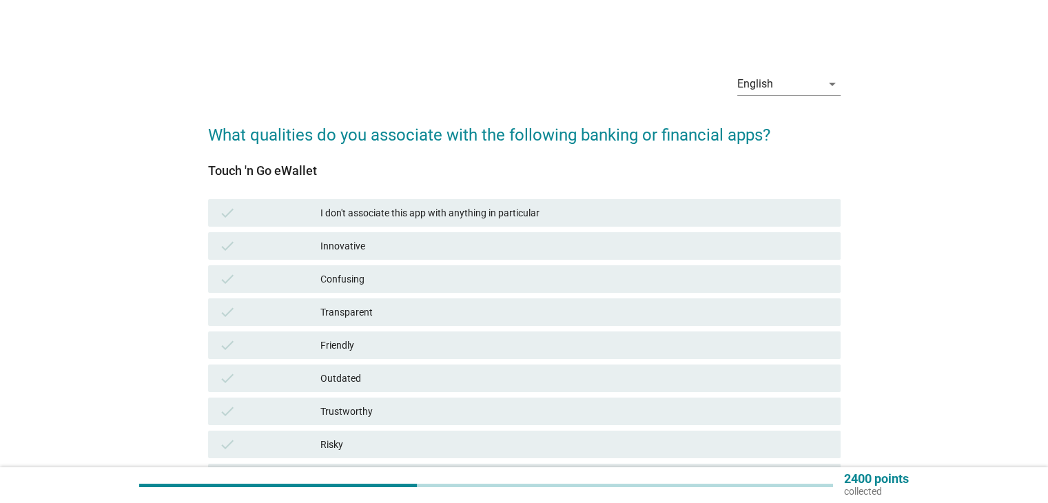
click at [470, 247] on div "Innovative" at bounding box center [574, 246] width 508 height 17
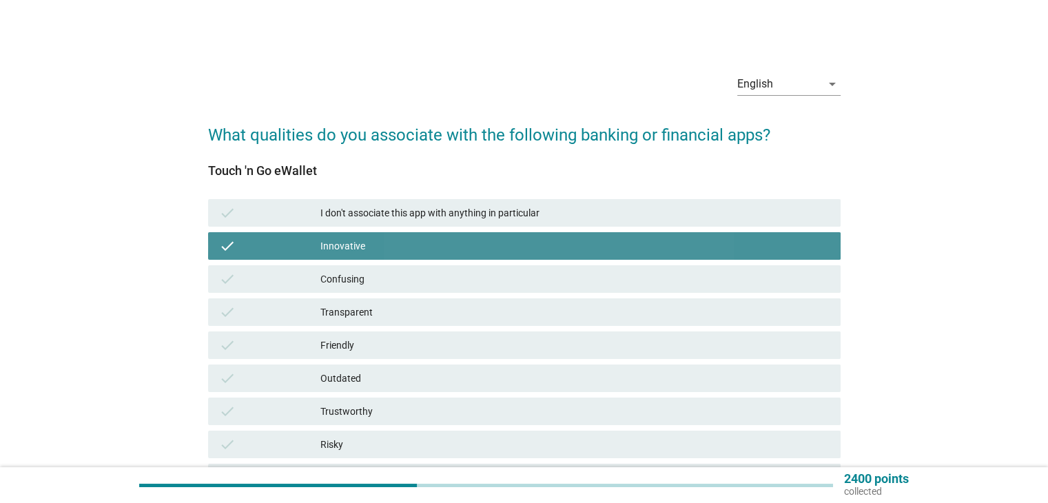
click at [460, 271] on div "Confusing" at bounding box center [574, 279] width 508 height 17
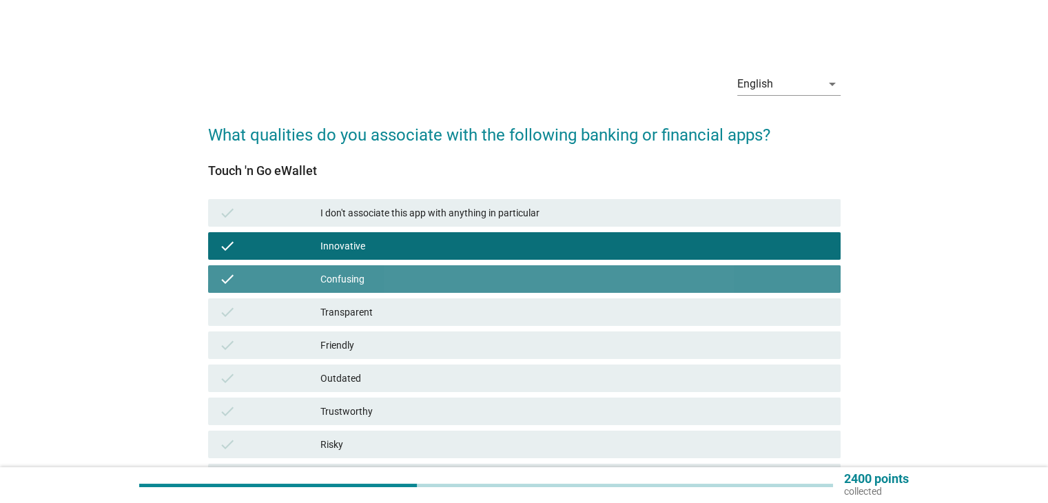
click at [458, 300] on div "check Transparent" at bounding box center [524, 312] width 632 height 28
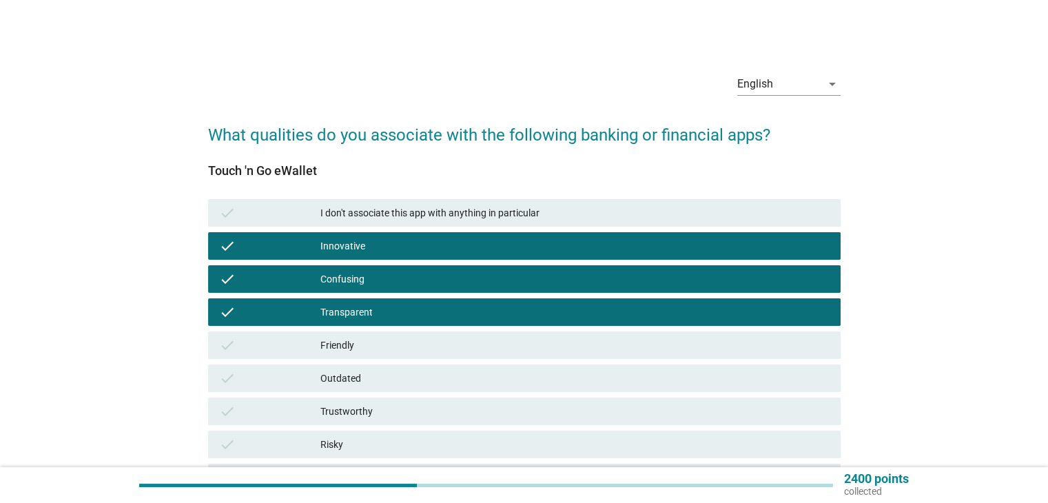
click at [453, 331] on div "check Friendly" at bounding box center [524, 345] width 638 height 33
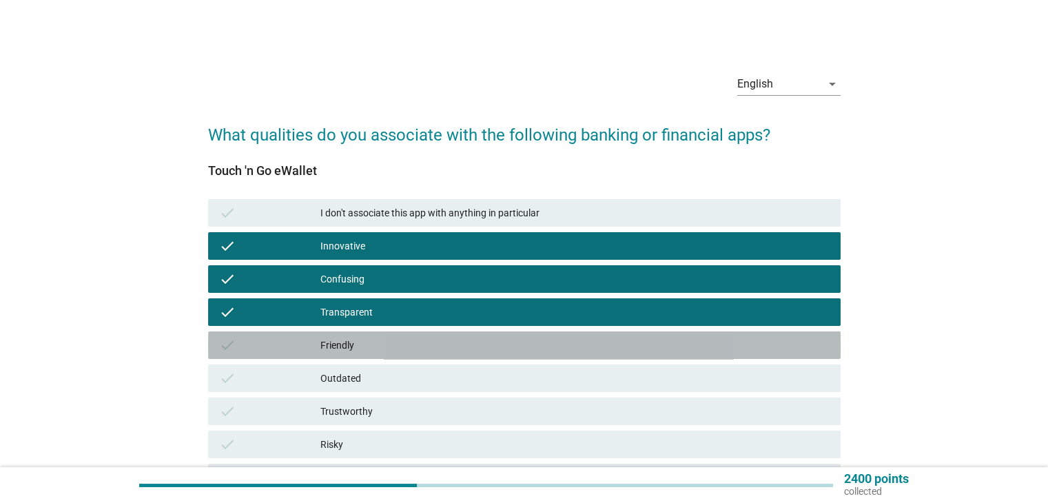
click at [455, 349] on div "Friendly" at bounding box center [574, 345] width 508 height 17
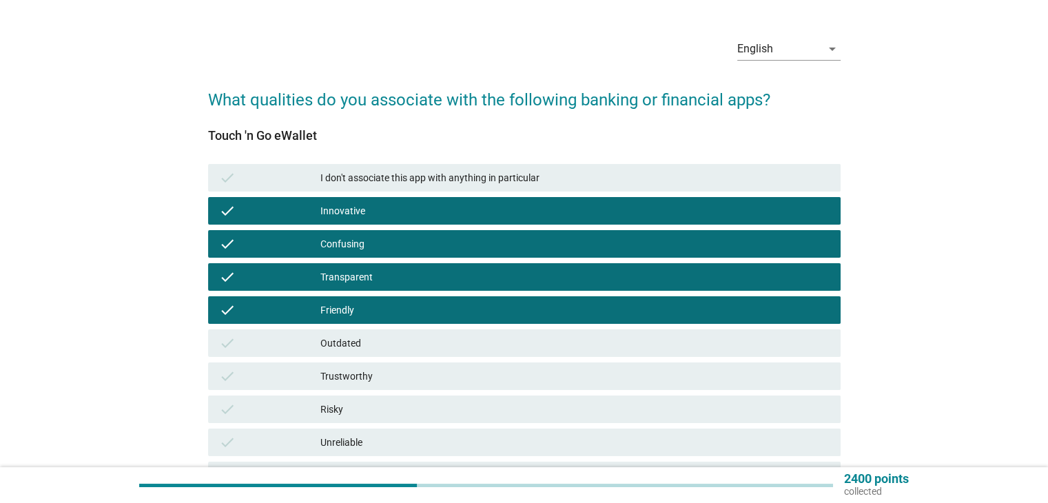
scroll to position [69, 0]
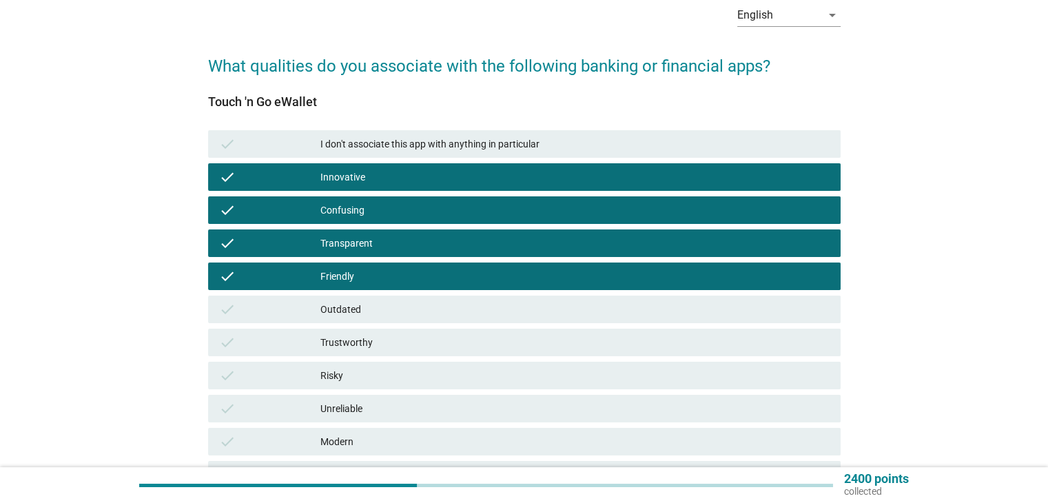
click at [455, 305] on div "Outdated" at bounding box center [574, 309] width 508 height 17
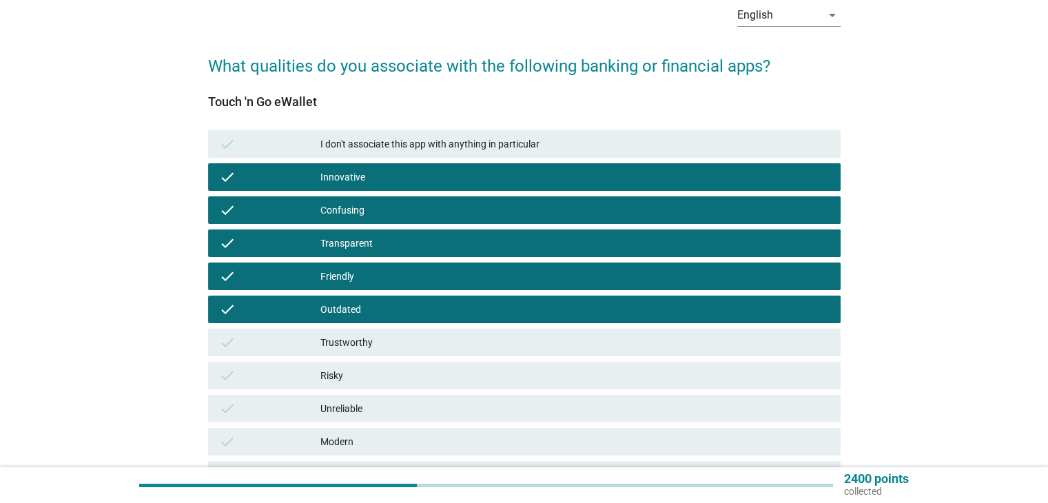
click at [469, 313] on div "Outdated" at bounding box center [574, 309] width 508 height 17
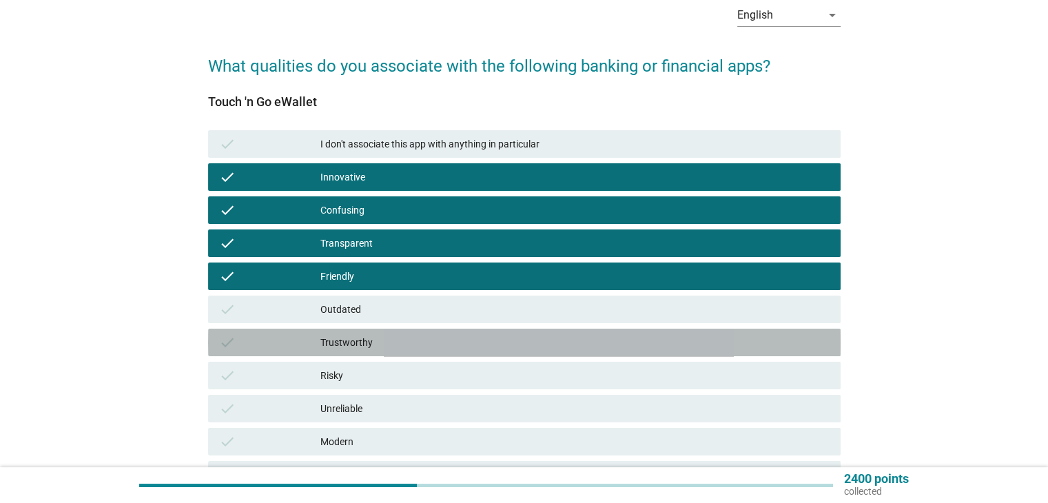
click at [466, 342] on div "Trustworthy" at bounding box center [574, 342] width 508 height 17
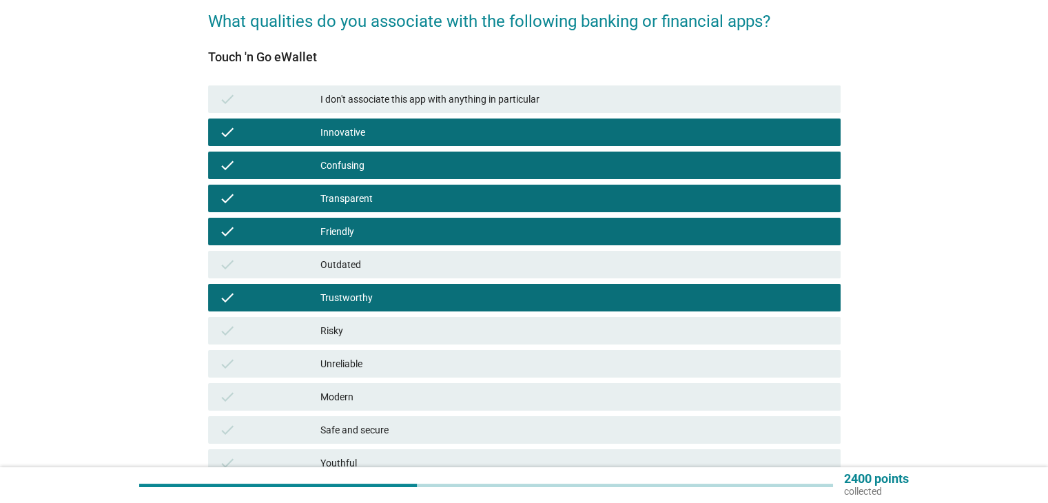
scroll to position [138, 0]
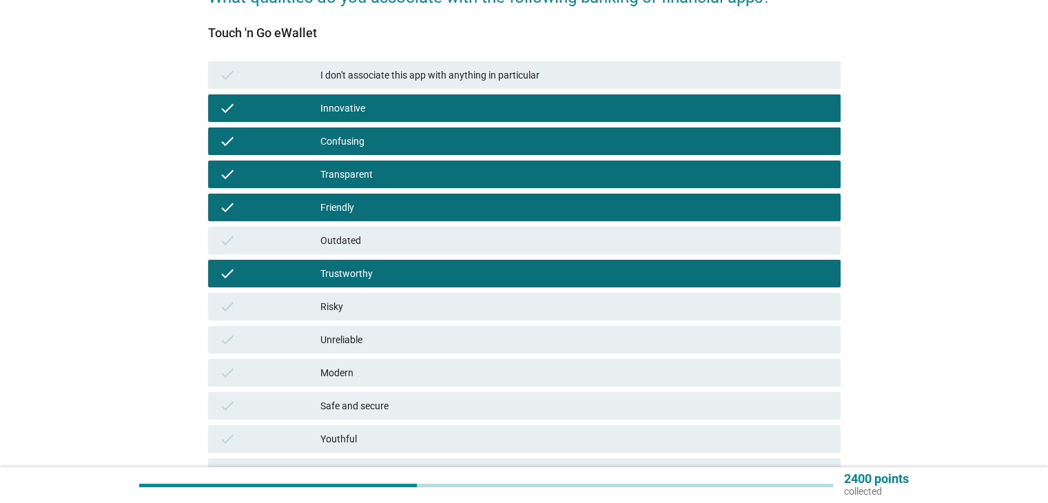
click at [464, 374] on div "Modern" at bounding box center [574, 372] width 508 height 17
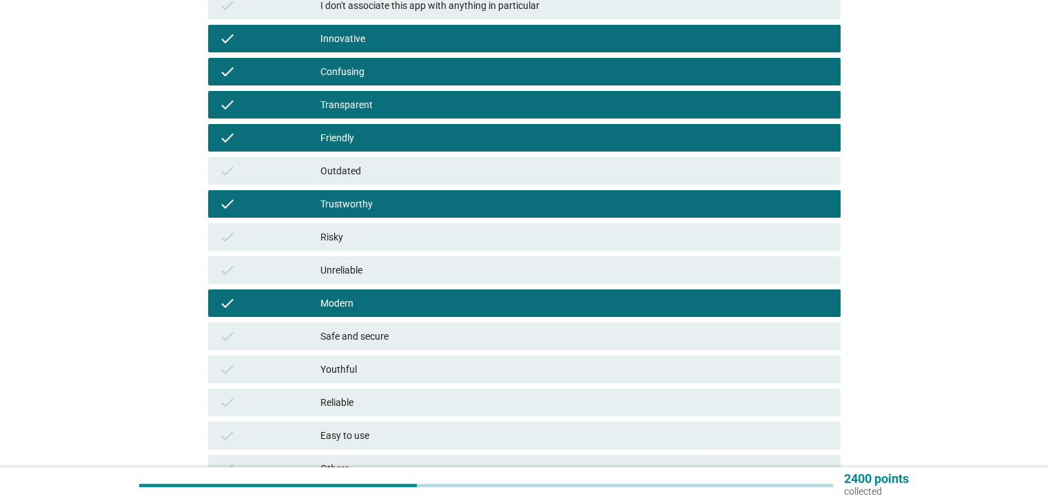
scroll to position [276, 0]
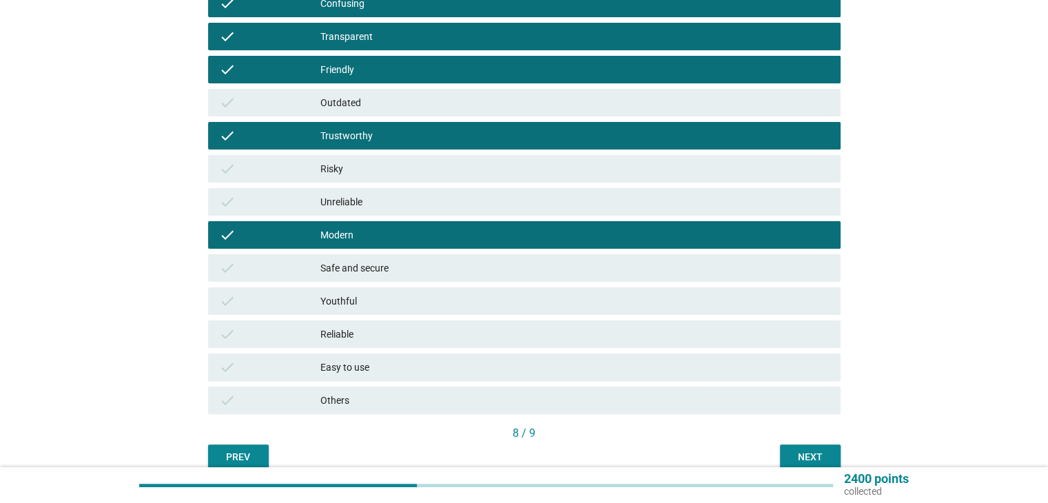
click at [462, 337] on div "Reliable" at bounding box center [574, 334] width 508 height 17
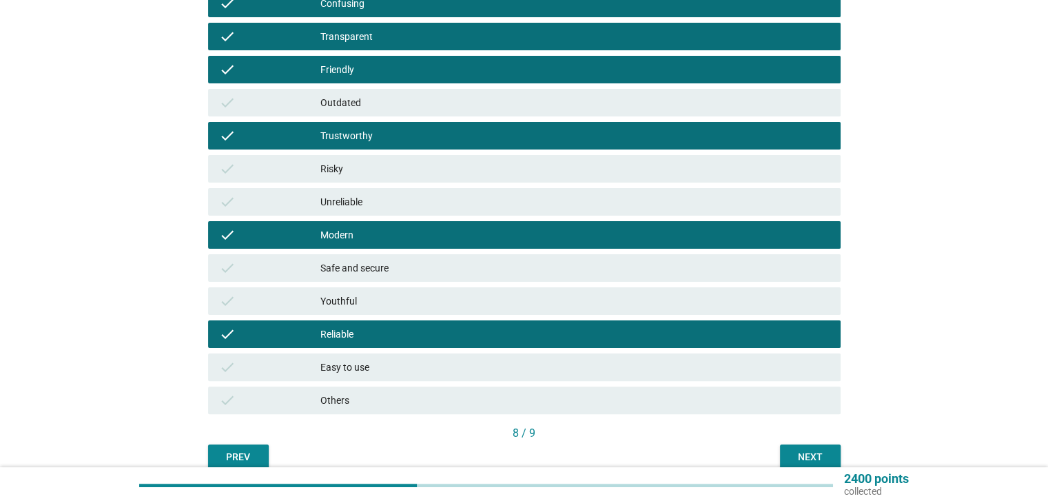
click at [464, 364] on div "Easy to use" at bounding box center [574, 367] width 508 height 17
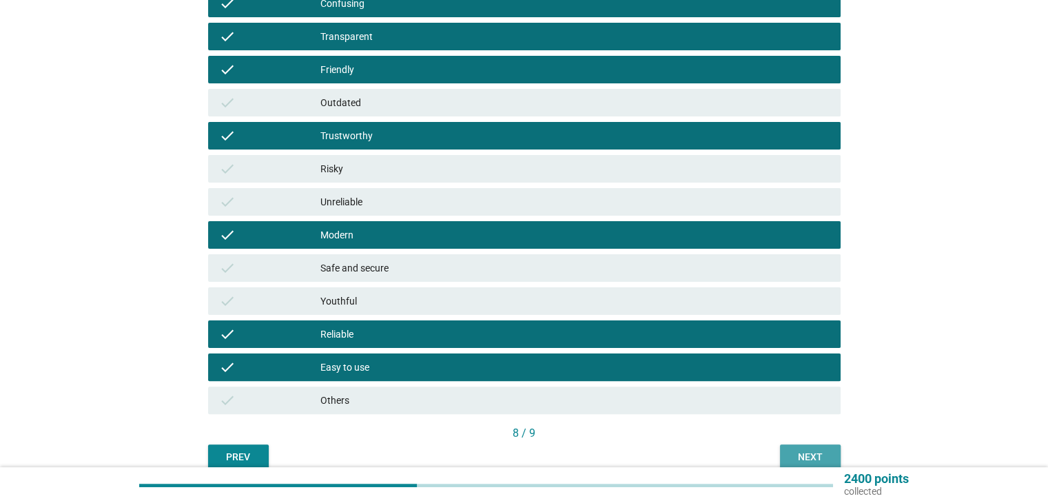
click at [813, 457] on div "Next" at bounding box center [810, 457] width 39 height 14
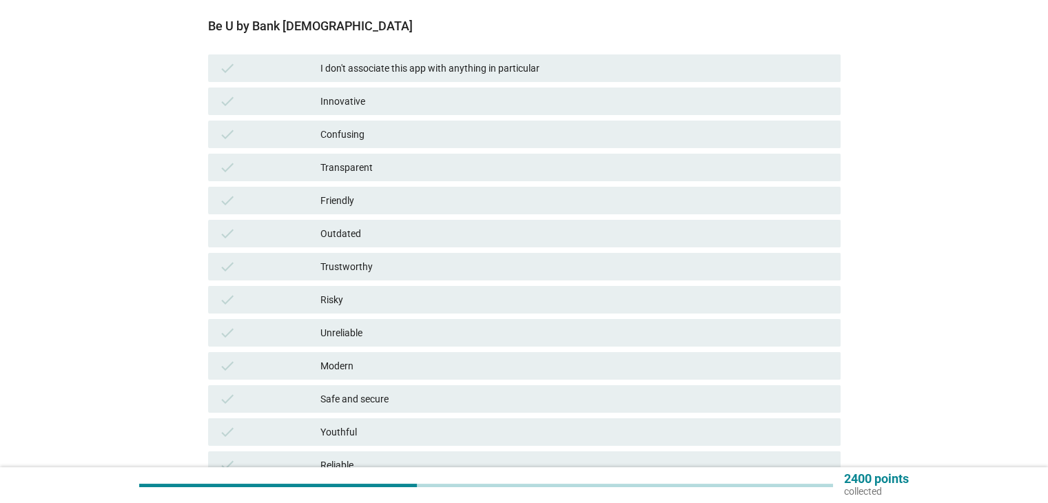
scroll to position [340, 0]
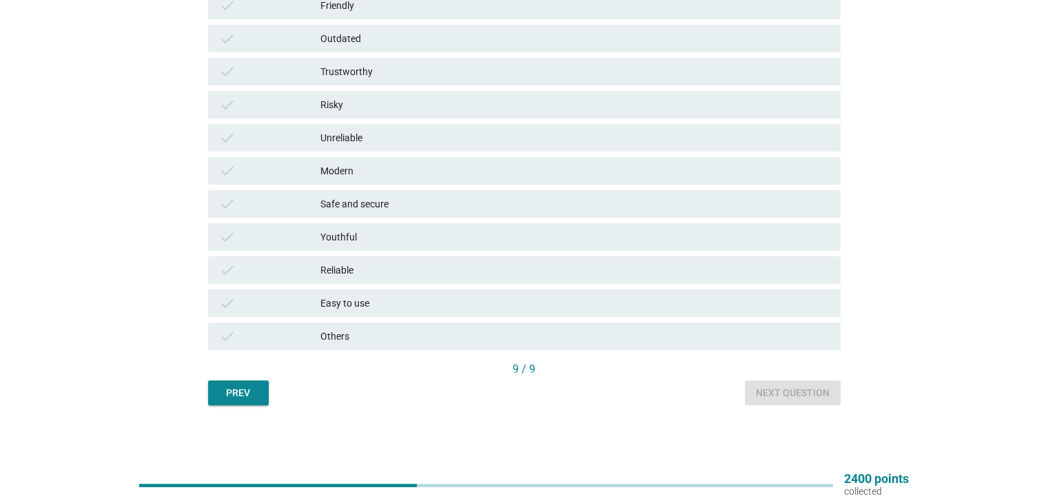
click at [361, 306] on div "Easy to use" at bounding box center [574, 303] width 508 height 17
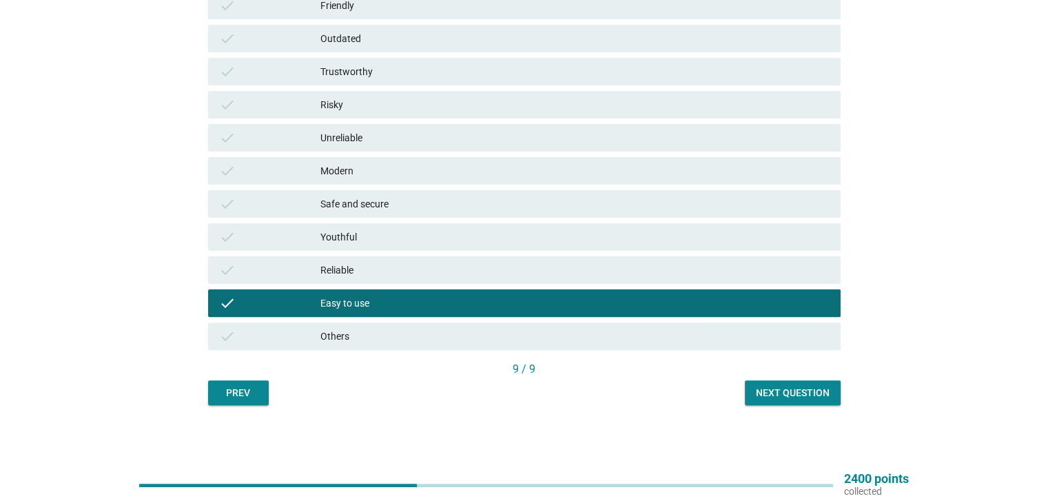
click at [812, 406] on div "English arrow_drop_down What qualities do you associate with the following bank…" at bounding box center [524, 63] width 654 height 705
click at [805, 391] on div "Next question" at bounding box center [793, 393] width 74 height 14
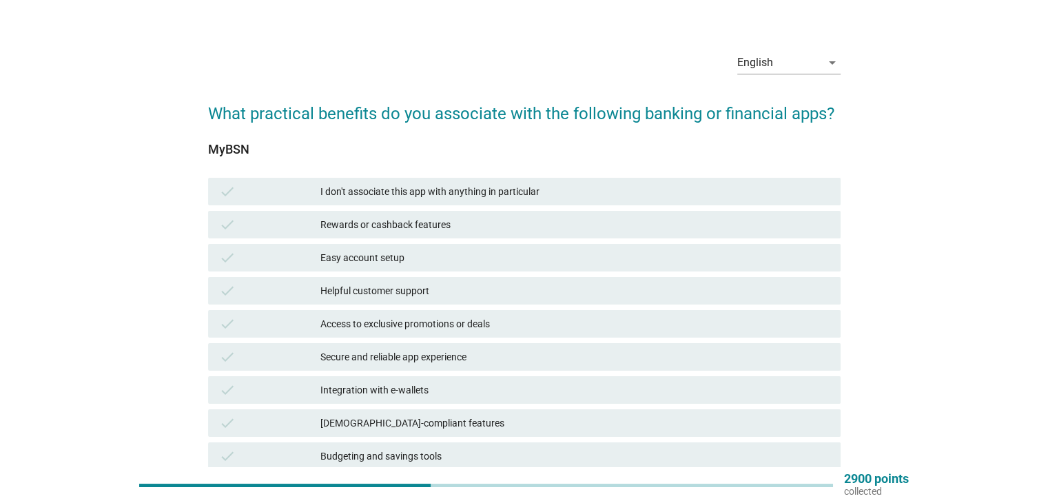
scroll to position [0, 0]
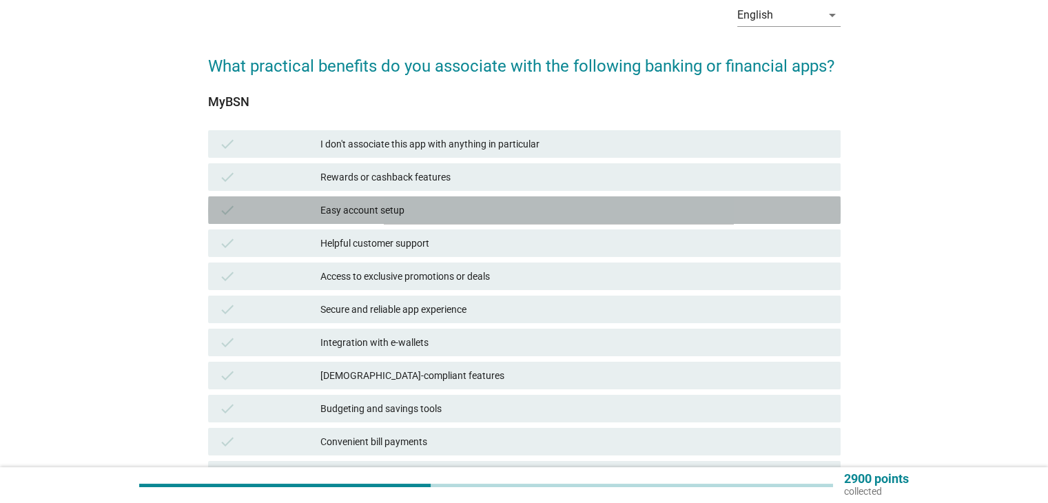
click at [415, 207] on div "Easy account setup" at bounding box center [574, 210] width 508 height 17
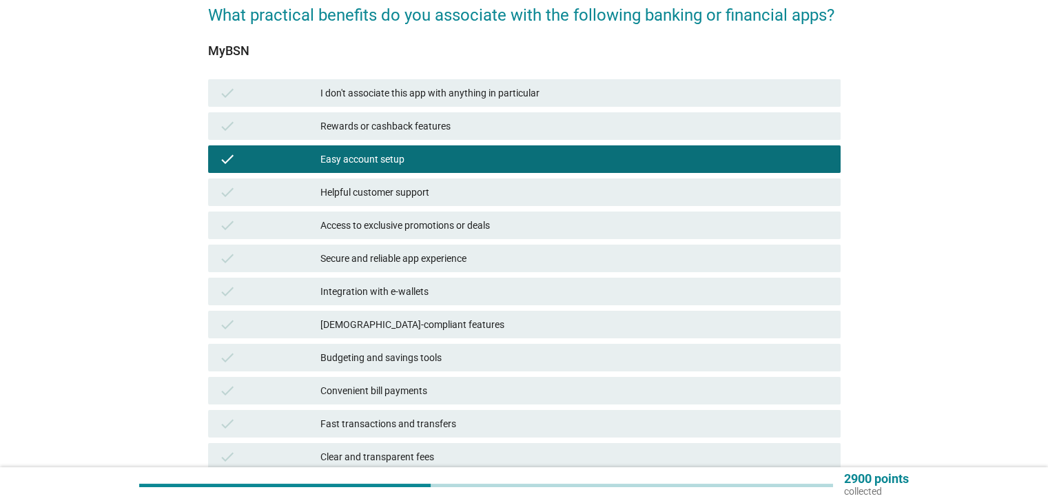
scroll to position [207, 0]
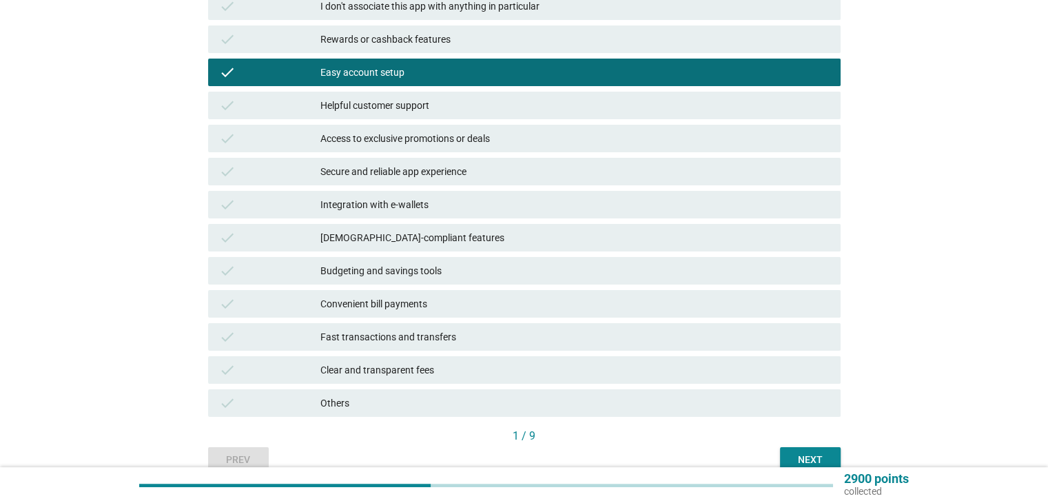
click at [827, 467] on div "2900 points collected" at bounding box center [524, 485] width 1048 height 36
click at [827, 459] on div "Next" at bounding box center [810, 460] width 39 height 14
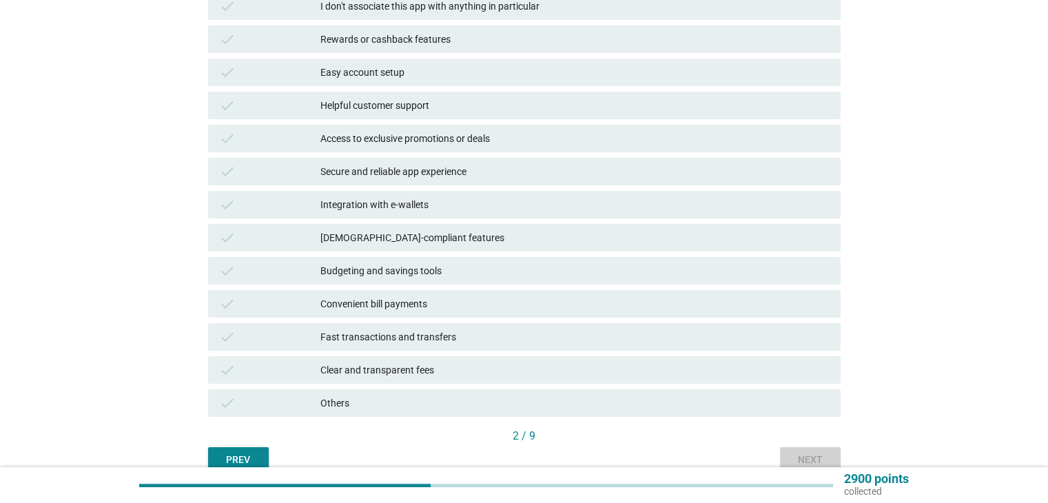
scroll to position [0, 0]
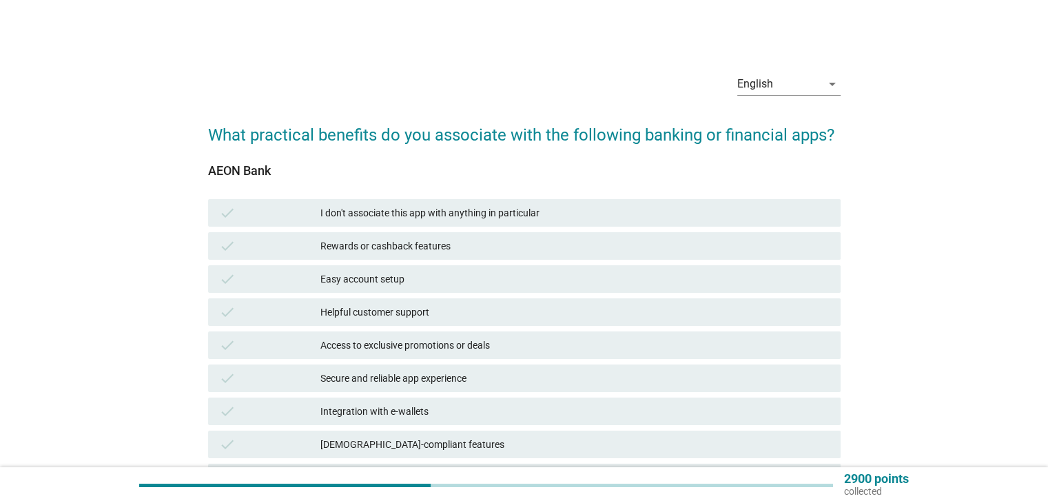
click at [446, 271] on div "Easy account setup" at bounding box center [574, 279] width 508 height 17
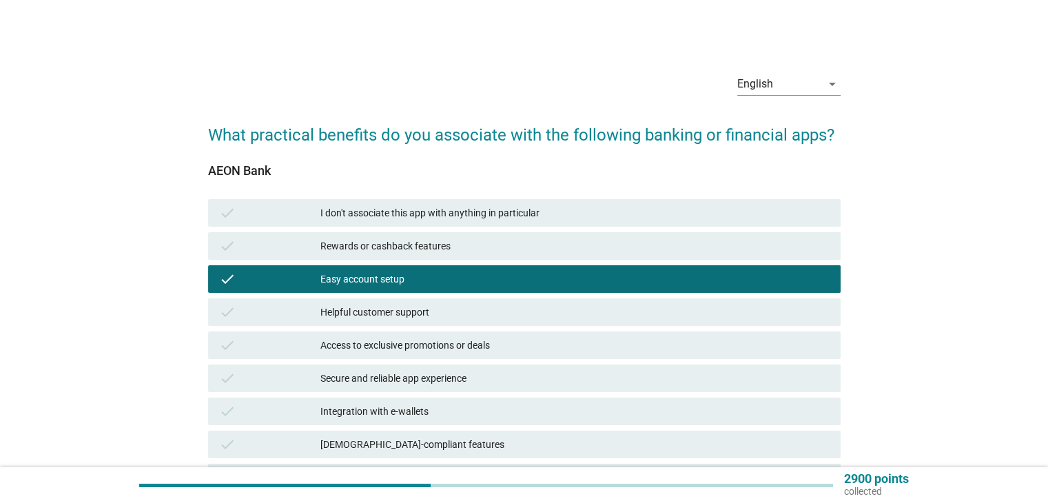
scroll to position [207, 0]
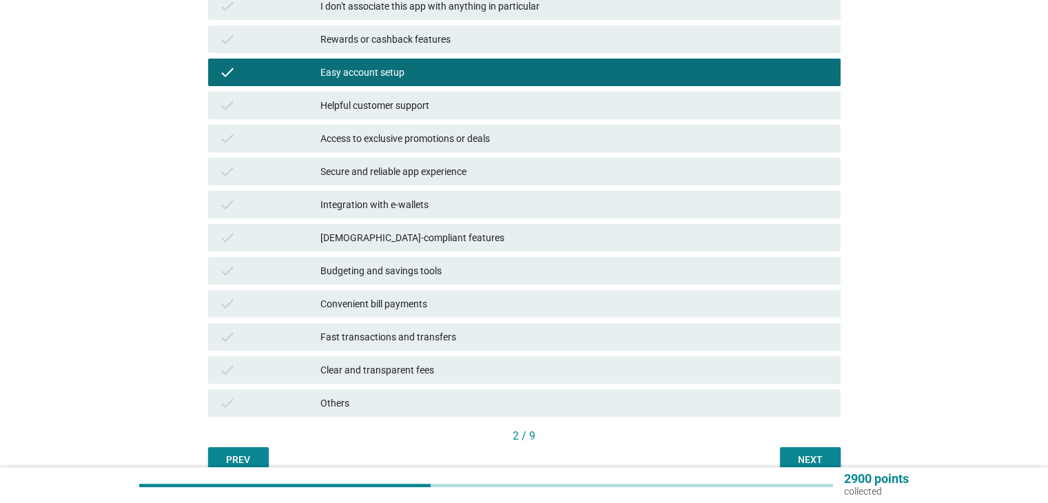
click at [802, 450] on button "Next" at bounding box center [810, 459] width 61 height 25
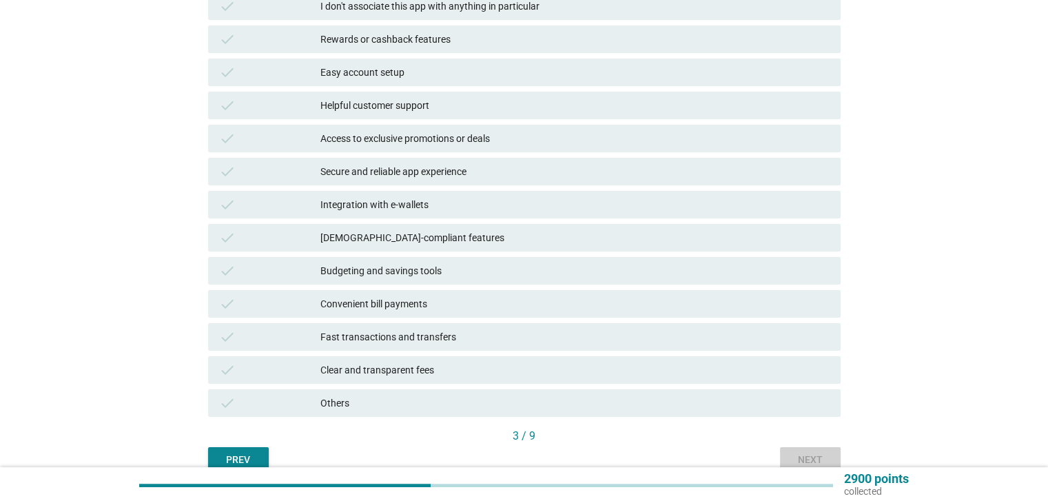
scroll to position [0, 0]
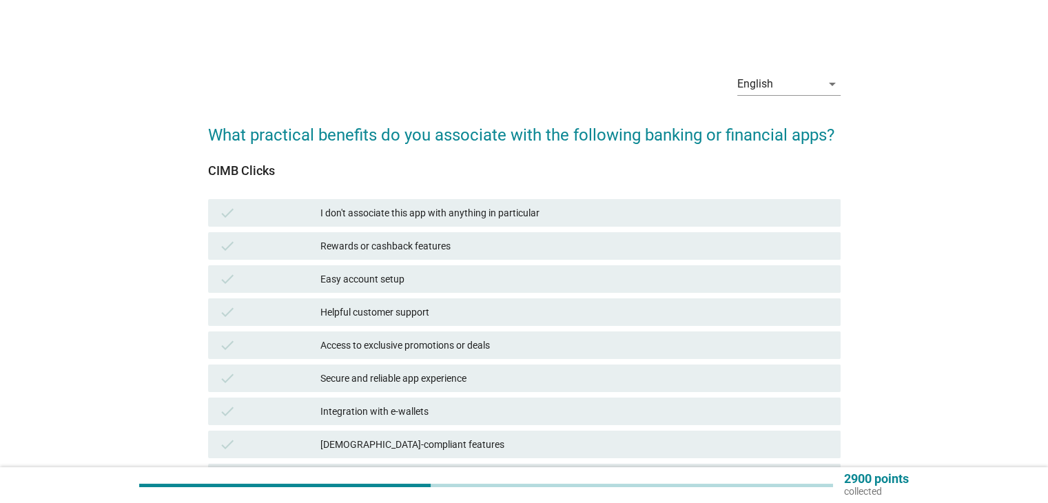
click at [399, 280] on div "Easy account setup" at bounding box center [574, 279] width 508 height 17
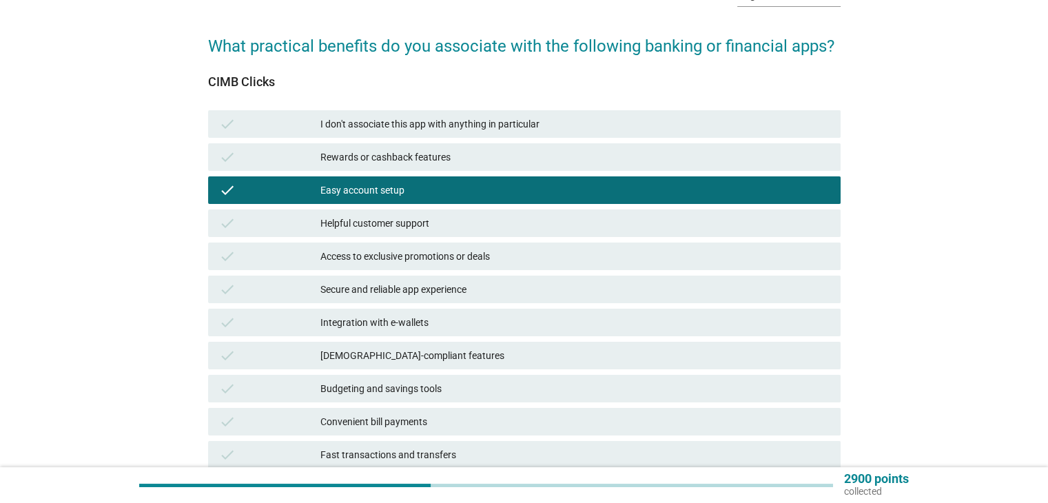
scroll to position [273, 0]
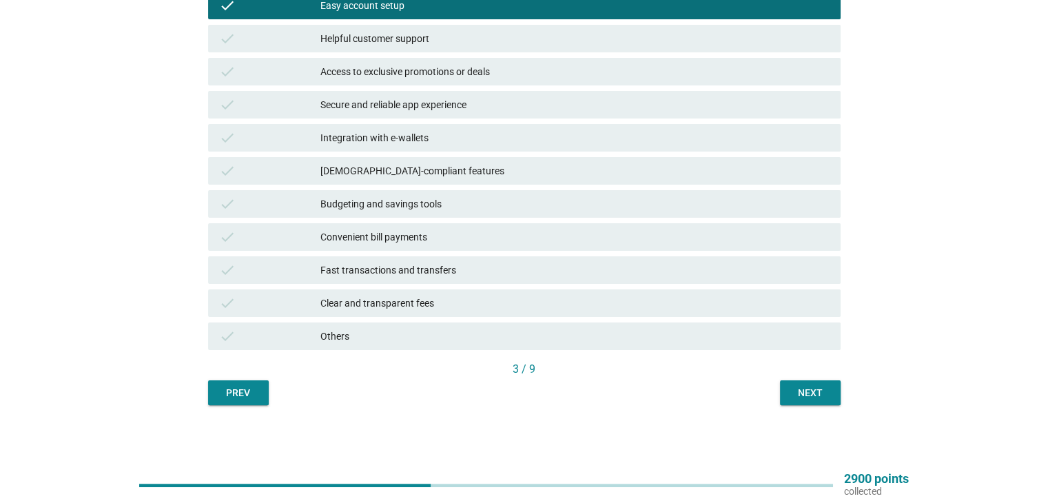
click at [792, 386] on div "Next" at bounding box center [810, 393] width 39 height 14
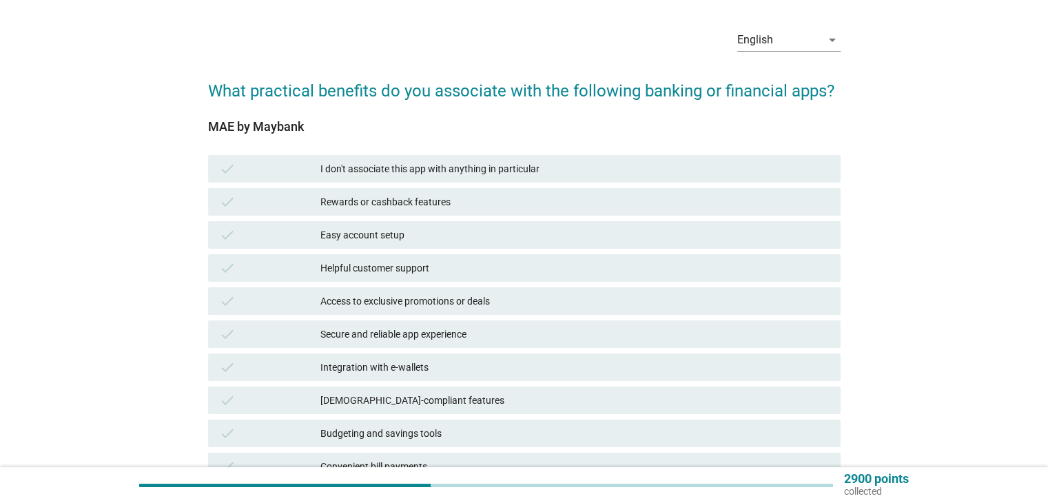
scroll to position [138, 0]
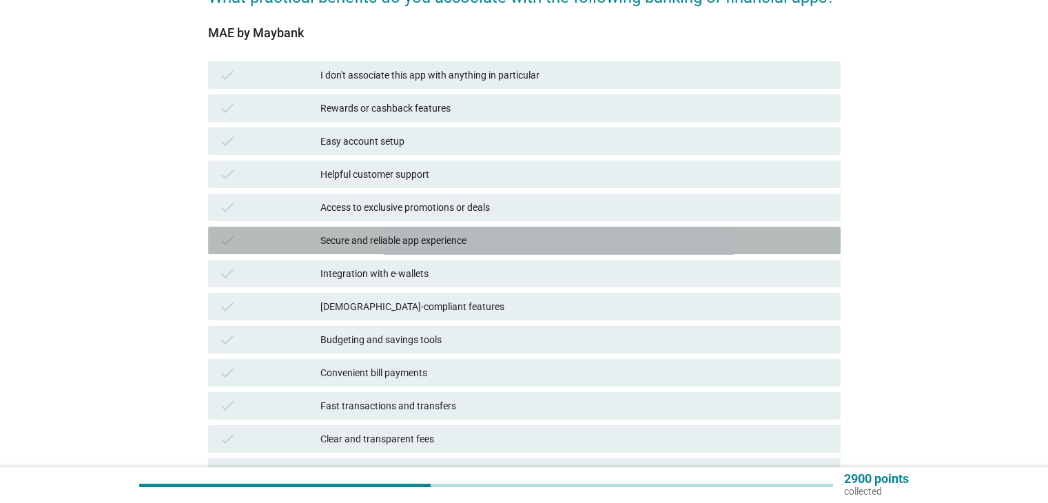
click at [466, 242] on div "Secure and reliable app experience" at bounding box center [574, 240] width 508 height 17
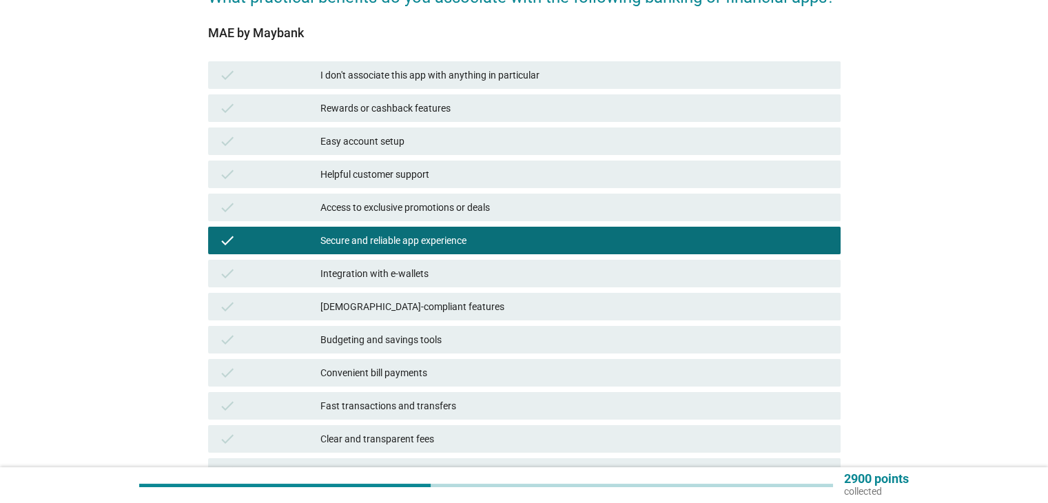
scroll to position [207, 0]
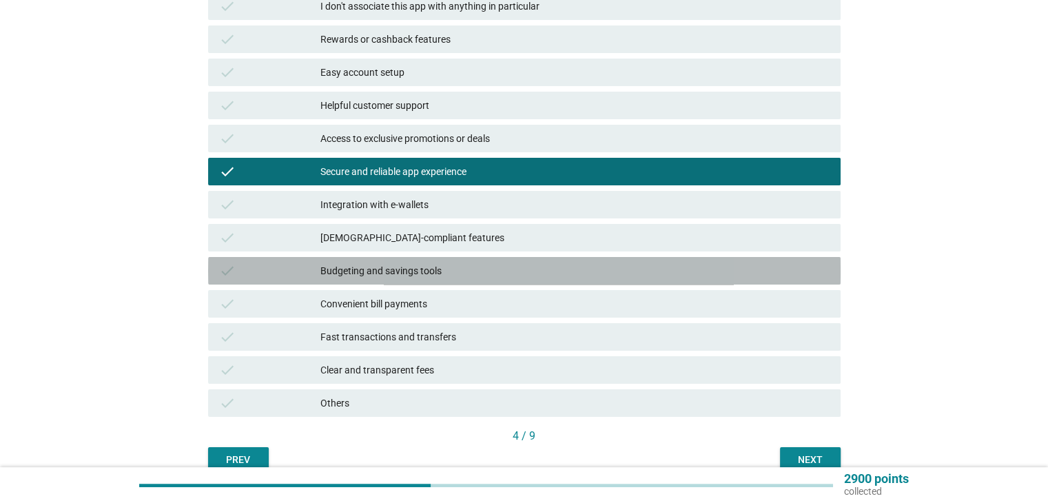
click at [485, 273] on div "Budgeting and savings tools" at bounding box center [574, 270] width 508 height 17
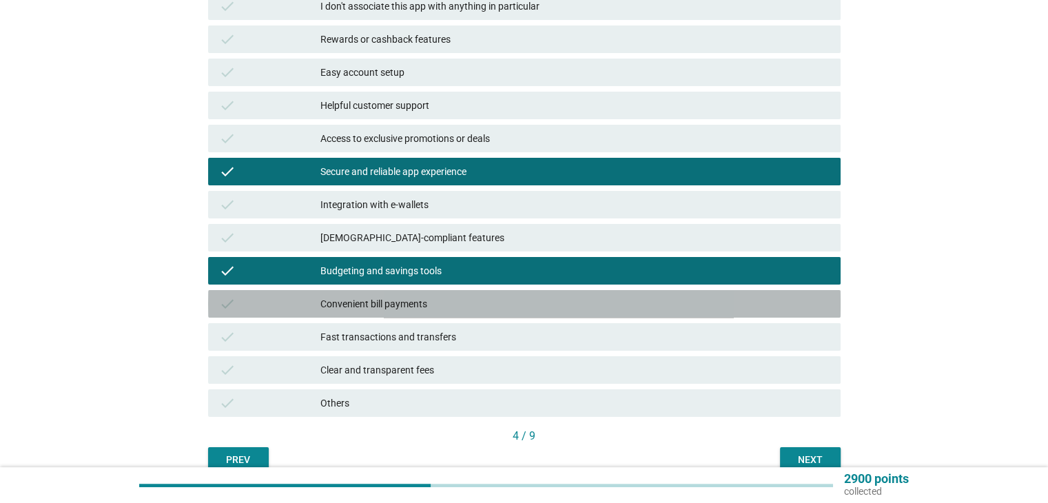
click at [496, 302] on div "Convenient bill payments" at bounding box center [574, 303] width 508 height 17
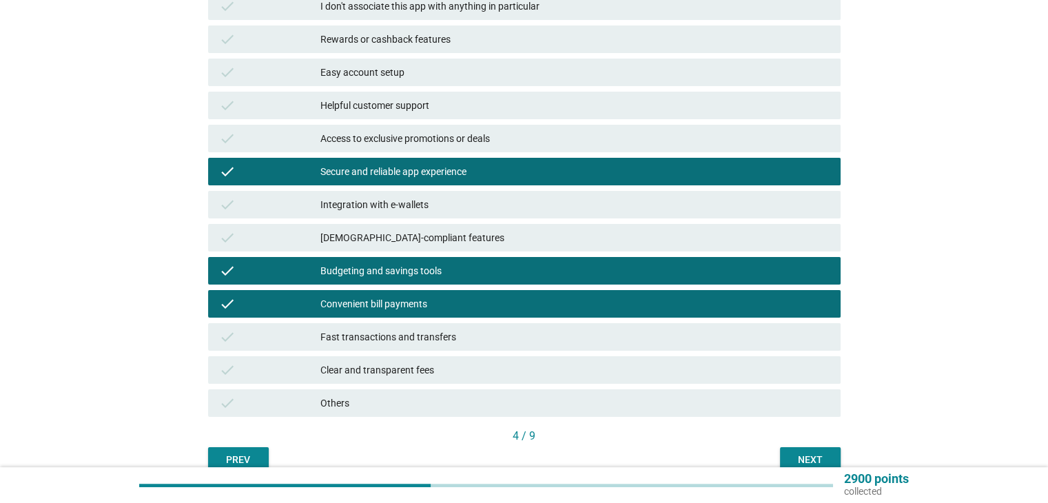
click at [499, 338] on div "Fast transactions and transfers" at bounding box center [574, 337] width 508 height 17
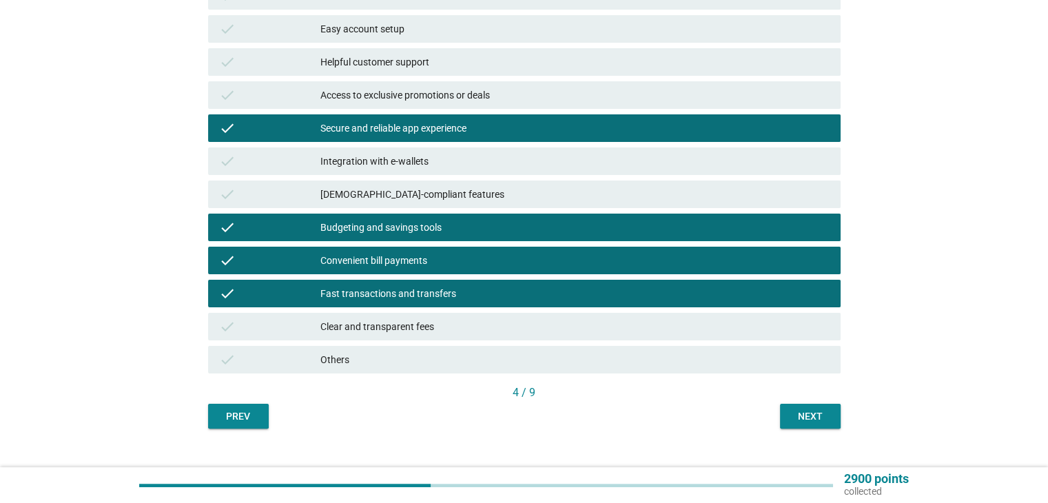
scroll to position [273, 0]
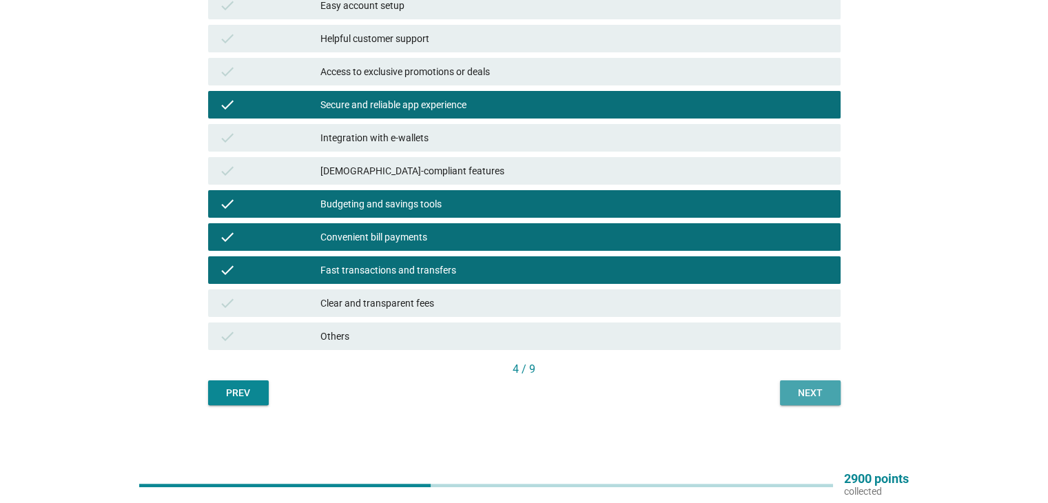
click at [821, 393] on div "Next" at bounding box center [810, 393] width 39 height 14
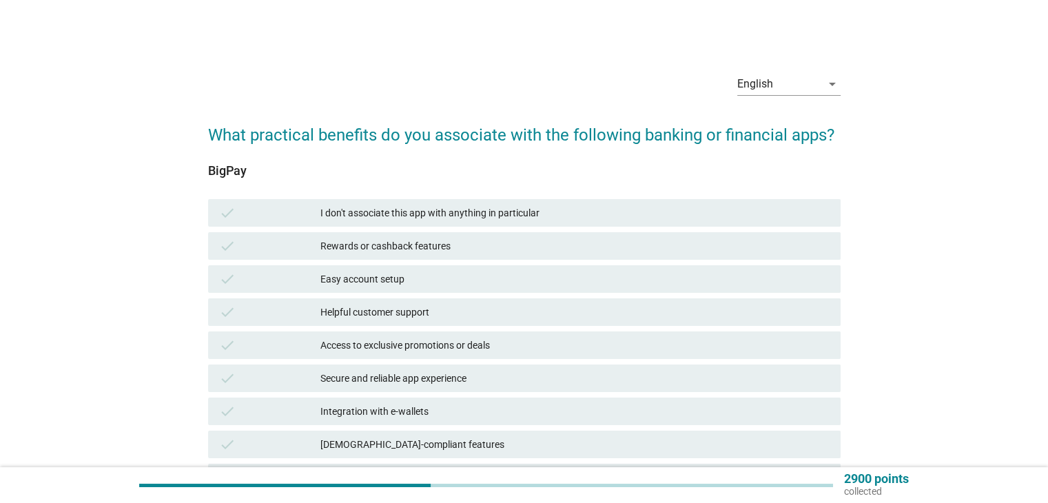
click at [550, 203] on div "check I don't associate this app with anything in particular" at bounding box center [524, 213] width 632 height 28
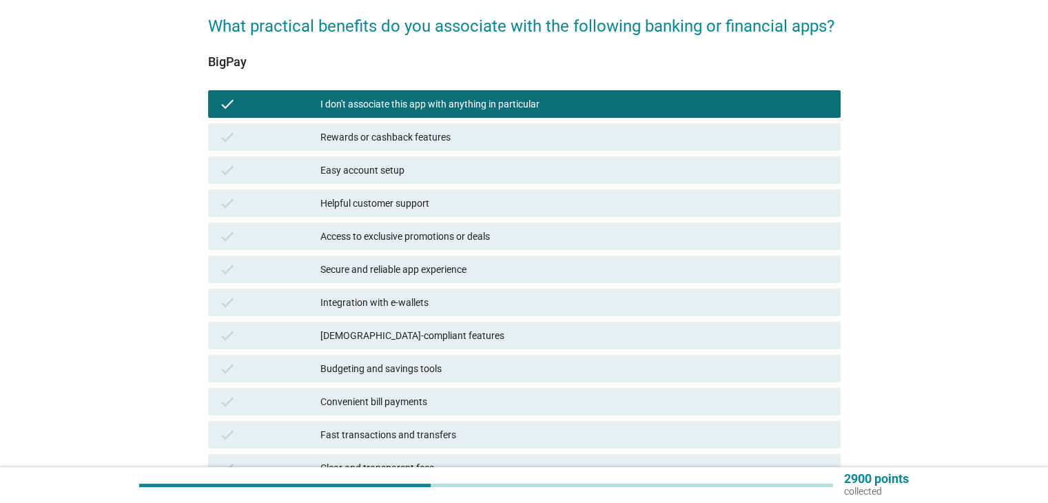
scroll to position [207, 0]
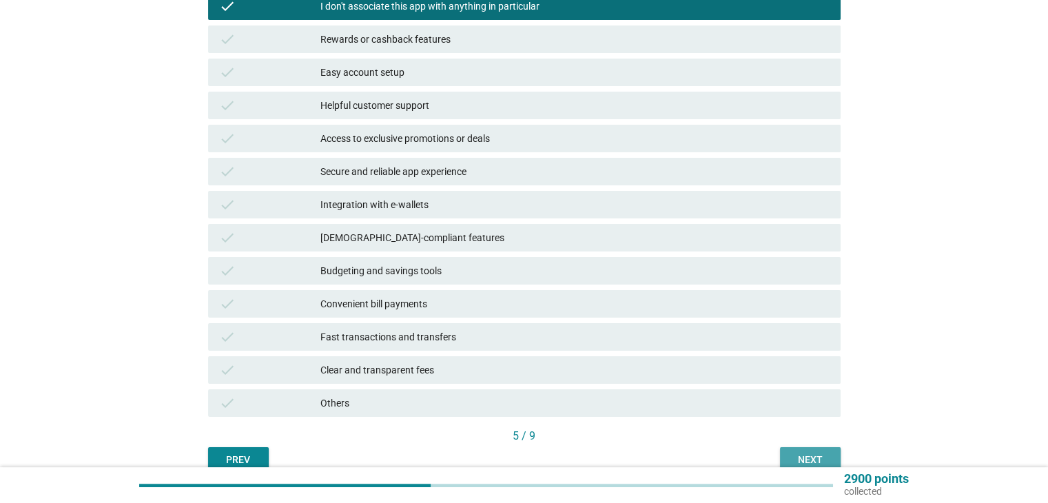
click at [784, 448] on button "Next" at bounding box center [810, 459] width 61 height 25
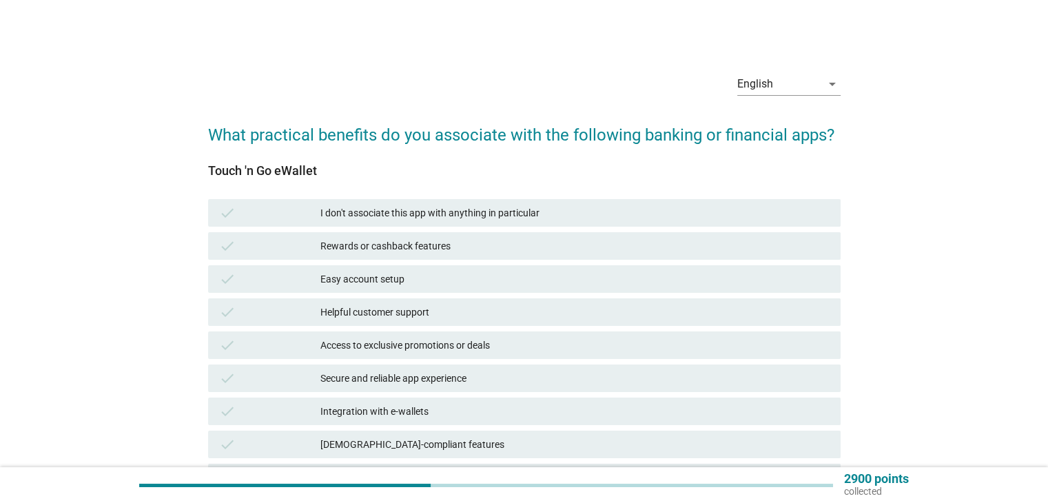
click at [481, 244] on div "Rewards or cashback features" at bounding box center [574, 246] width 508 height 17
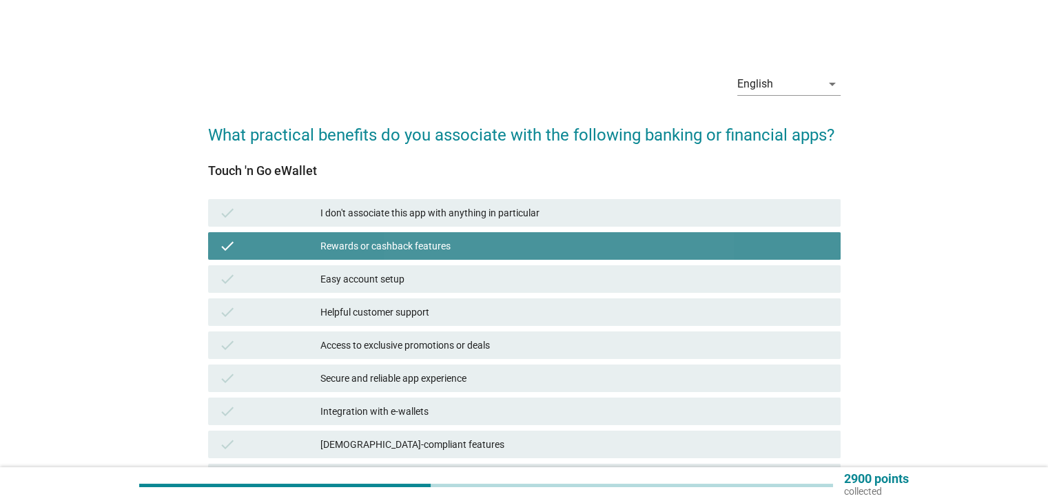
click at [484, 271] on div "Easy account setup" at bounding box center [574, 279] width 508 height 17
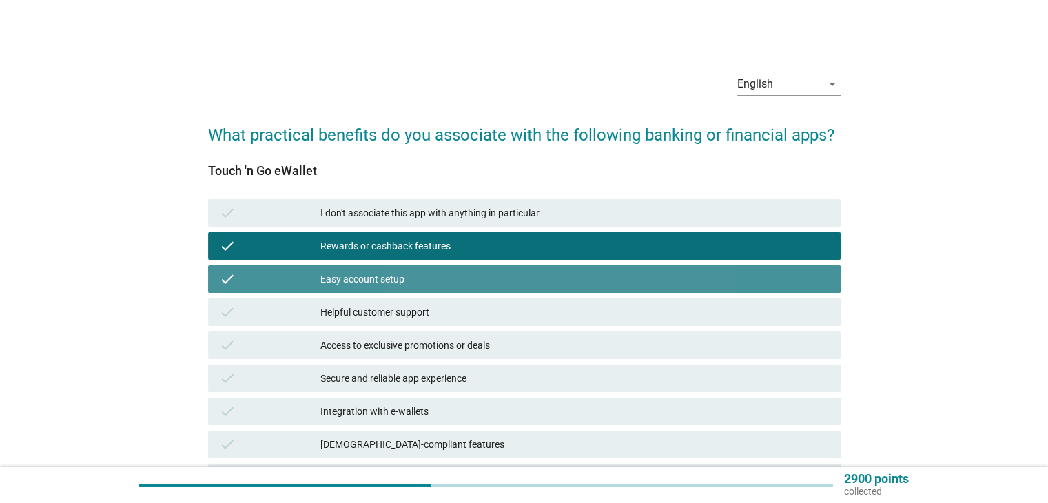
click at [483, 312] on div "Helpful customer support" at bounding box center [574, 312] width 508 height 17
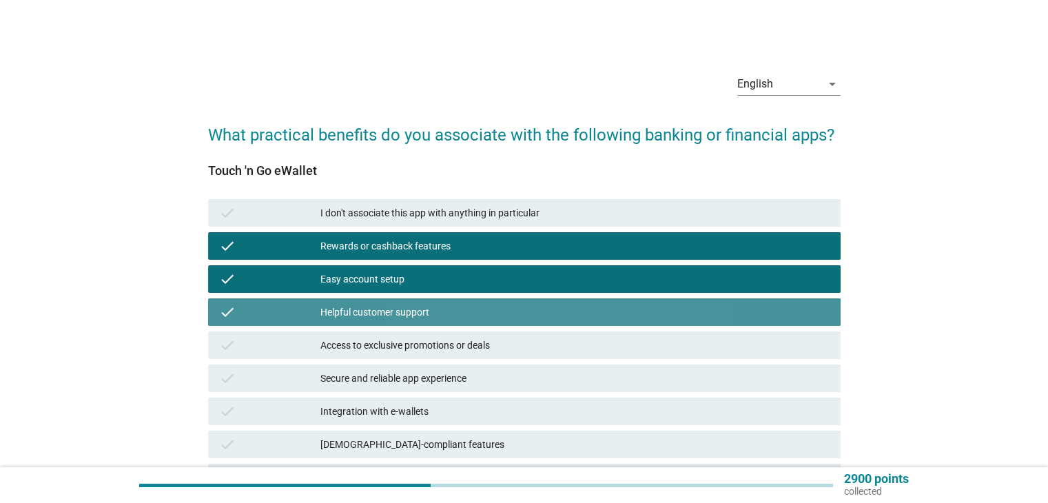
click at [488, 338] on div "Access to exclusive promotions or deals" at bounding box center [574, 345] width 508 height 17
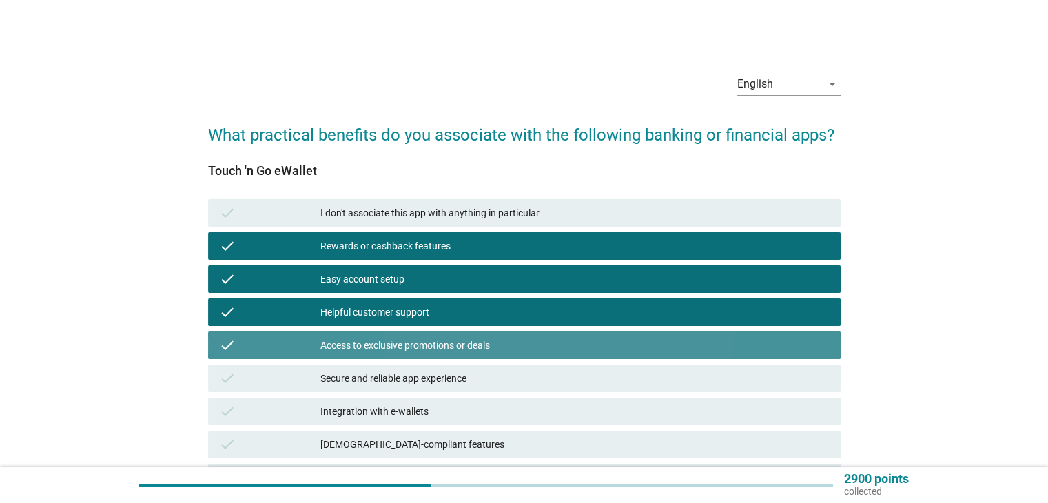
click at [493, 368] on div "check Secure and reliable app experience" at bounding box center [524, 378] width 638 height 33
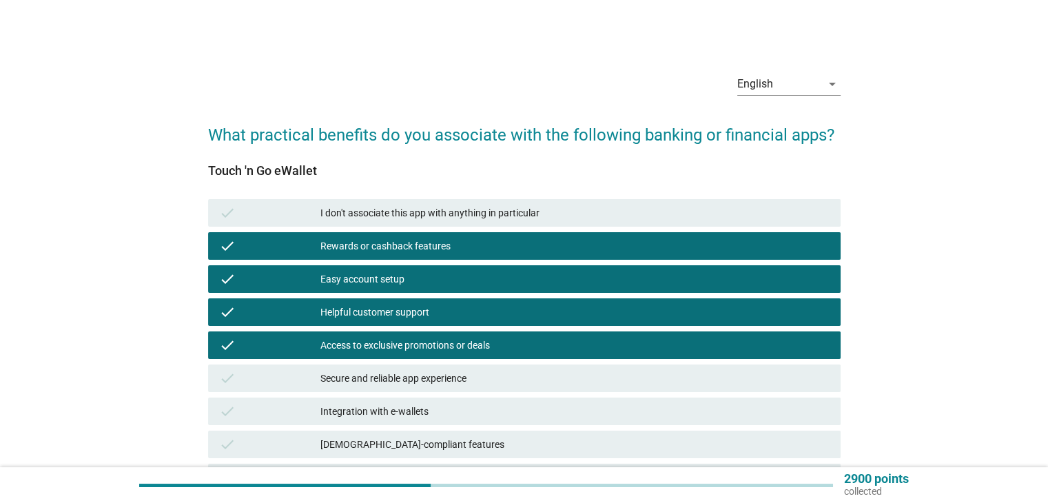
click at [498, 384] on div "Secure and reliable app experience" at bounding box center [574, 378] width 508 height 17
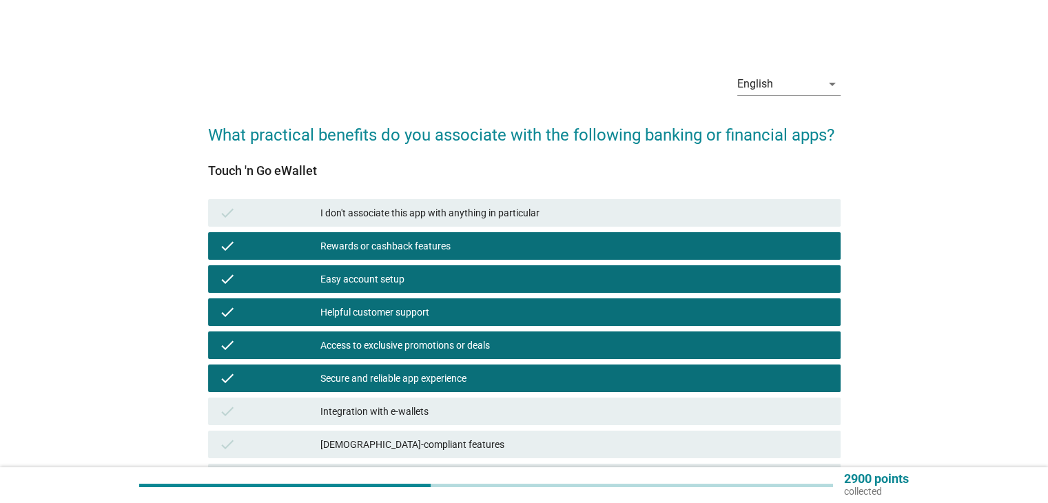
scroll to position [69, 0]
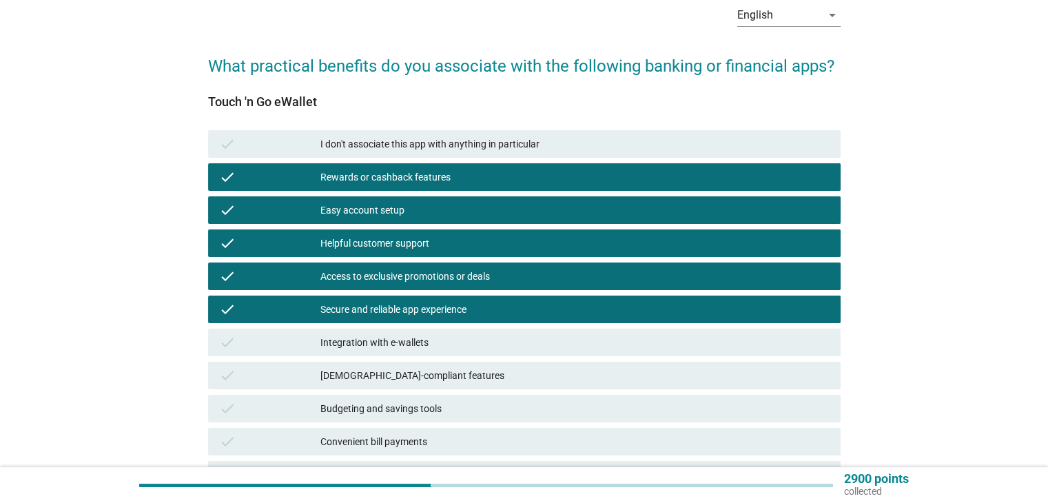
click at [494, 346] on div "Integration with e-wallets" at bounding box center [574, 342] width 508 height 17
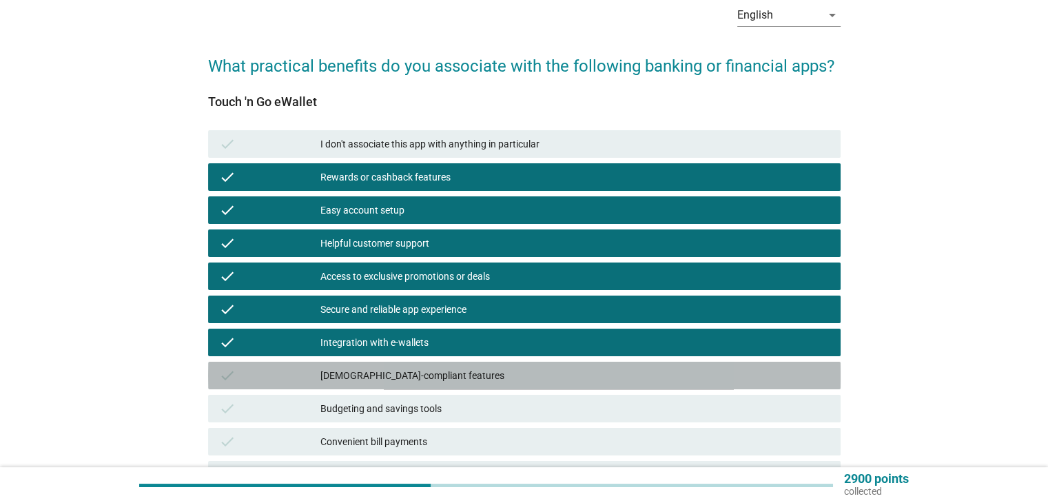
drag, startPoint x: 486, startPoint y: 367, endPoint x: 490, endPoint y: 374, distance: 8.0
click at [487, 367] on div "[DEMOGRAPHIC_DATA]-compliant features" at bounding box center [574, 375] width 508 height 17
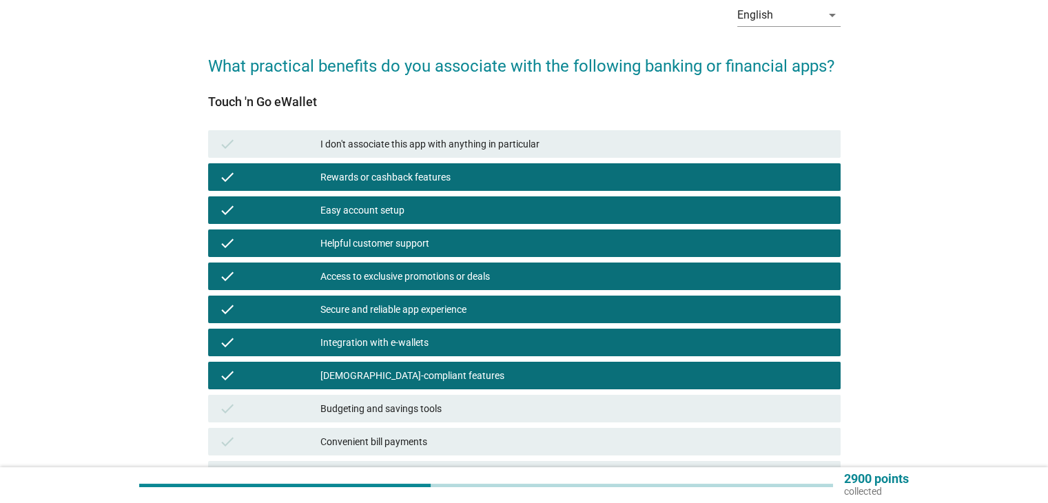
click at [517, 376] on div "[DEMOGRAPHIC_DATA]-compliant features" at bounding box center [574, 375] width 508 height 17
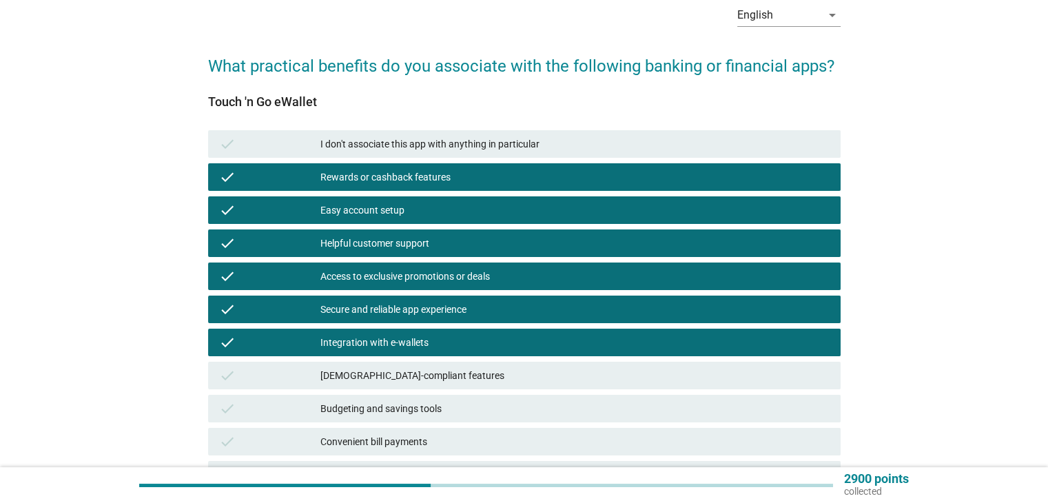
click at [504, 405] on div "Budgeting and savings tools" at bounding box center [574, 408] width 508 height 17
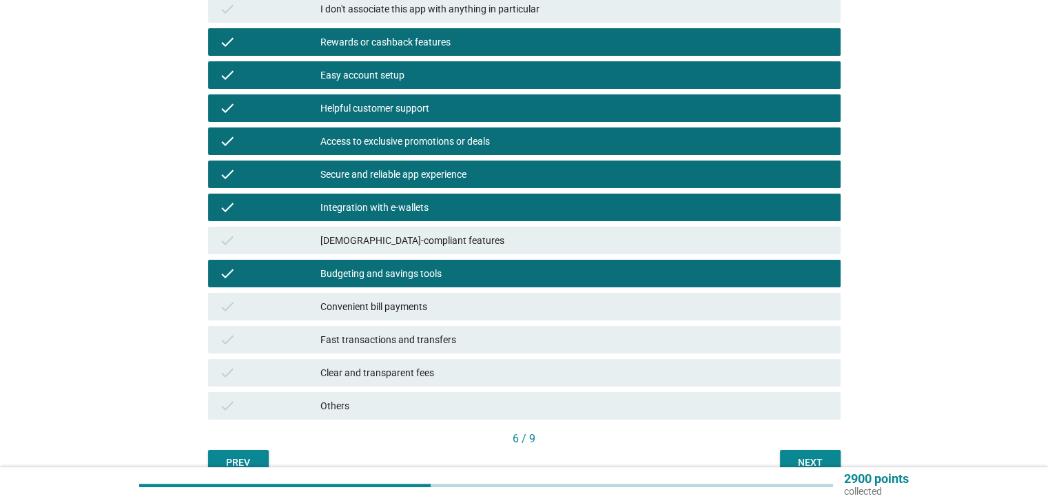
scroll to position [207, 0]
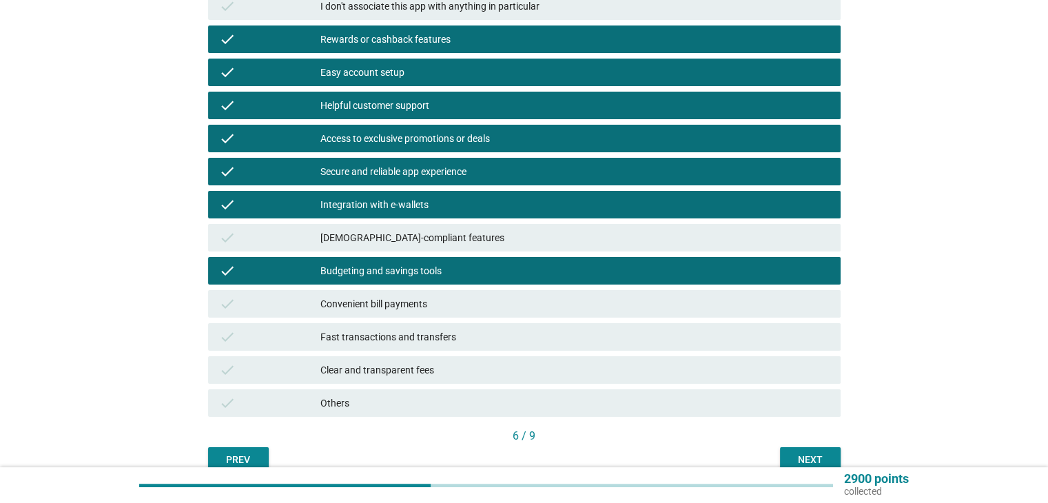
click at [478, 306] on div "Convenient bill payments" at bounding box center [574, 303] width 508 height 17
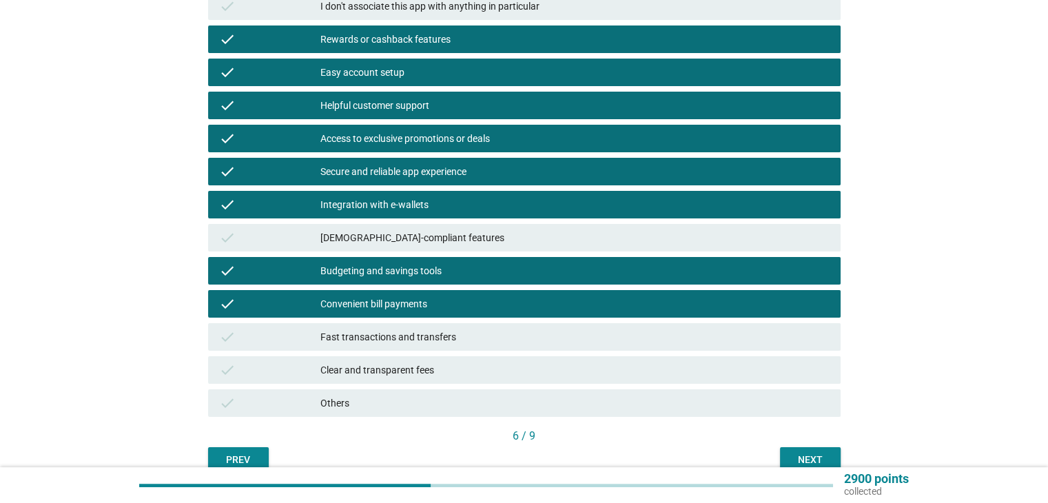
click at [479, 333] on div "Fast transactions and transfers" at bounding box center [574, 337] width 508 height 17
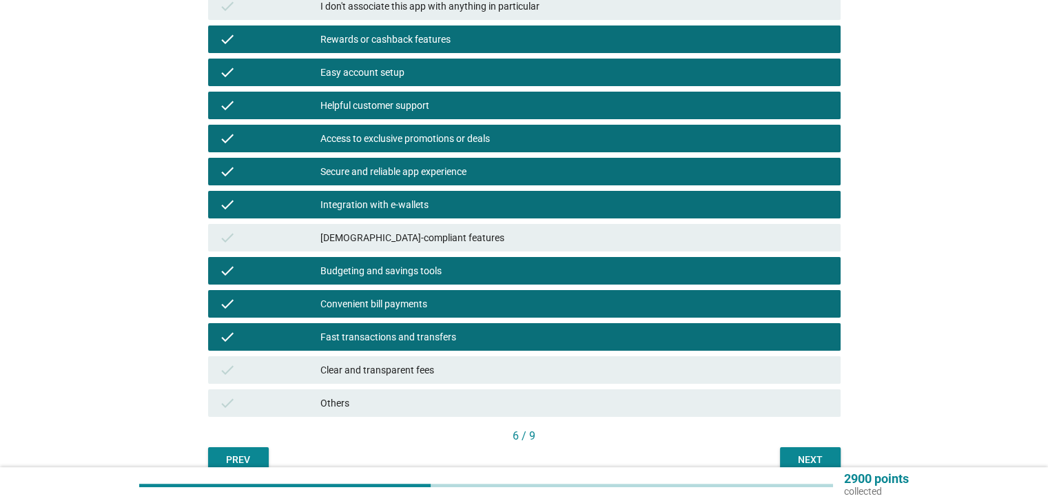
click at [477, 365] on div "Clear and transparent fees" at bounding box center [574, 370] width 508 height 17
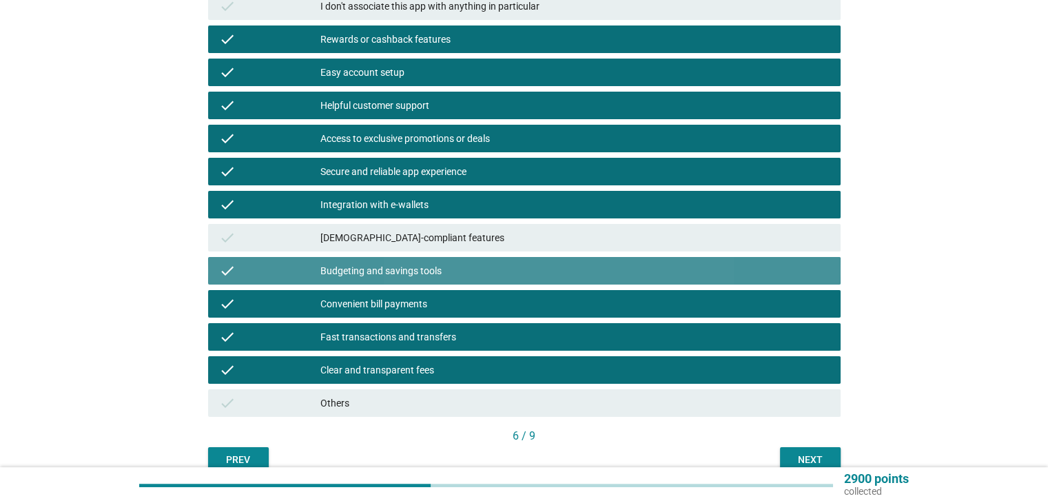
click at [496, 267] on div "Budgeting and savings tools" at bounding box center [574, 270] width 508 height 17
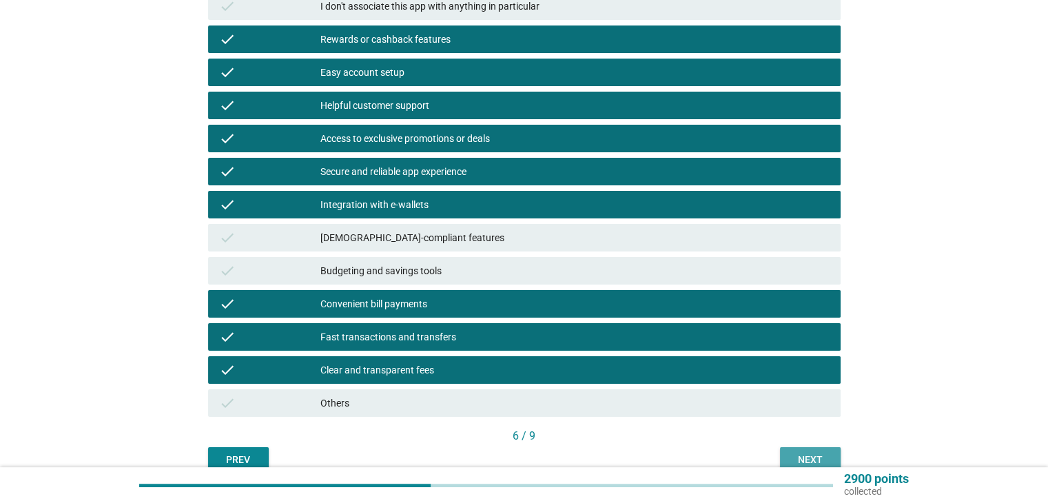
click at [805, 458] on div "Next" at bounding box center [810, 460] width 39 height 14
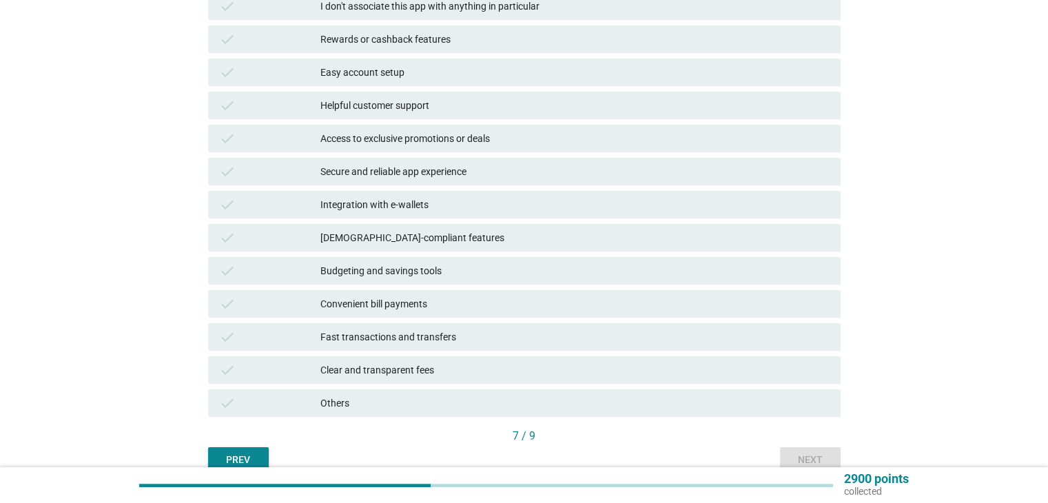
click at [413, 266] on div "Budgeting and savings tools" at bounding box center [574, 270] width 508 height 17
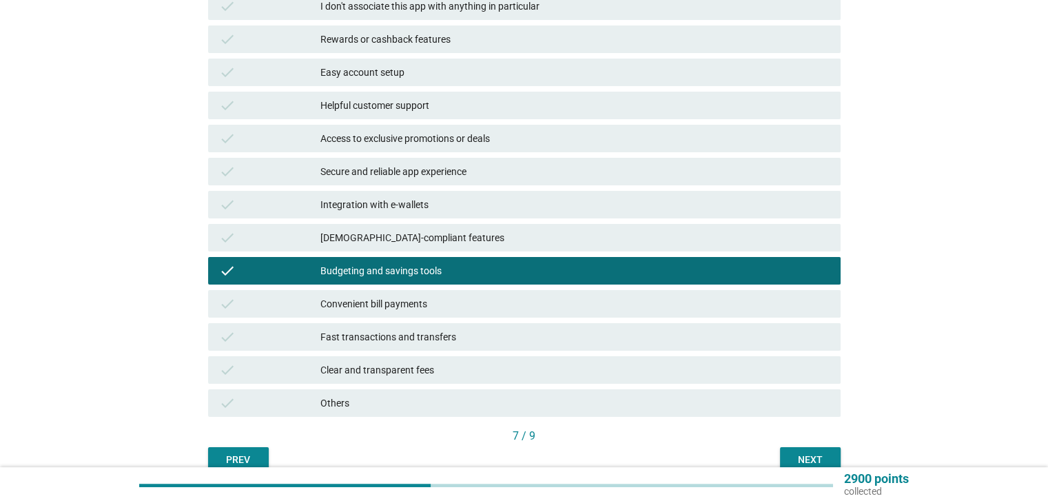
click at [800, 448] on button "Next" at bounding box center [810, 459] width 61 height 25
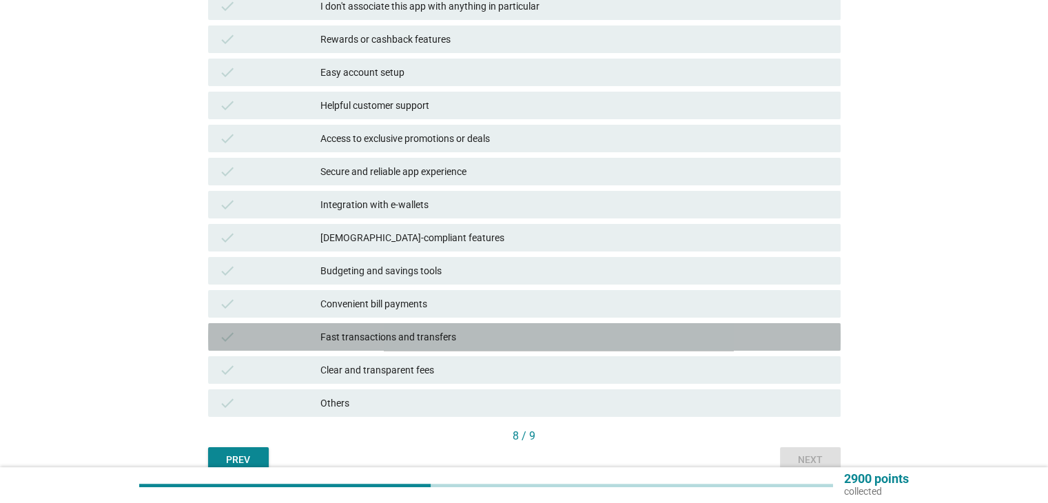
click at [404, 332] on div "Fast transactions and transfers" at bounding box center [574, 337] width 508 height 17
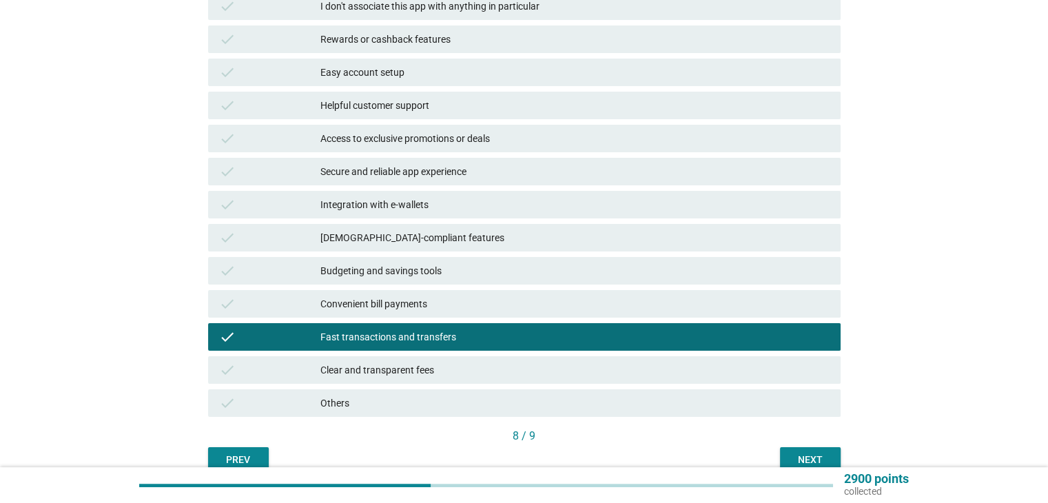
click at [818, 455] on div "Next" at bounding box center [810, 460] width 39 height 14
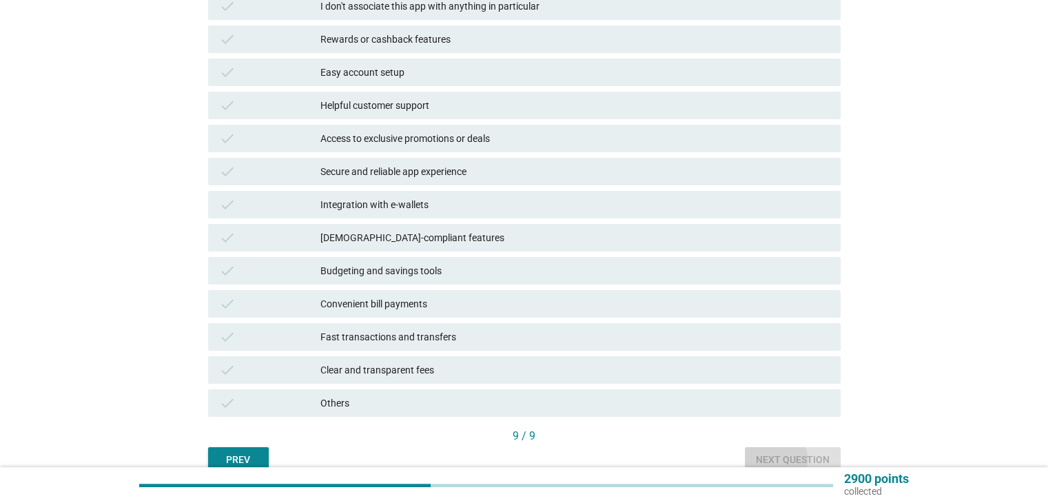
scroll to position [0, 0]
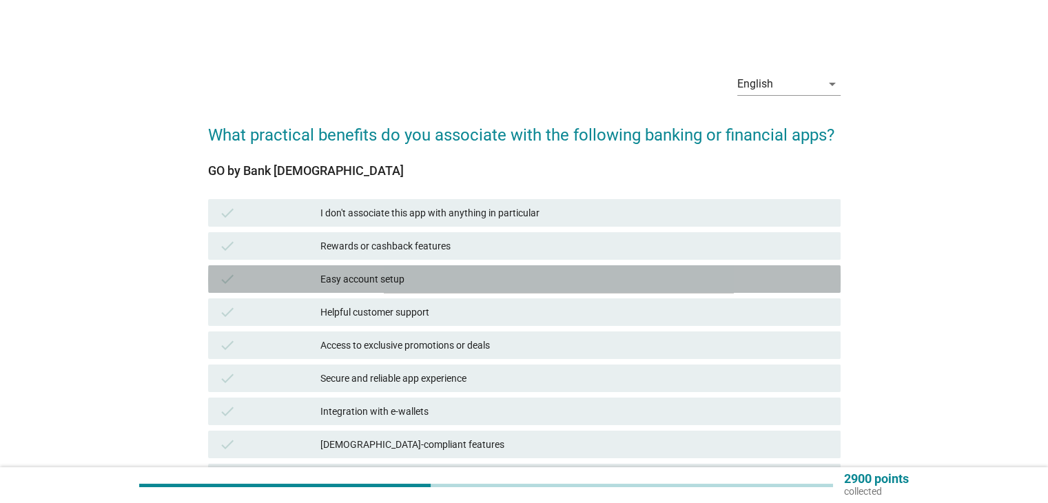
click at [436, 276] on div "Easy account setup" at bounding box center [574, 279] width 508 height 17
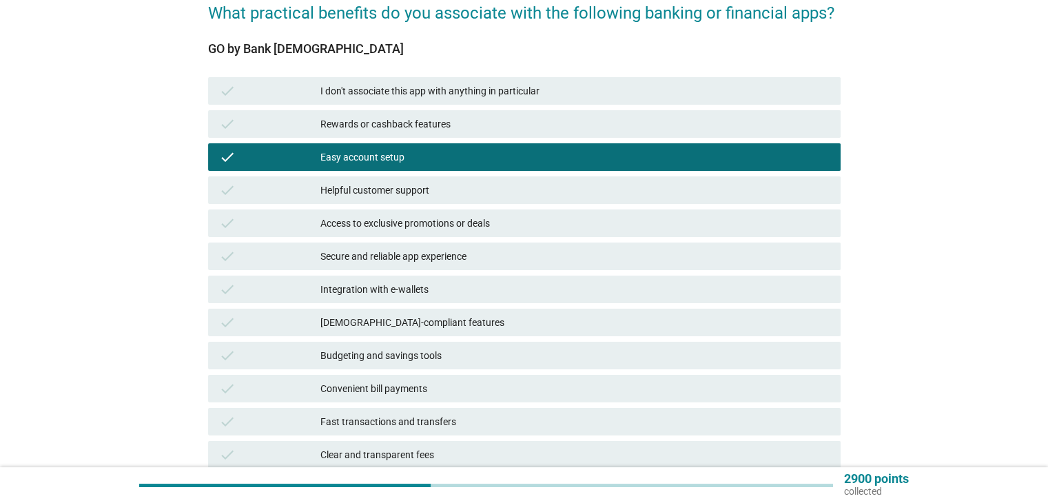
scroll to position [207, 0]
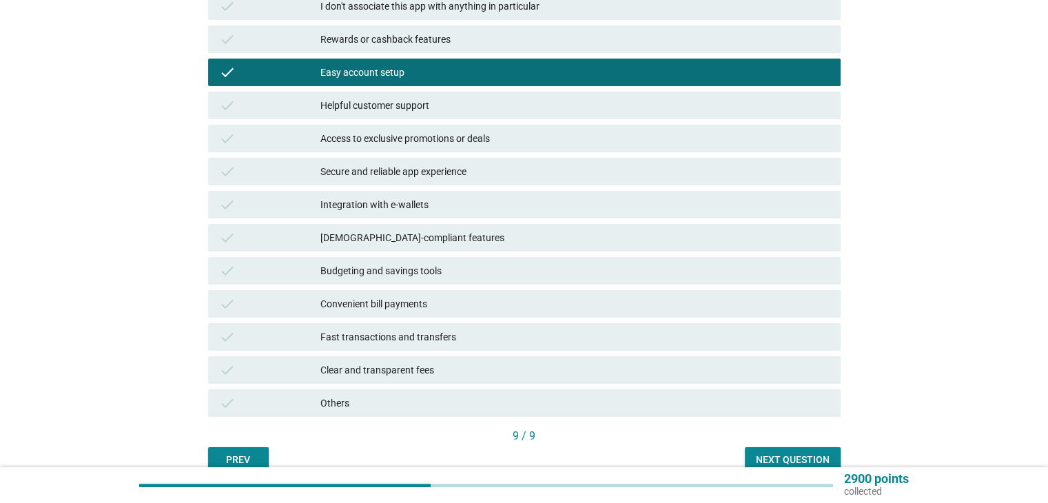
click at [824, 444] on div "9 / 9" at bounding box center [524, 436] width 632 height 17
click at [820, 457] on div "Next question" at bounding box center [793, 460] width 74 height 14
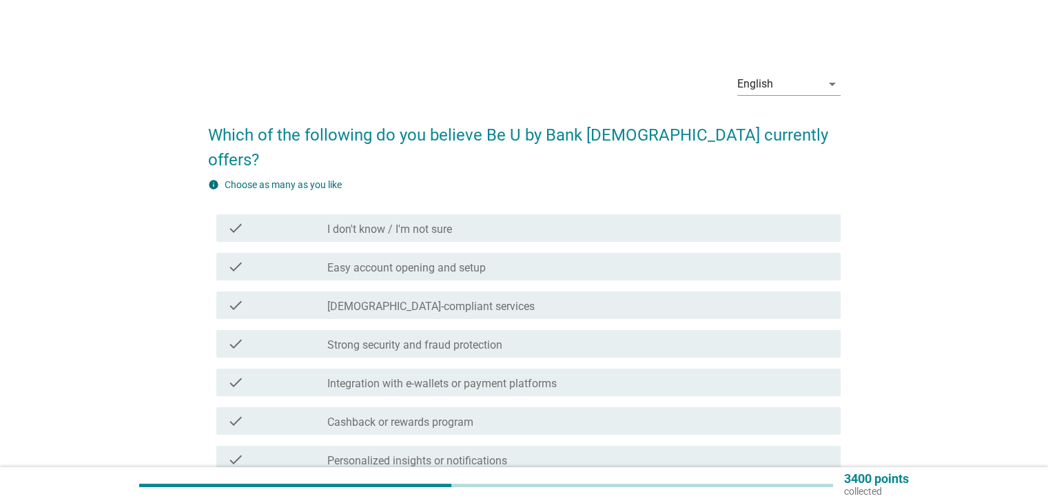
click at [483, 220] on div "check_box_outline_blank I don't know / I'm not sure" at bounding box center [577, 228] width 501 height 17
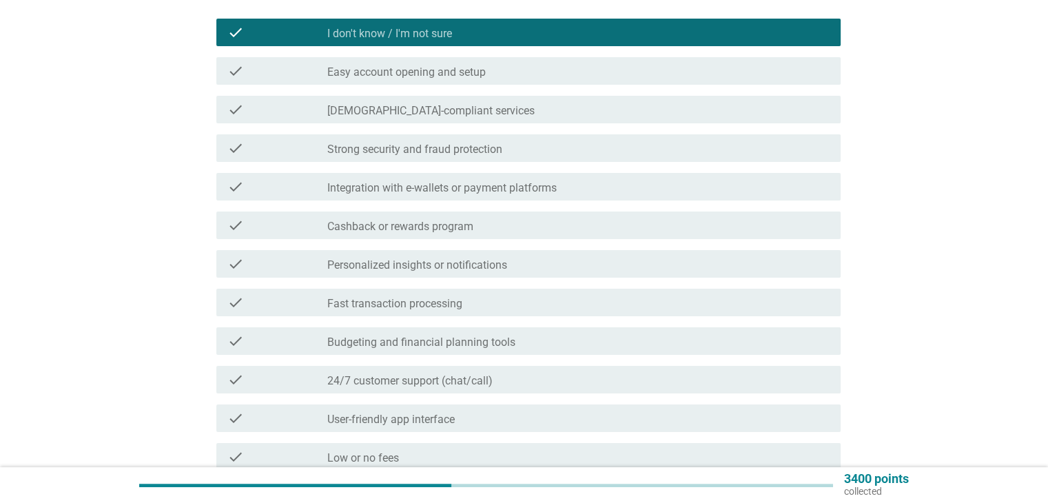
scroll to position [276, 0]
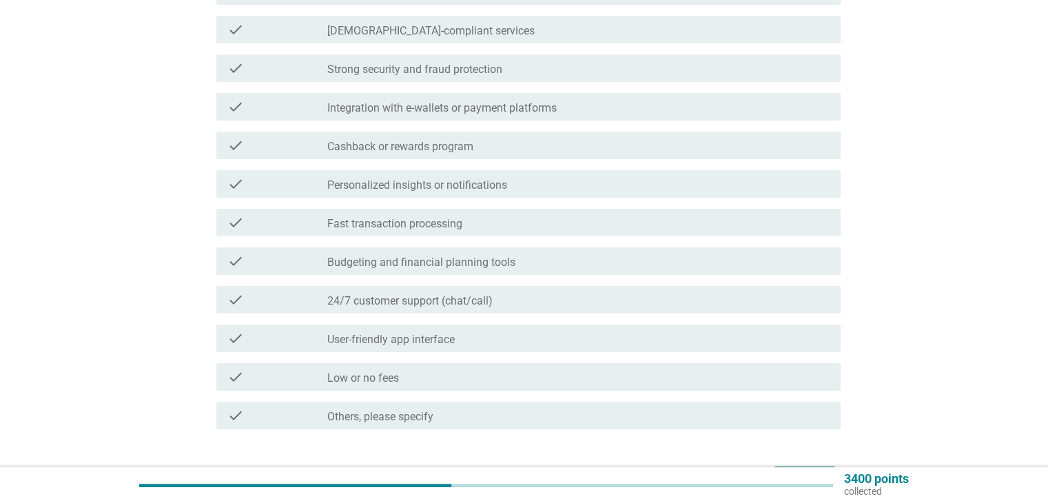
click at [825, 466] on button "Next" at bounding box center [804, 478] width 61 height 25
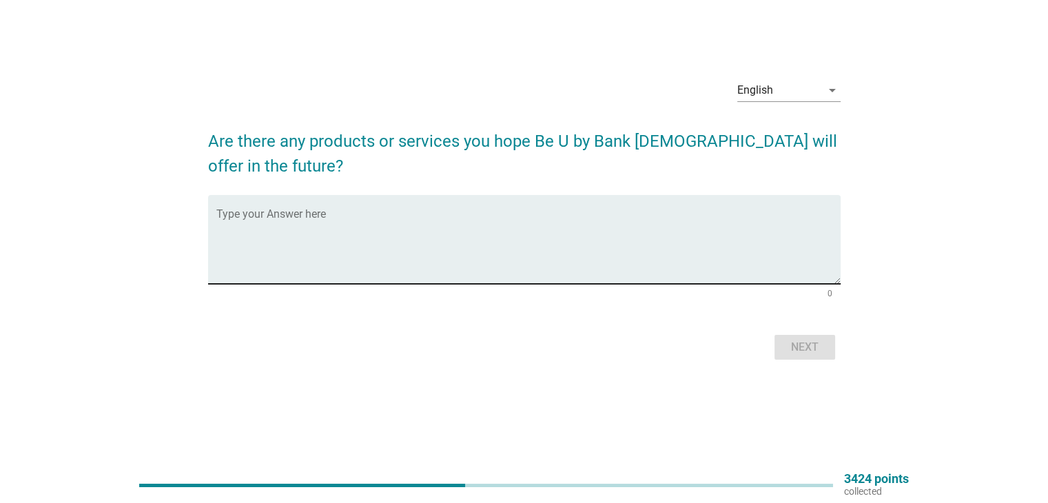
scroll to position [0, 0]
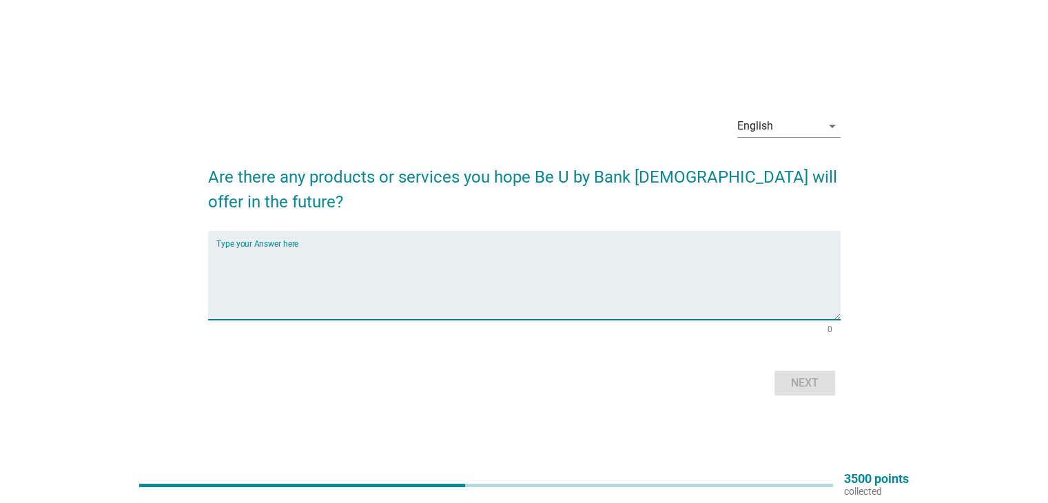
click at [653, 249] on textarea "Type your Answer here" at bounding box center [528, 283] width 624 height 72
type textarea "nothing"
click at [808, 377] on div "Next" at bounding box center [804, 383] width 39 height 17
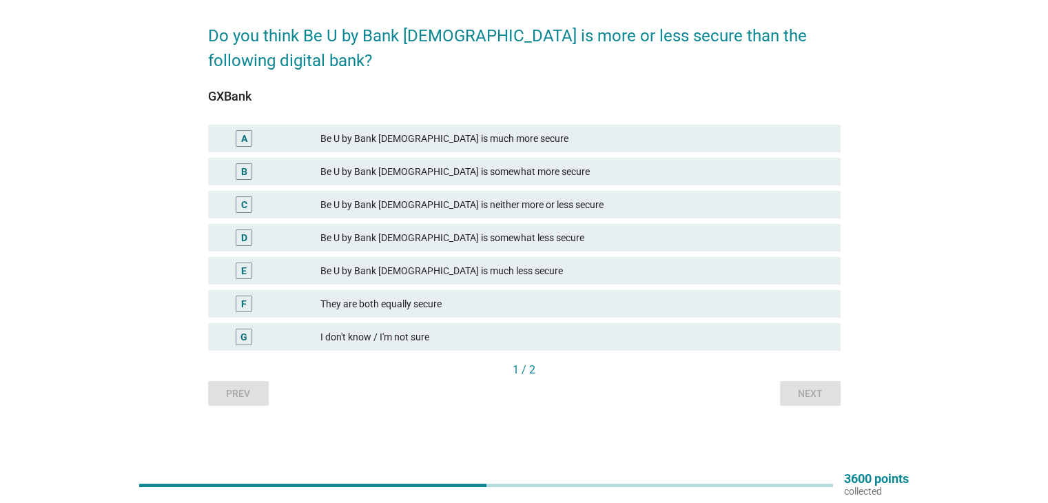
scroll to position [100, 0]
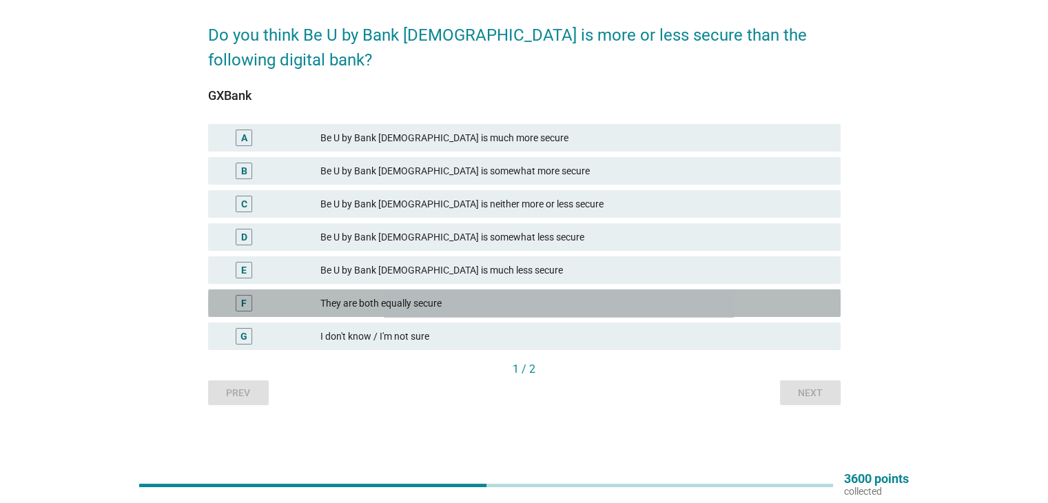
click at [475, 308] on div "They are both equally secure" at bounding box center [574, 303] width 508 height 17
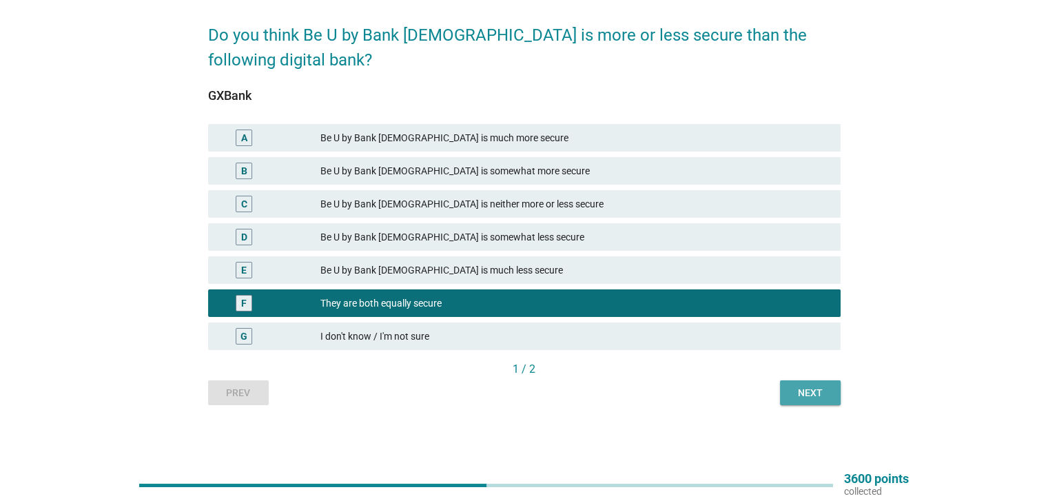
click at [804, 392] on div "Next" at bounding box center [810, 393] width 39 height 14
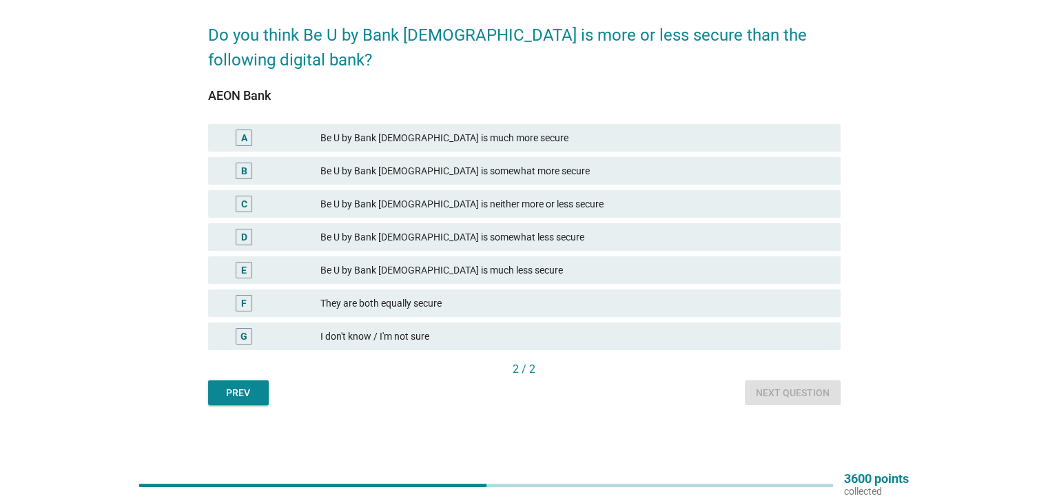
click at [428, 333] on div "I don't know / I'm not sure" at bounding box center [574, 336] width 508 height 17
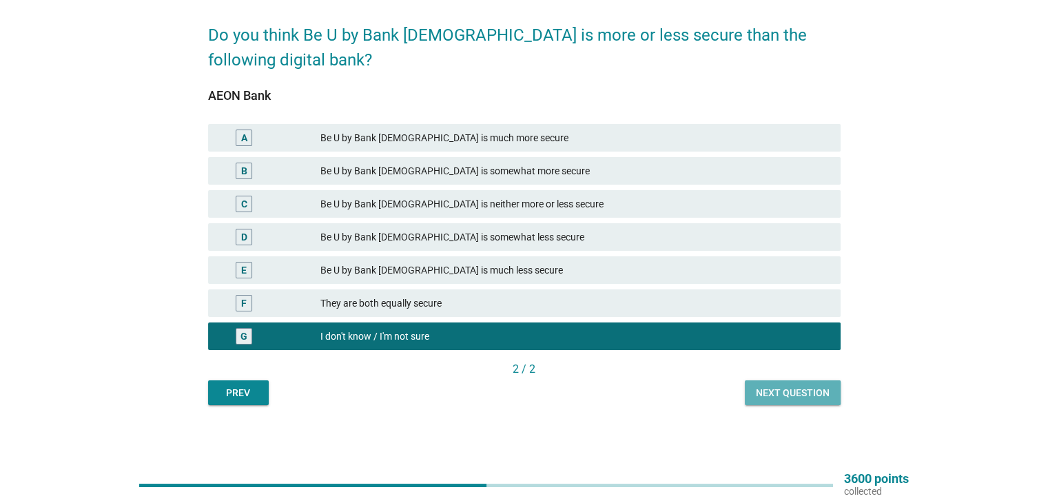
click at [813, 388] on div "Next question" at bounding box center [793, 393] width 74 height 14
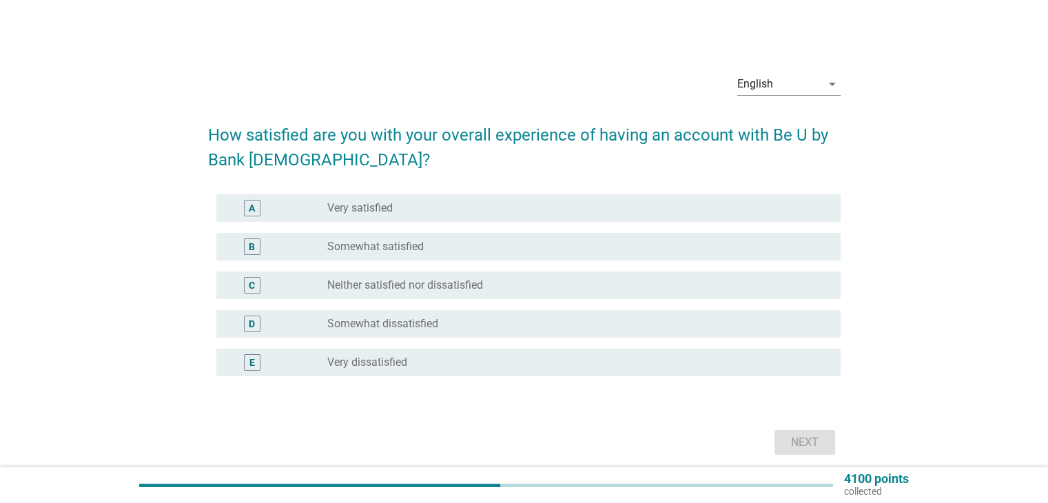
click at [440, 240] on div "radio_button_unchecked Somewhat satisfied" at bounding box center [572, 247] width 490 height 14
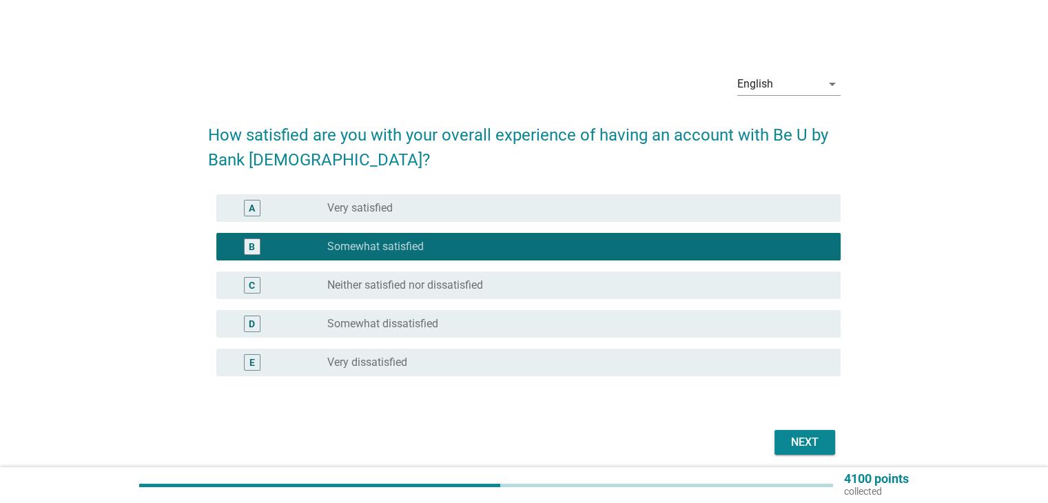
click at [818, 442] on div "Next" at bounding box center [804, 442] width 39 height 17
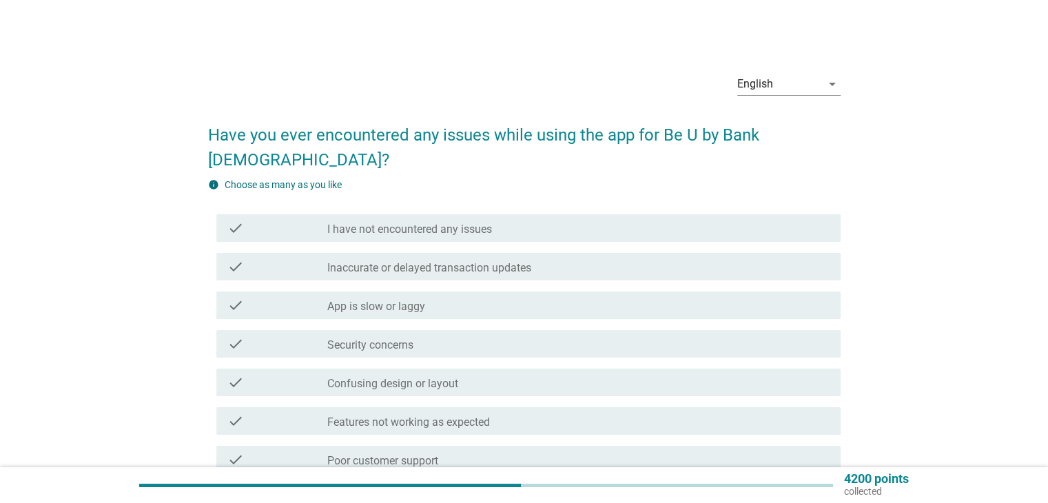
drag, startPoint x: 538, startPoint y: 202, endPoint x: 544, endPoint y: 207, distance: 7.5
click at [539, 220] on div "check_box_outline_blank I have not encountered any issues" at bounding box center [577, 228] width 501 height 17
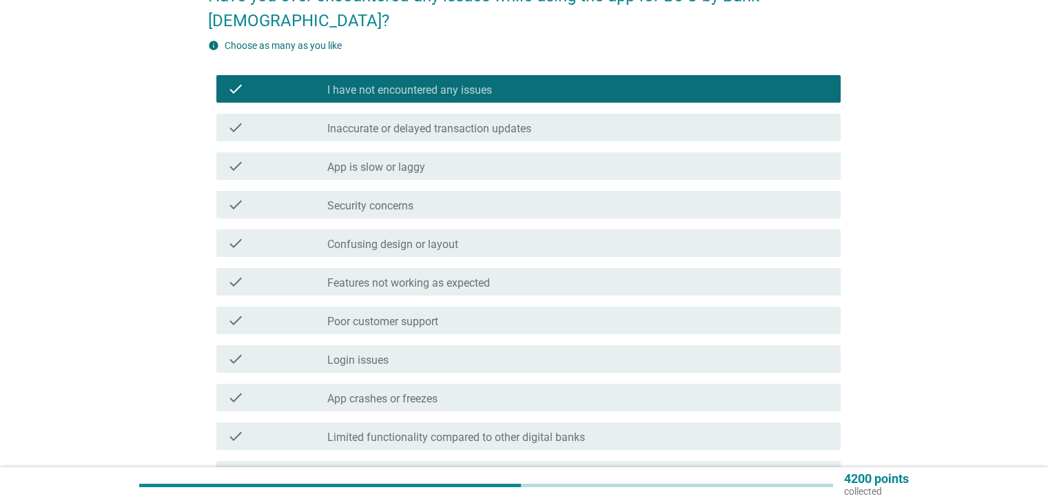
scroll to position [276, 0]
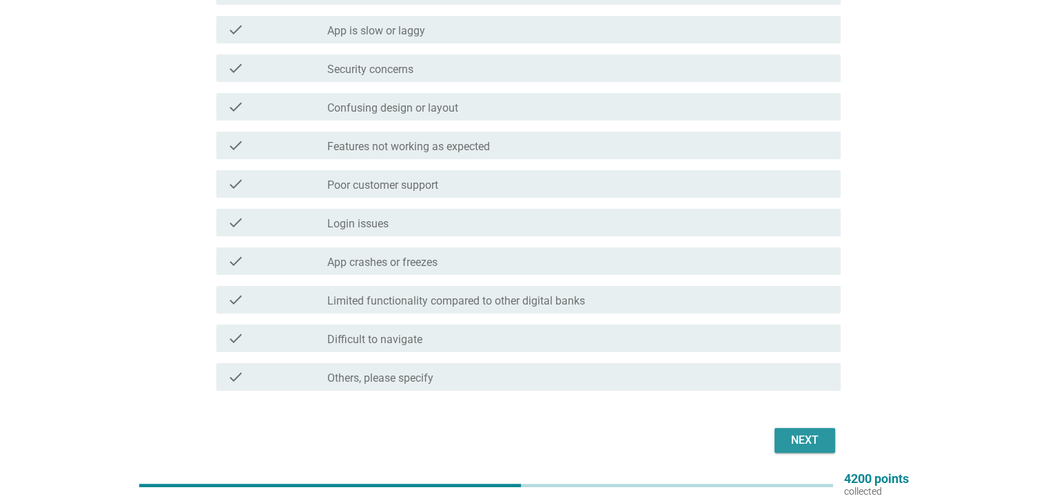
click at [808, 432] on div "Next" at bounding box center [804, 440] width 39 height 17
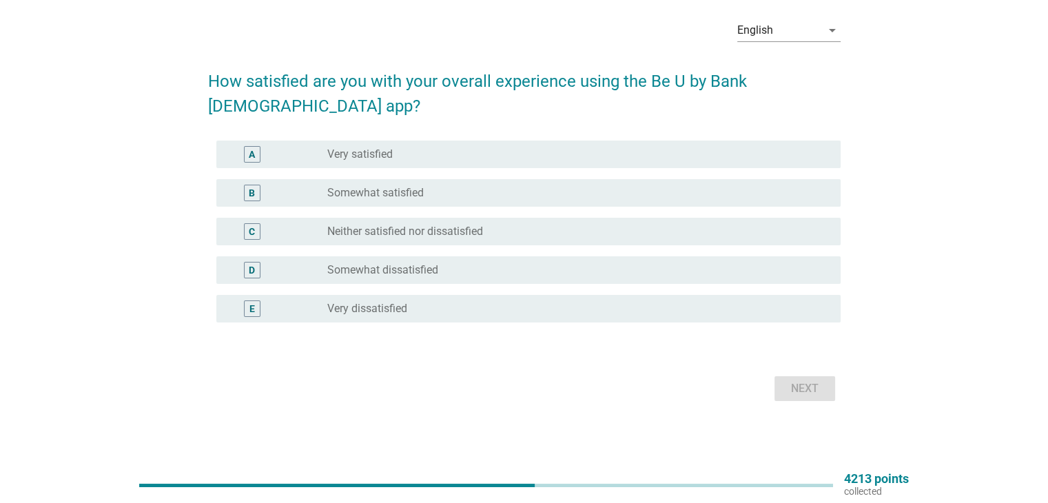
scroll to position [0, 0]
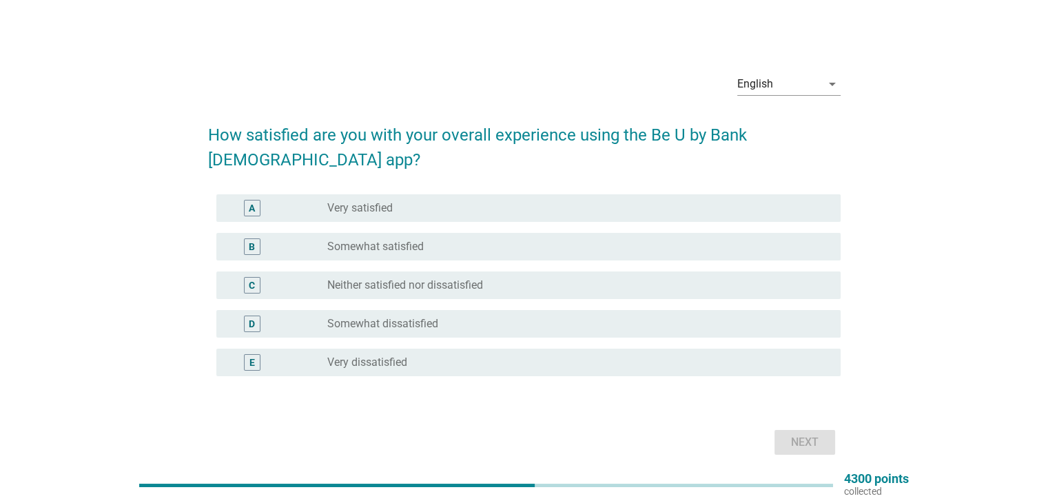
click at [352, 240] on label "Somewhat satisfied" at bounding box center [375, 247] width 96 height 14
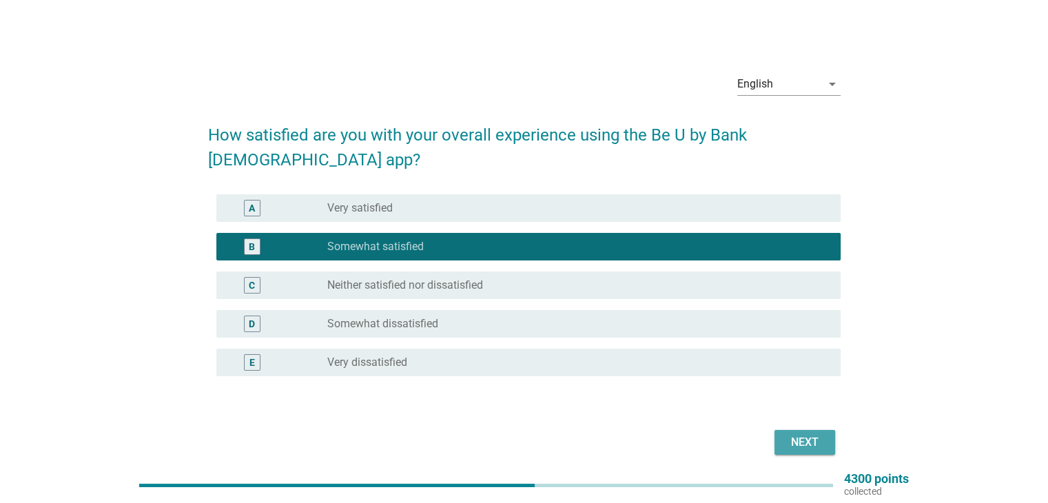
click at [807, 434] on div "Next" at bounding box center [804, 442] width 39 height 17
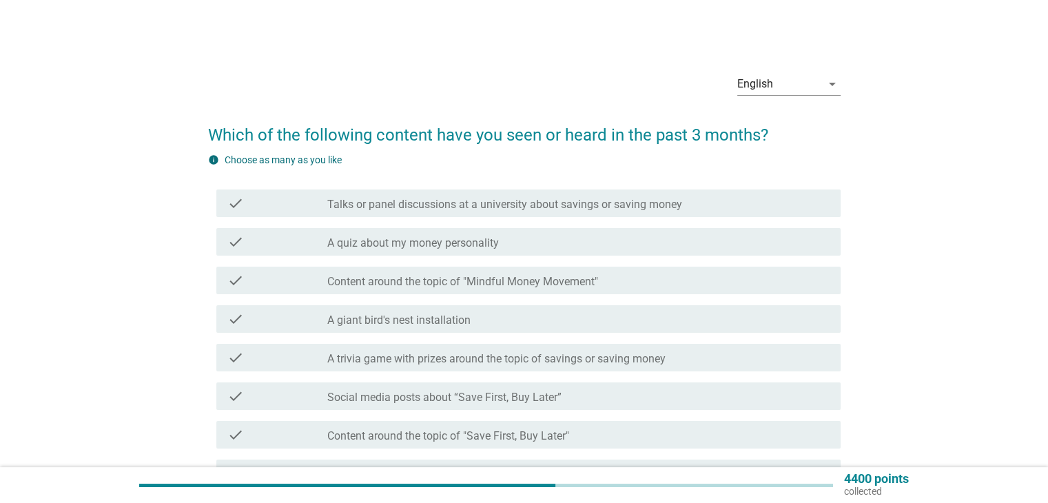
scroll to position [69, 0]
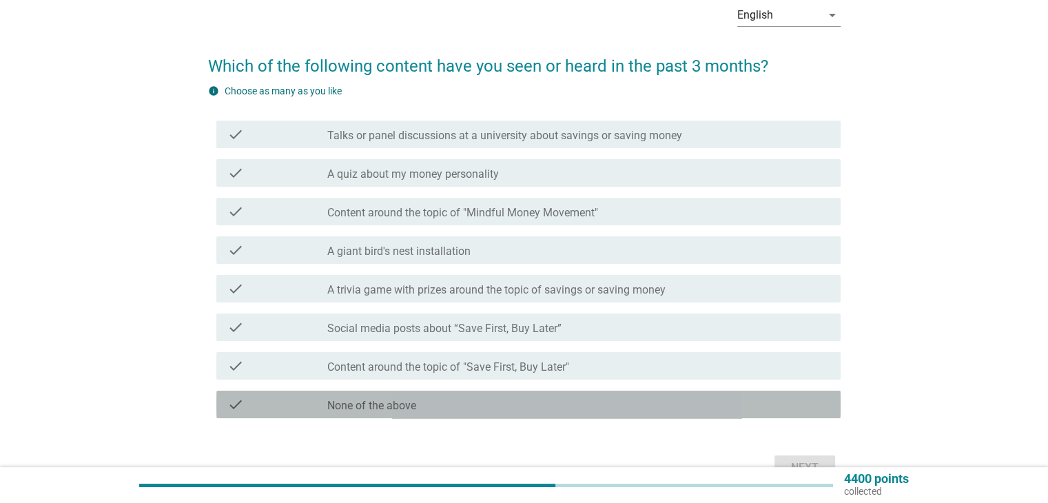
drag, startPoint x: 431, startPoint y: 408, endPoint x: 457, endPoint y: 401, distance: 27.2
click at [430, 408] on div "check_box_outline_blank None of the above" at bounding box center [577, 404] width 501 height 17
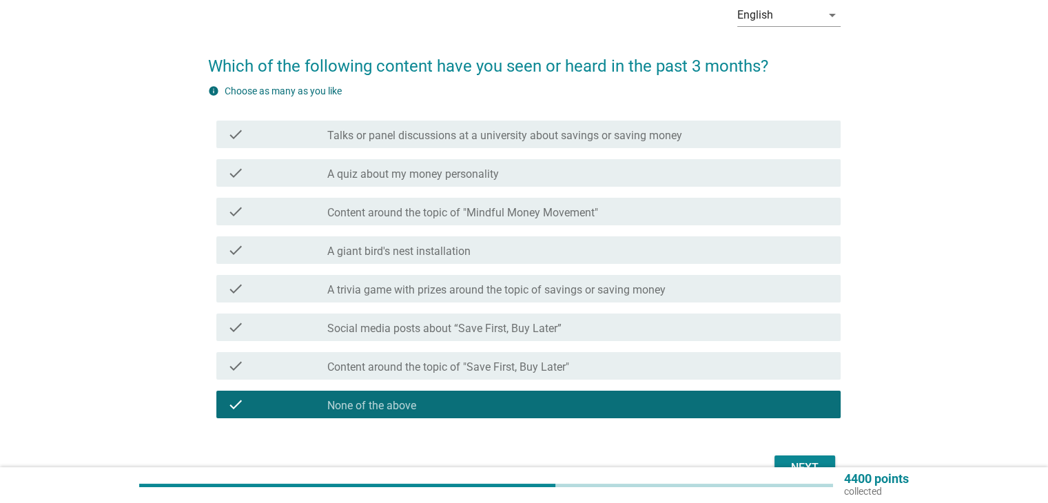
scroll to position [138, 0]
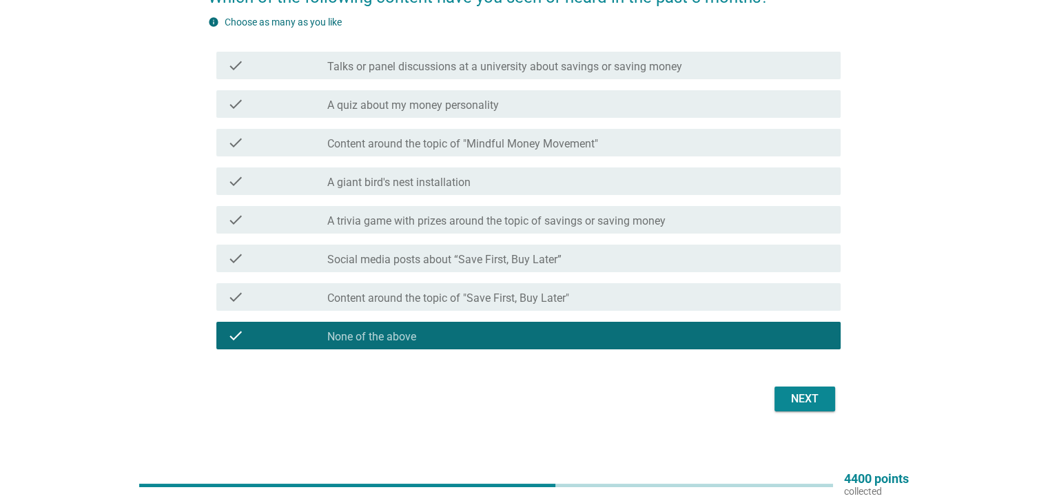
click at [809, 413] on div "Next" at bounding box center [524, 398] width 632 height 33
click at [813, 398] on div "Next" at bounding box center [804, 399] width 39 height 17
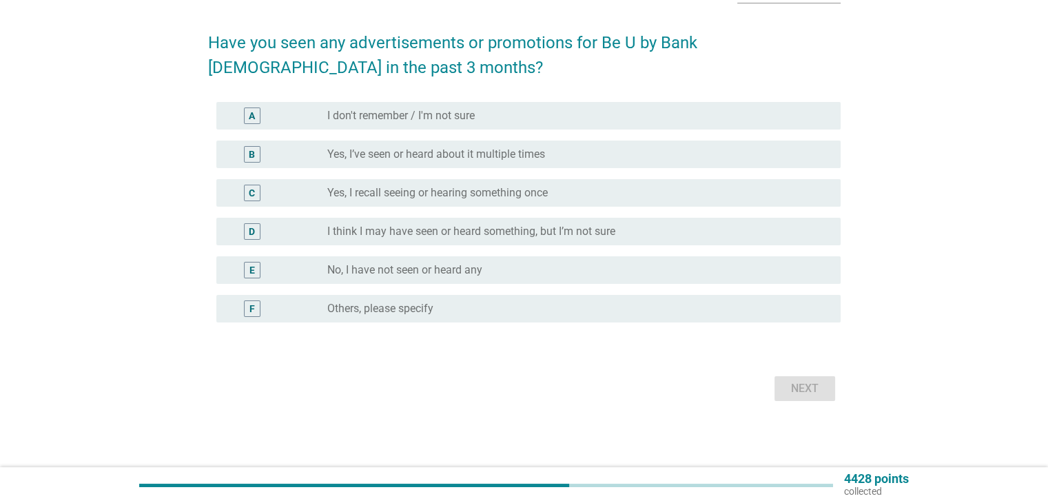
scroll to position [0, 0]
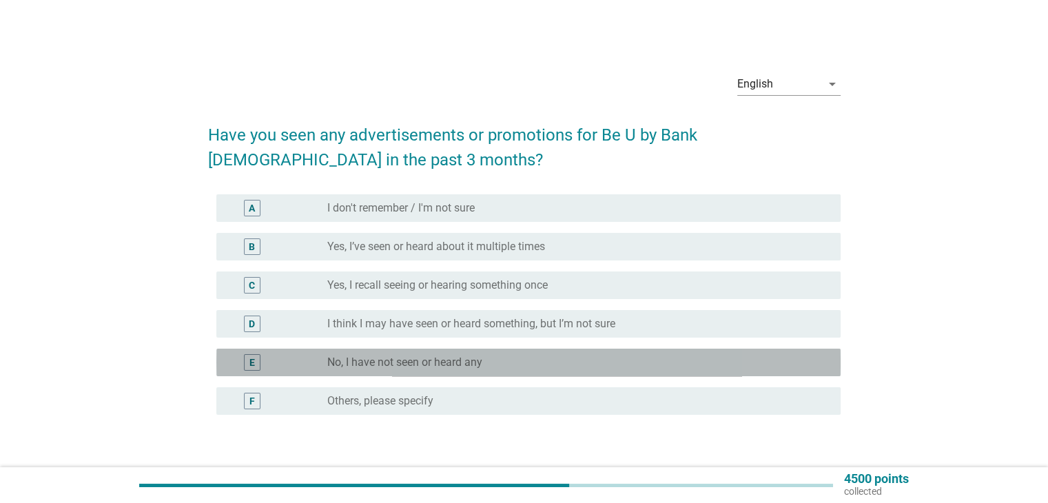
click at [461, 369] on div "radio_button_unchecked No, I have not seen or heard any" at bounding box center [577, 362] width 501 height 17
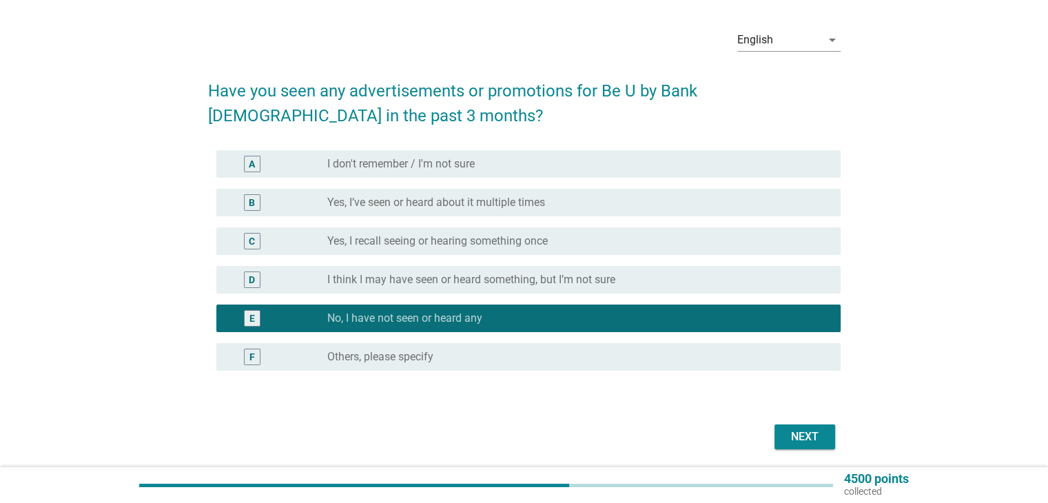
scroll to position [92, 0]
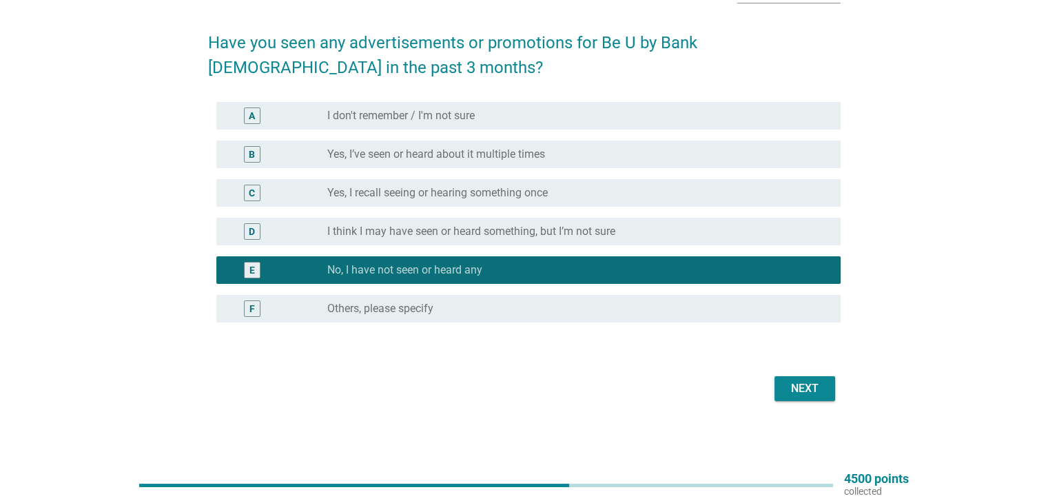
click at [802, 388] on div "Next" at bounding box center [804, 388] width 39 height 17
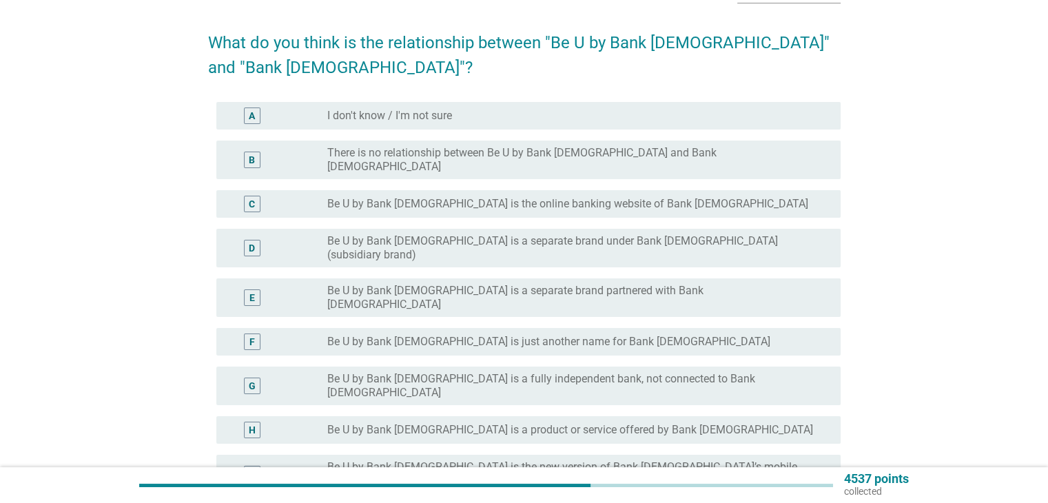
scroll to position [0, 0]
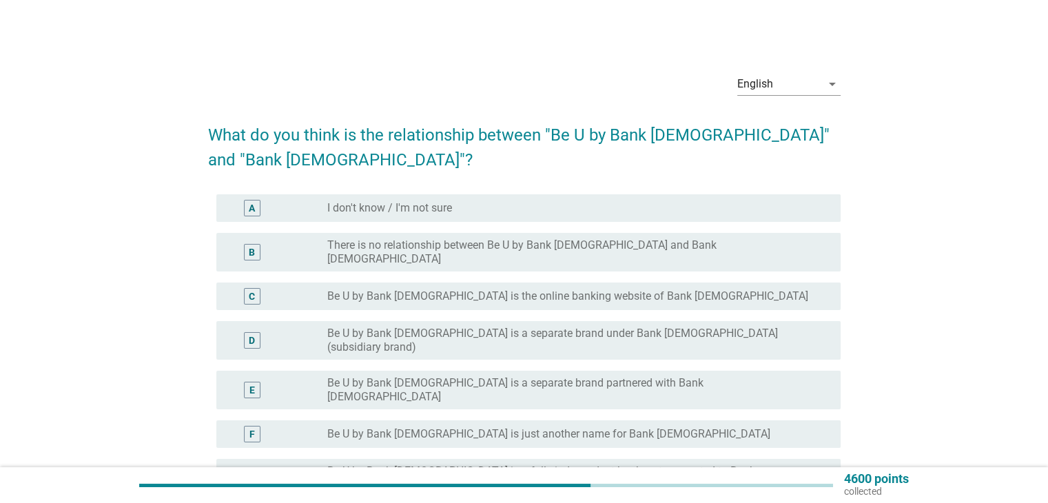
click at [523, 326] on div "radio_button_unchecked Be U by Bank [DEMOGRAPHIC_DATA] is a separate brand unde…" at bounding box center [577, 340] width 501 height 28
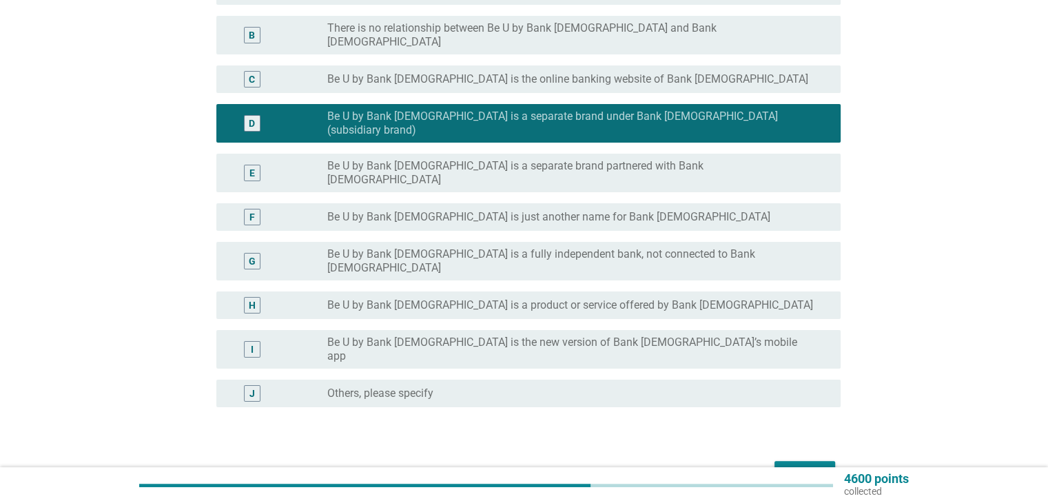
scroll to position [222, 0]
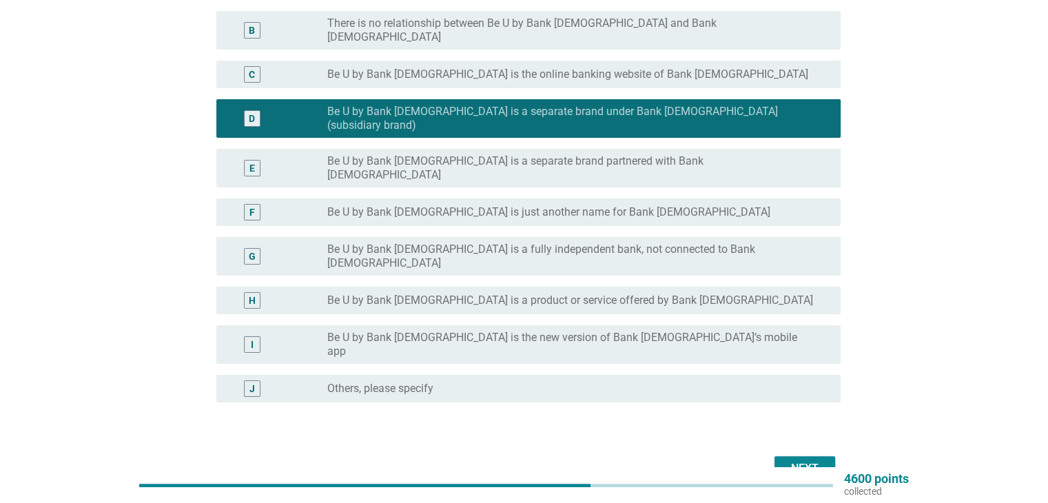
click at [802, 460] on div "Next" at bounding box center [804, 468] width 39 height 17
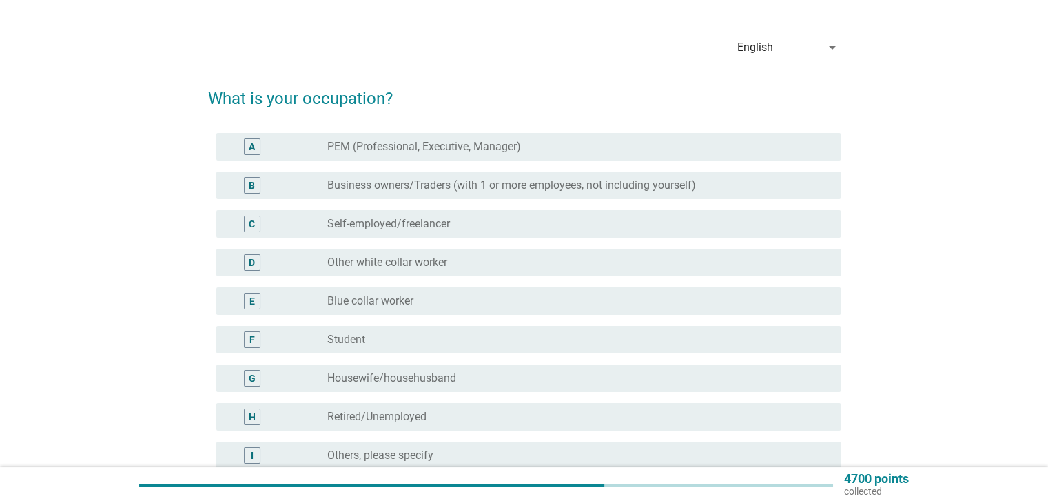
scroll to position [69, 0]
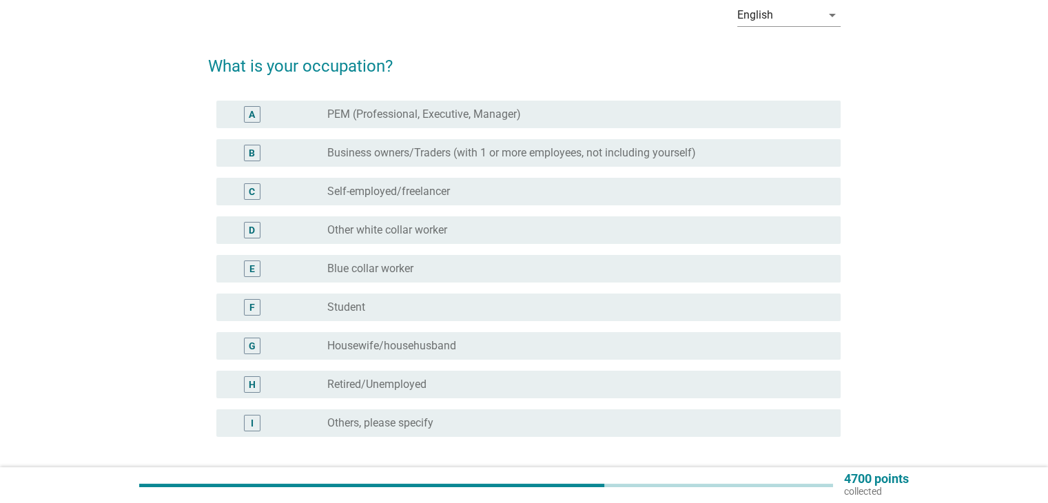
click at [499, 109] on label "PEM (Professional, Executive, Manager)" at bounding box center [424, 114] width 194 height 14
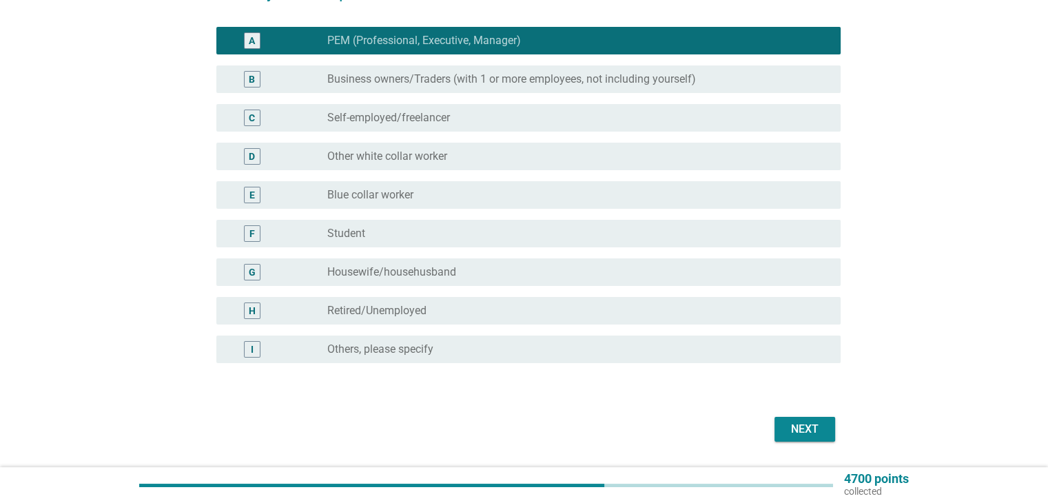
scroll to position [183, 0]
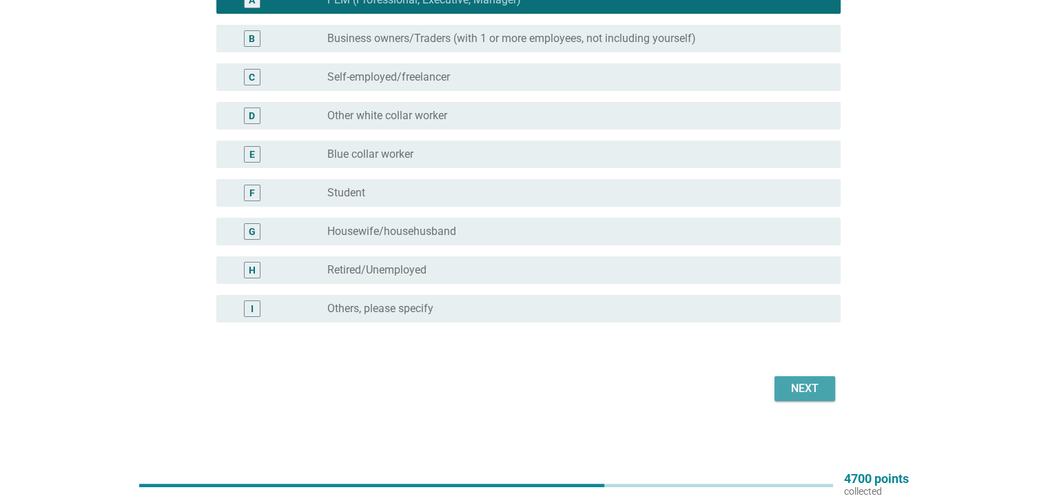
click at [794, 384] on div "Next" at bounding box center [804, 388] width 39 height 17
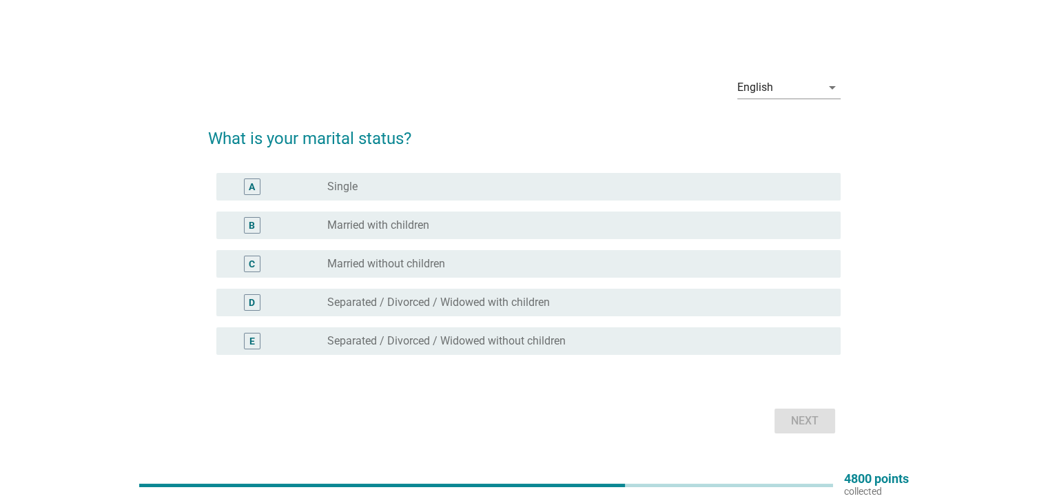
click at [382, 186] on div "radio_button_unchecked Single" at bounding box center [572, 187] width 490 height 14
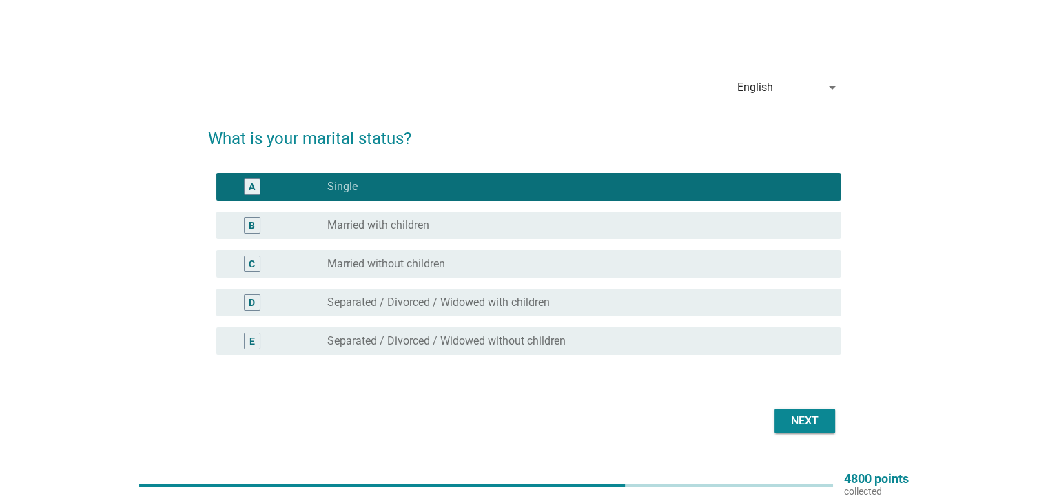
click at [809, 425] on div "Next" at bounding box center [804, 421] width 39 height 17
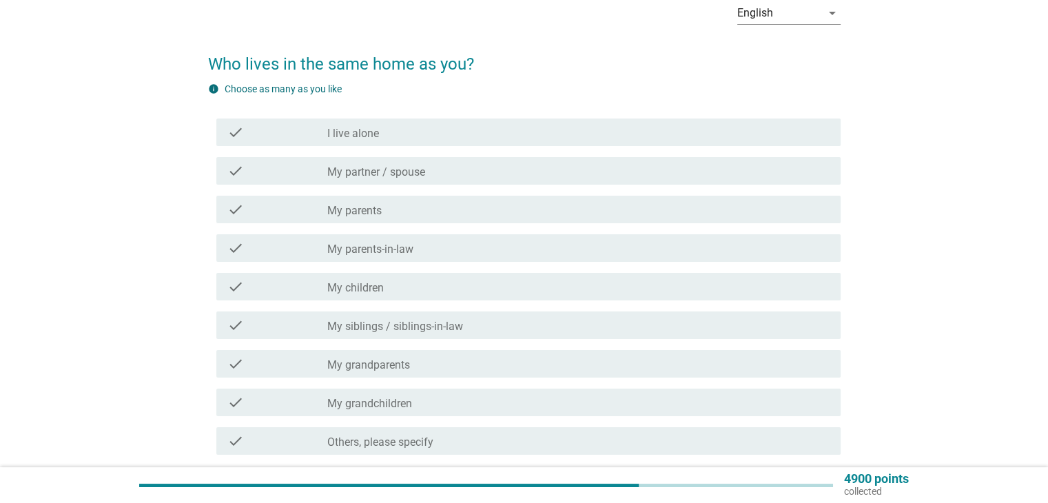
scroll to position [138, 0]
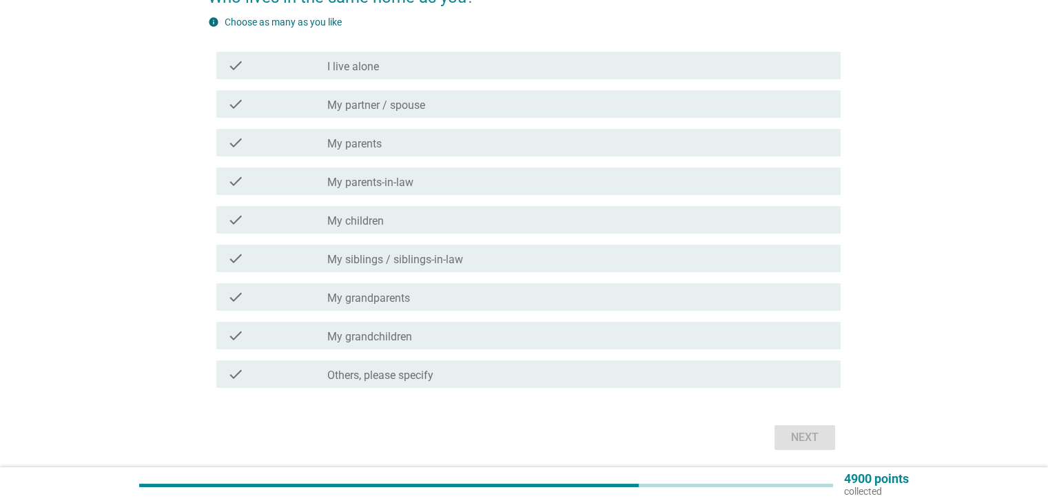
click at [469, 138] on div "check_box_outline_blank My parents" at bounding box center [577, 142] width 501 height 17
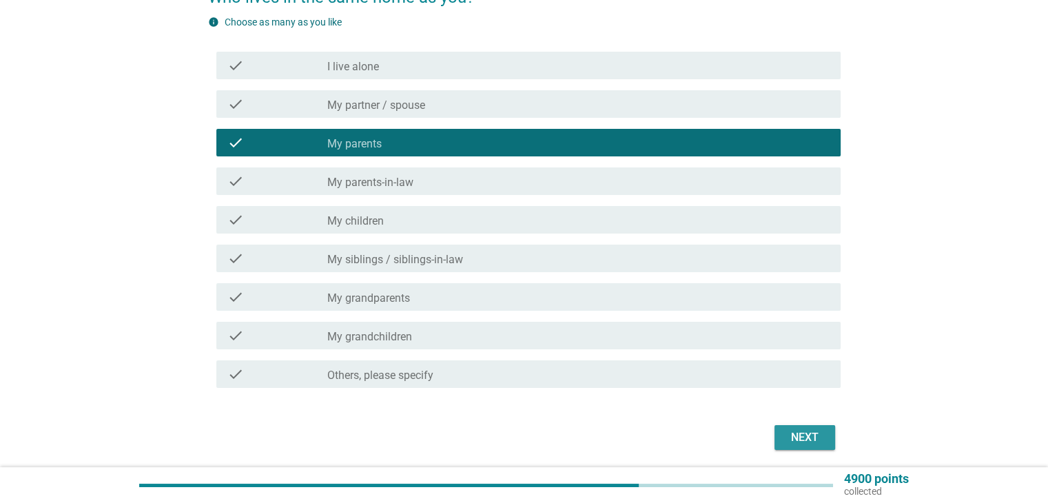
click at [788, 441] on div "Next" at bounding box center [804, 437] width 39 height 17
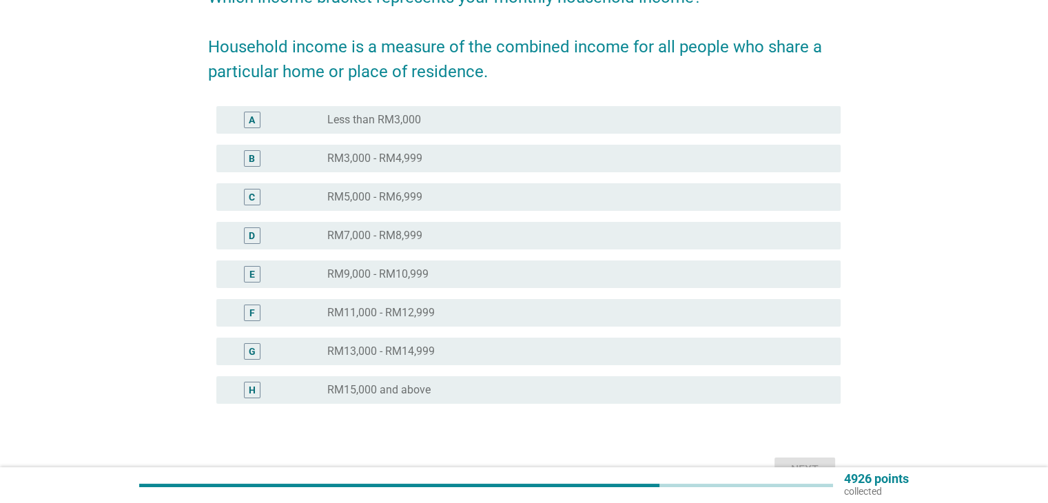
scroll to position [0, 0]
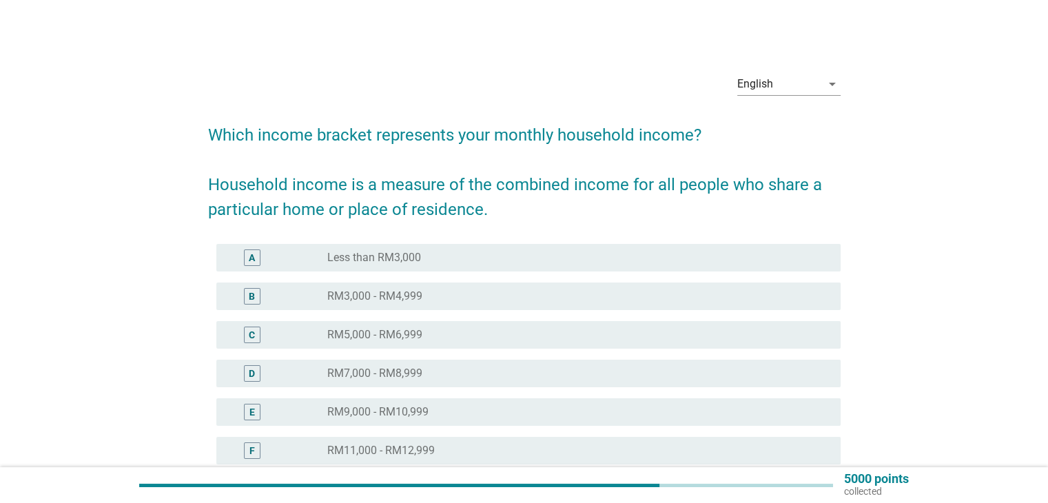
click at [470, 257] on div "radio_button_unchecked Less than RM3,000" at bounding box center [572, 258] width 490 height 14
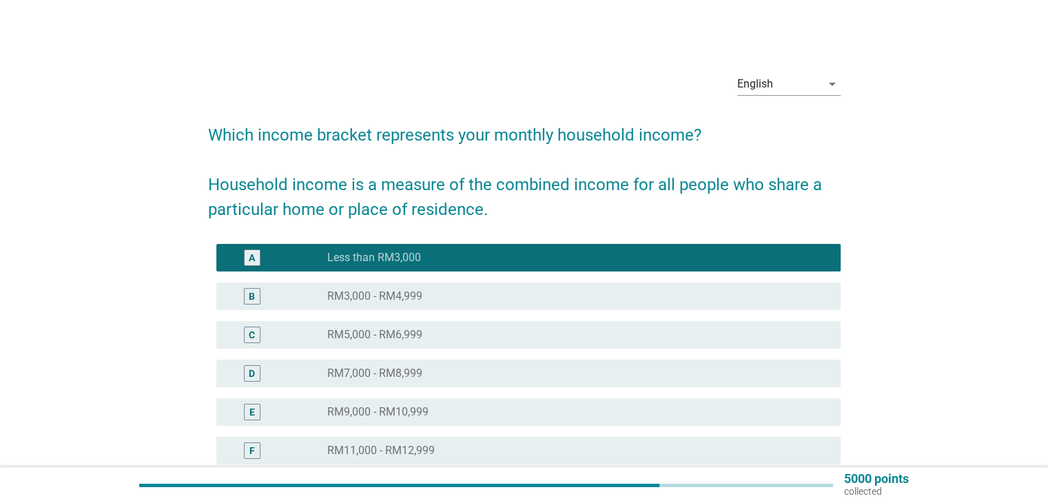
scroll to position [207, 0]
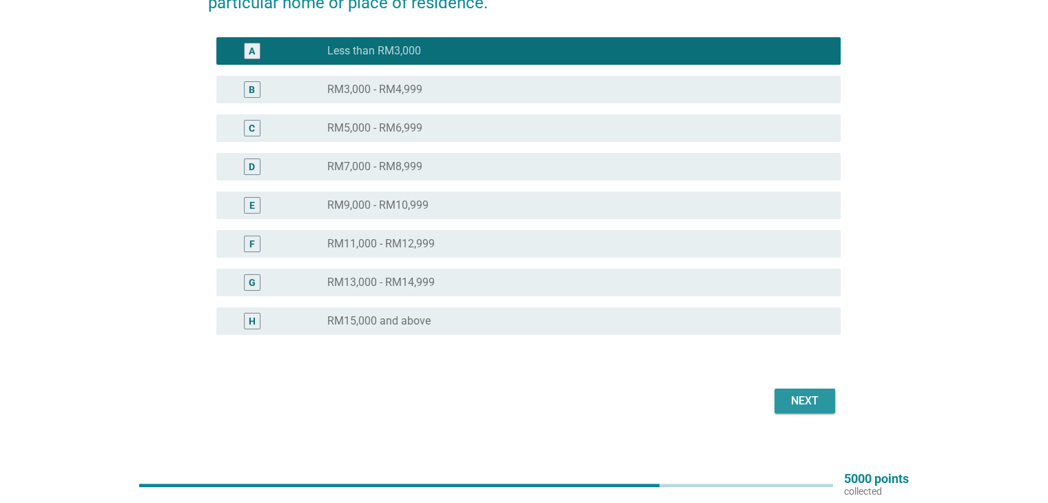
click at [820, 404] on div "Next" at bounding box center [804, 401] width 39 height 17
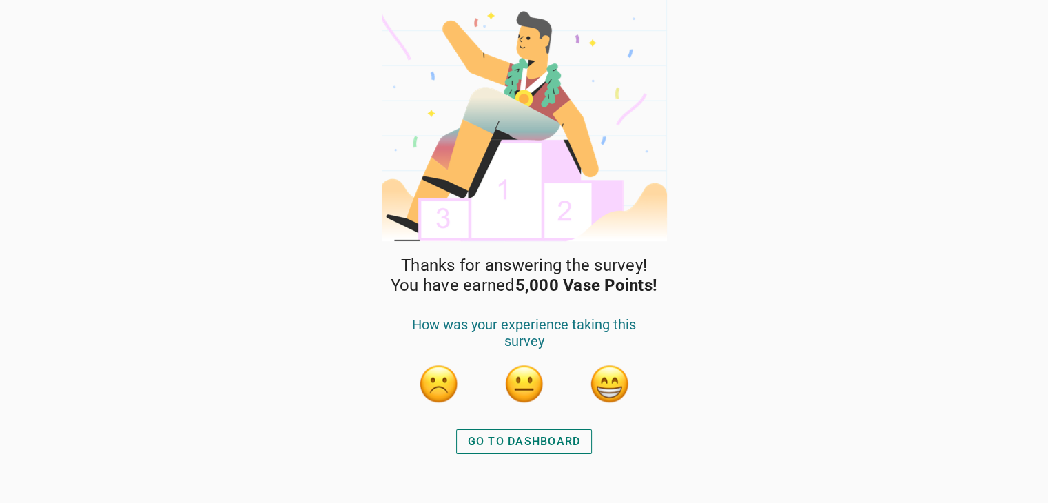
click at [537, 437] on div "GO TO DASHBOARD" at bounding box center [524, 441] width 113 height 17
